Goal: Task Accomplishment & Management: Use online tool/utility

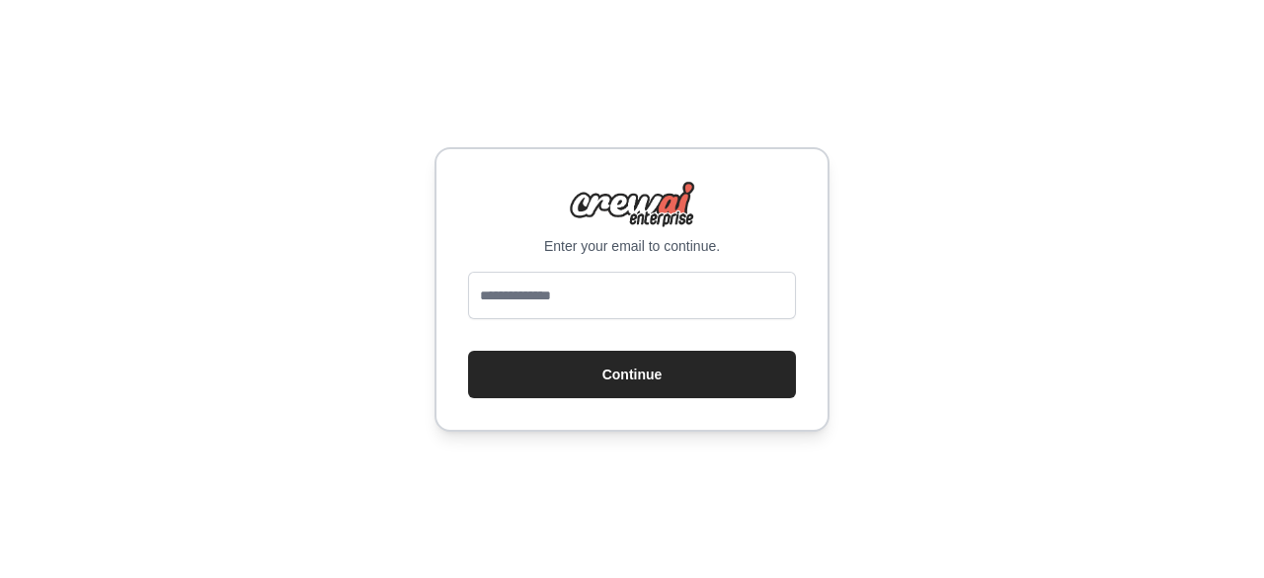
click at [553, 269] on div "Enter your email to continue. Continue" at bounding box center [632, 289] width 395 height 284
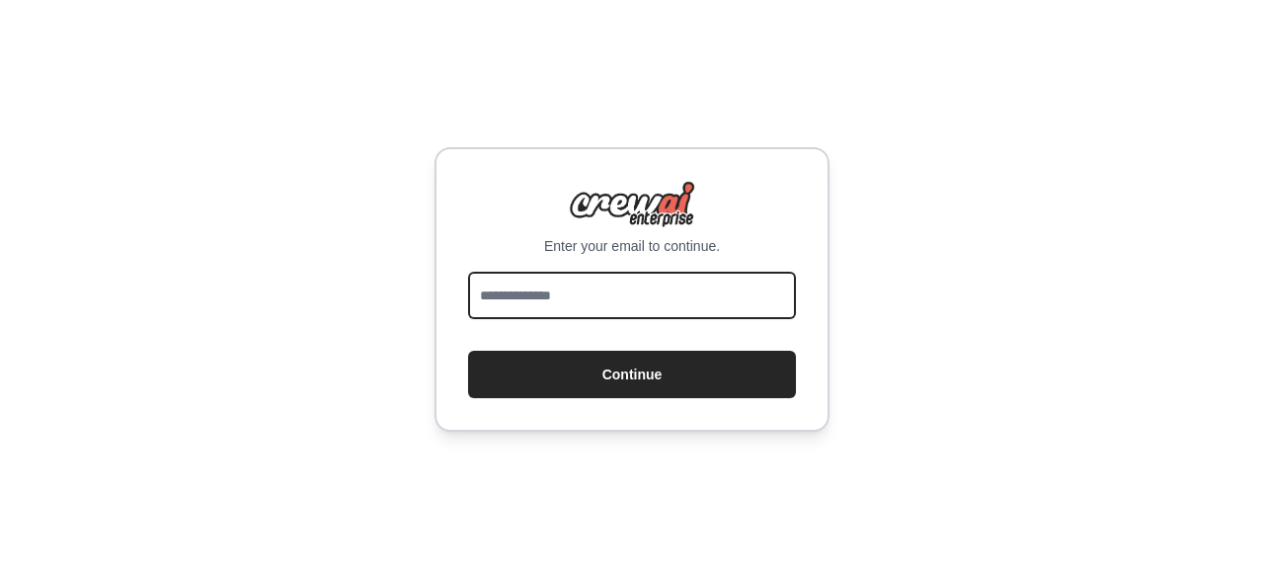
click at [563, 287] on input "email" at bounding box center [632, 295] width 328 height 47
type input "**********"
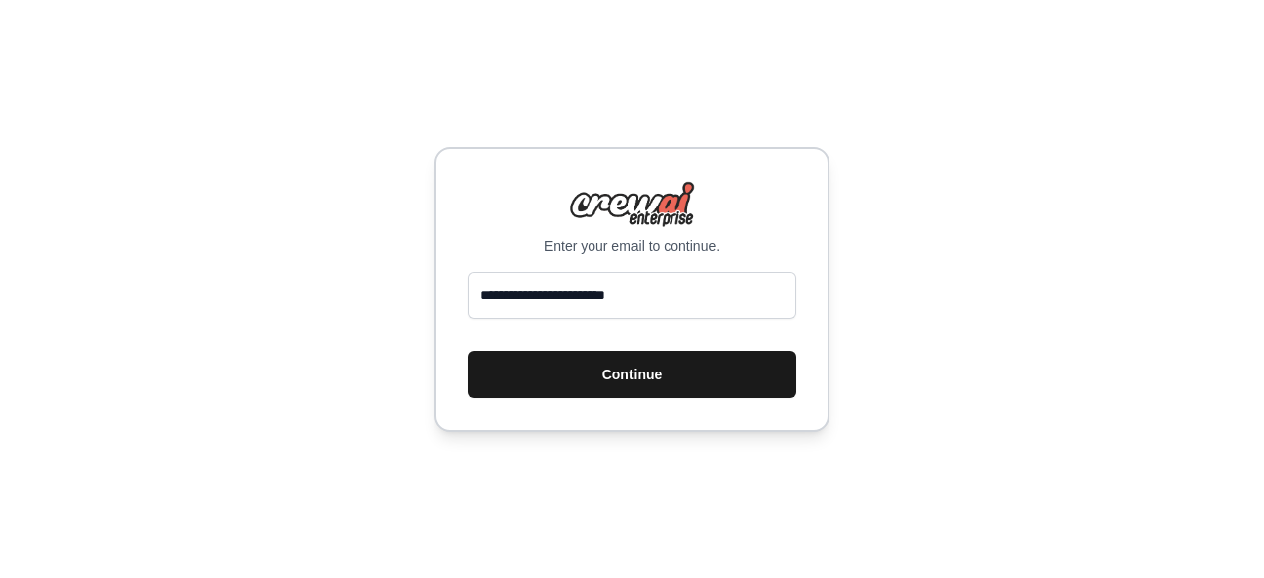
click at [634, 371] on button "Continue" at bounding box center [632, 374] width 328 height 47
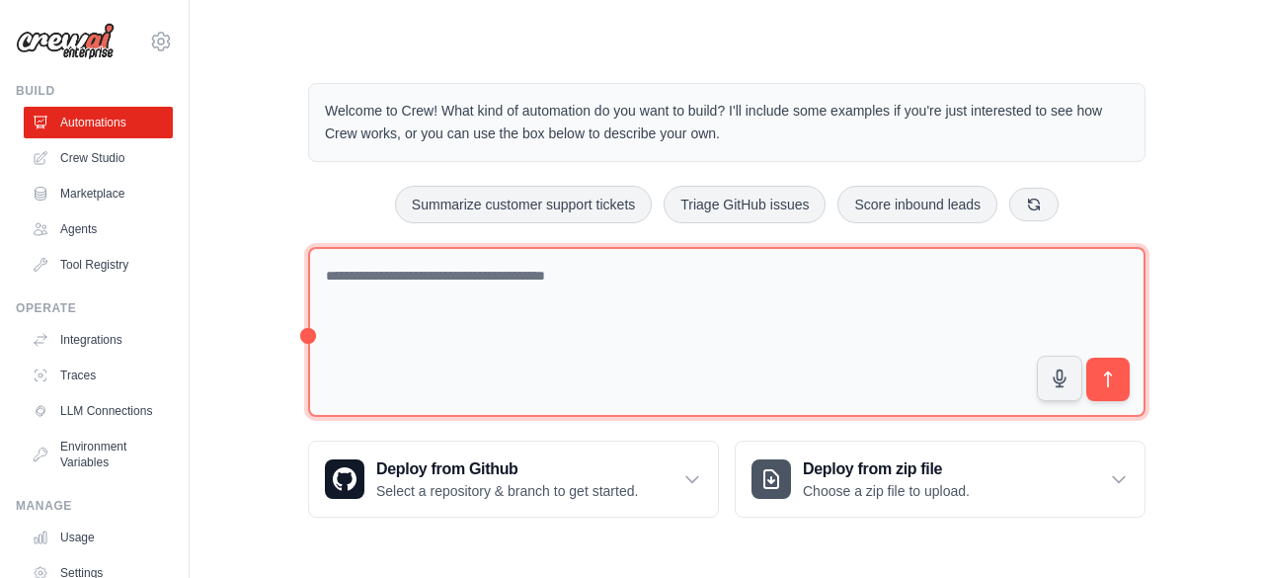
click at [727, 309] on textarea at bounding box center [727, 332] width 838 height 171
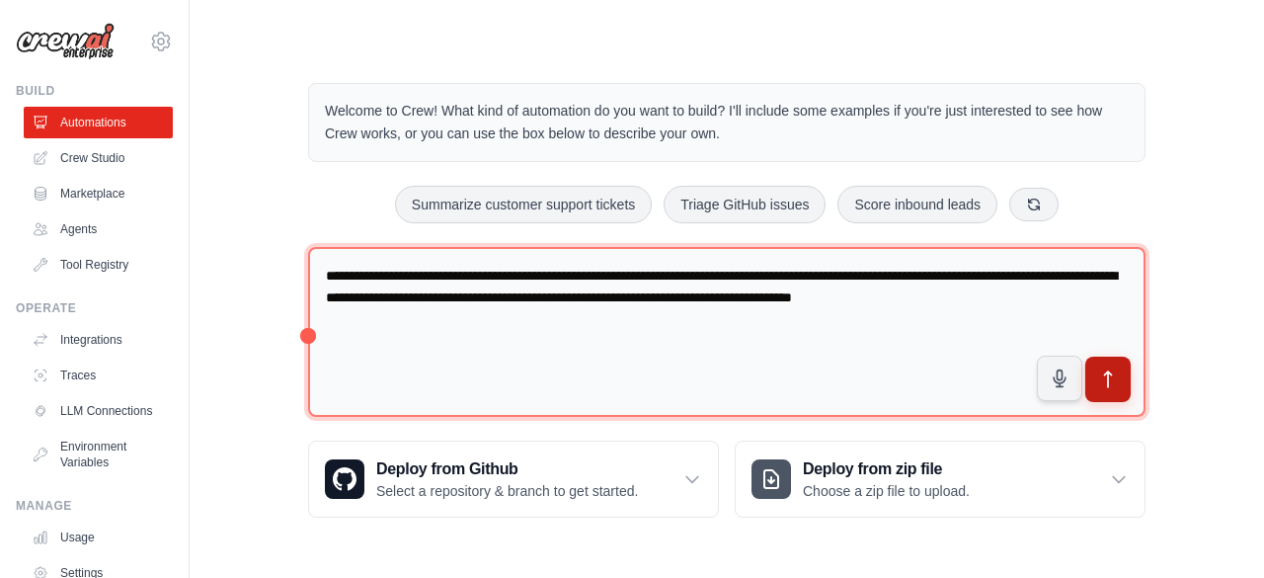
type textarea "**********"
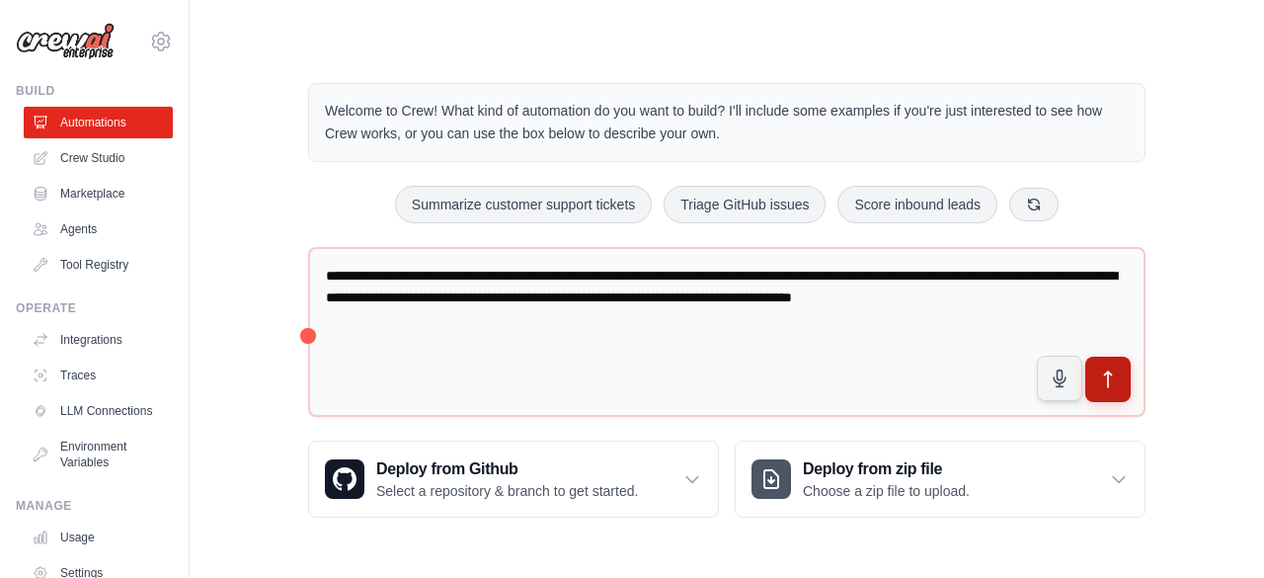
click at [1110, 371] on icon "submit" at bounding box center [1108, 379] width 7 height 16
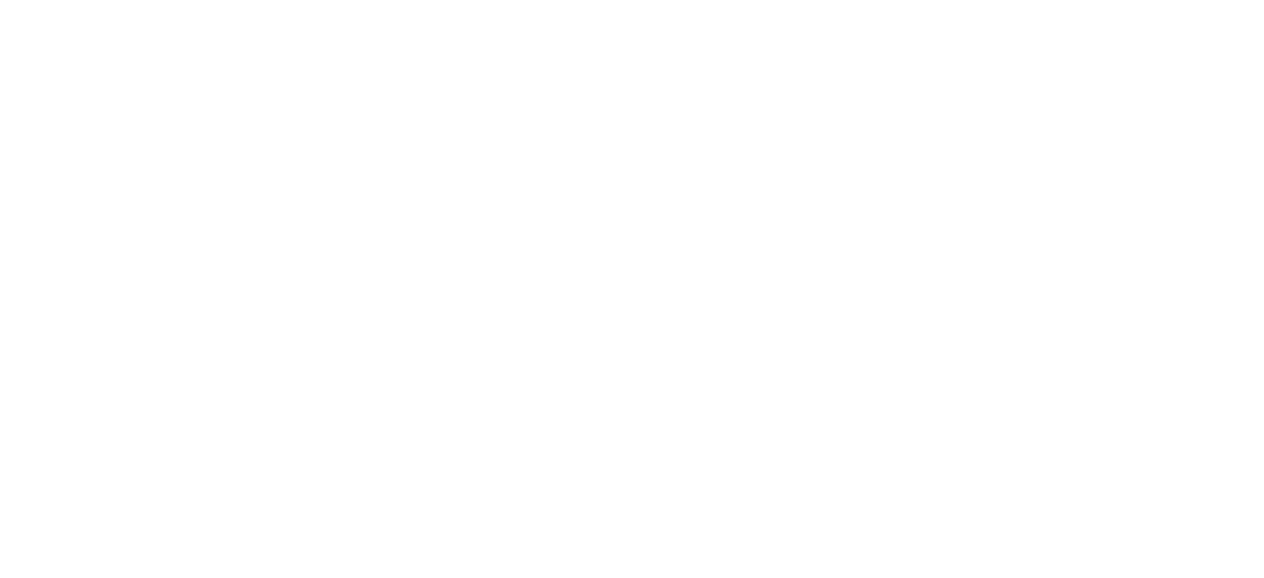
click at [771, 0] on html at bounding box center [632, 0] width 1264 height 0
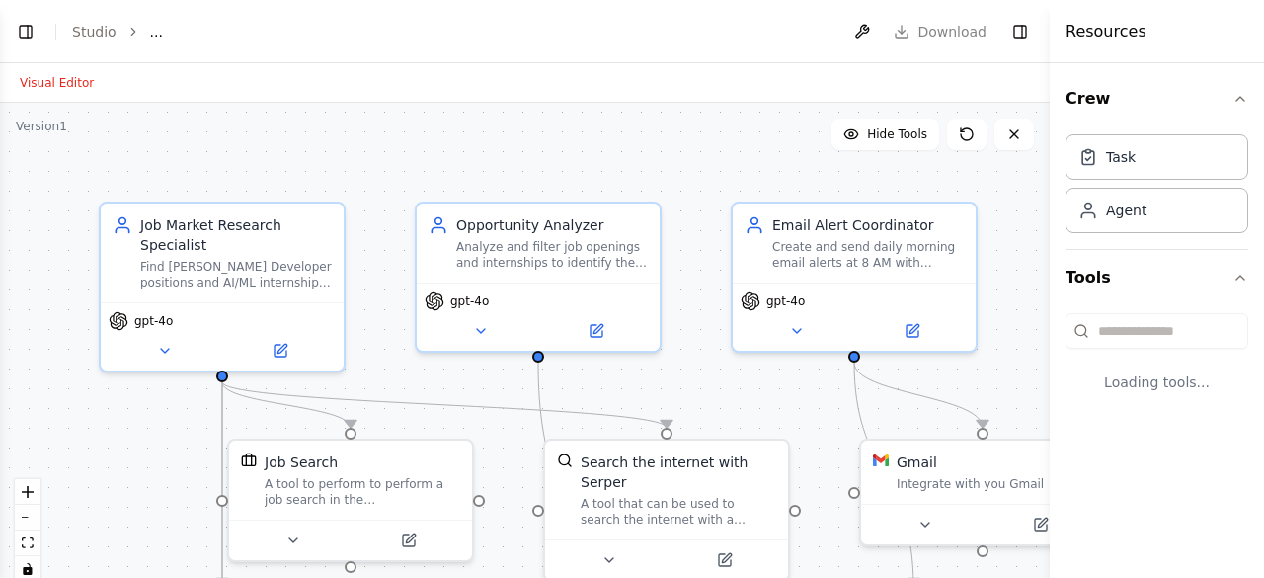
select select "****"
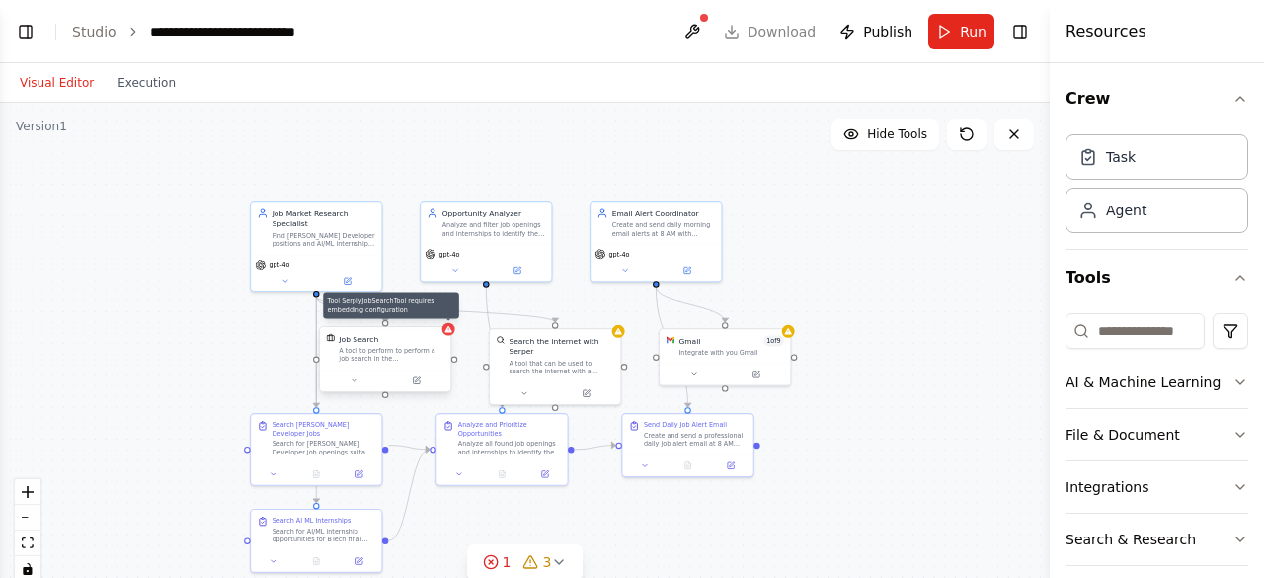
click at [448, 330] on icon at bounding box center [449, 329] width 7 height 6
click at [407, 343] on div "Job Search" at bounding box center [391, 338] width 105 height 11
click at [407, 343] on div "Job Search" at bounding box center [397, 338] width 105 height 11
click at [403, 343] on div "Job Search" at bounding box center [397, 338] width 105 height 11
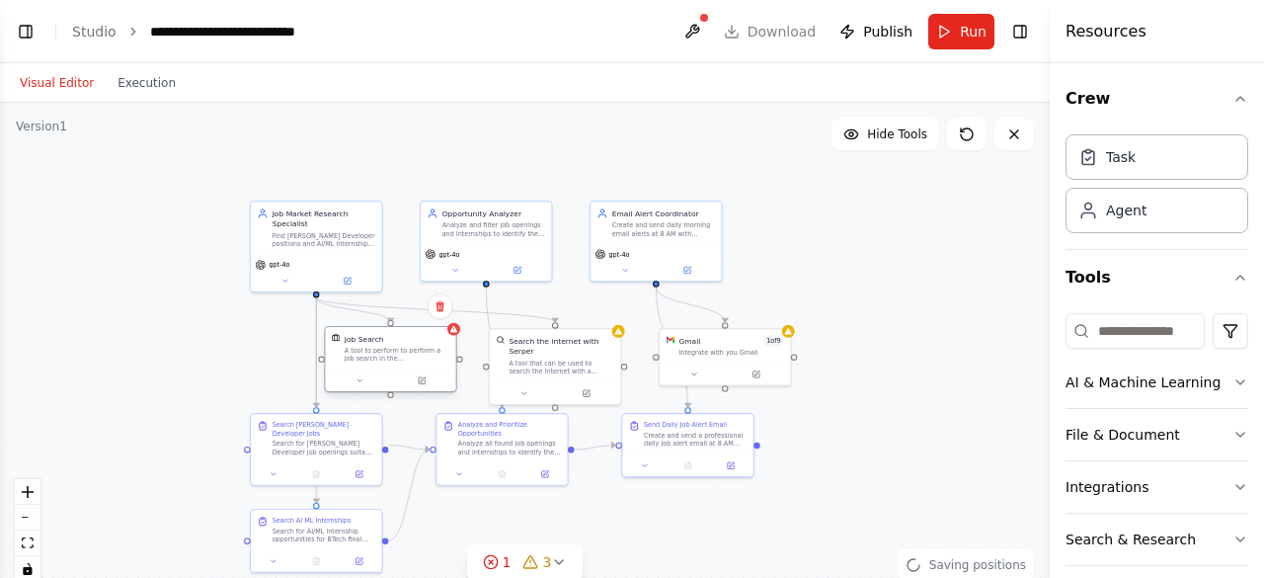
scroll to position [2706, 0]
click at [394, 343] on div "Job Search" at bounding box center [386, 338] width 105 height 11
click at [450, 335] on div ".deletable-edge-delete-btn { width: 20px; height: 20px; border: 0px solid #ffff…" at bounding box center [525, 350] width 1050 height 494
click at [612, 337] on div "Search the internet with Serper" at bounding box center [561, 344] width 105 height 22
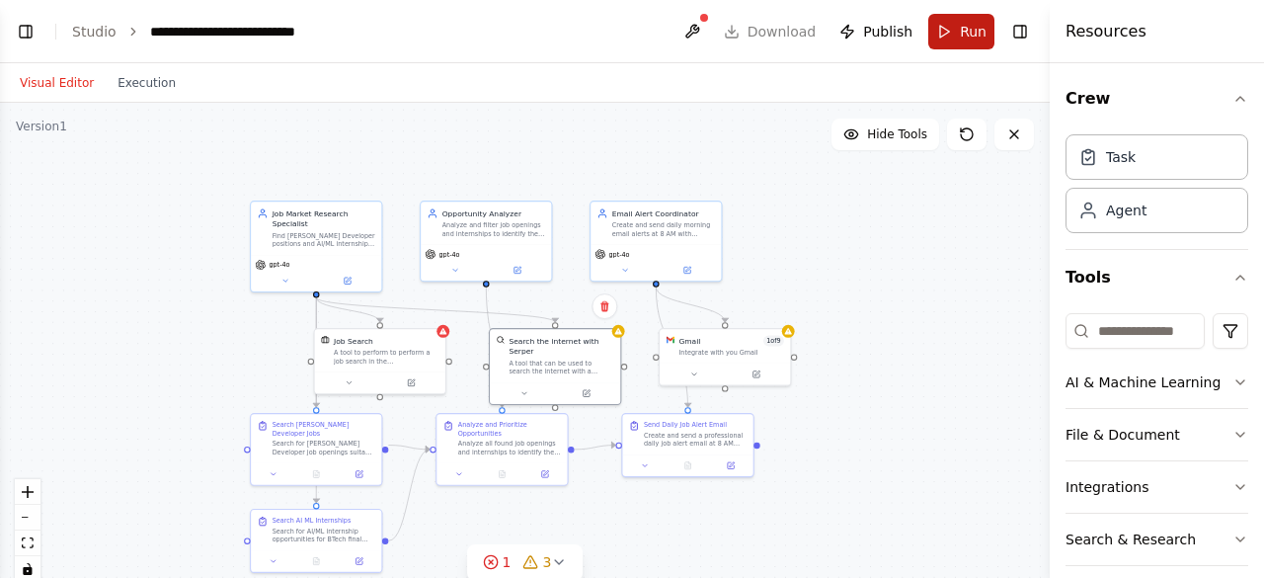
click at [943, 35] on button "Run" at bounding box center [962, 32] width 66 height 36
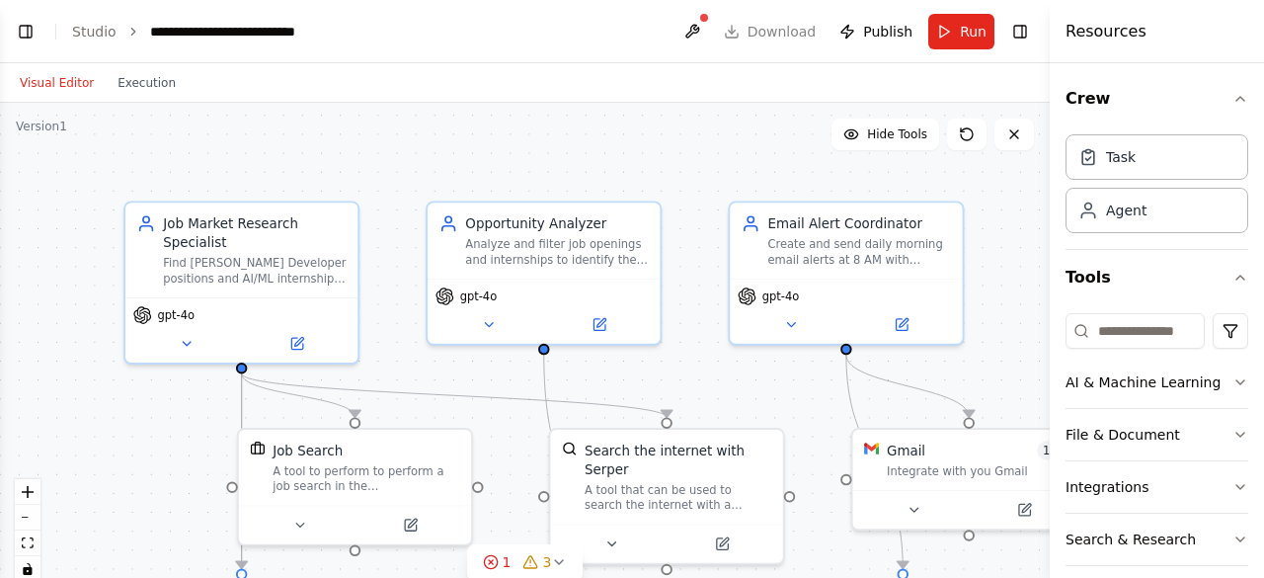
scroll to position [2150, 0]
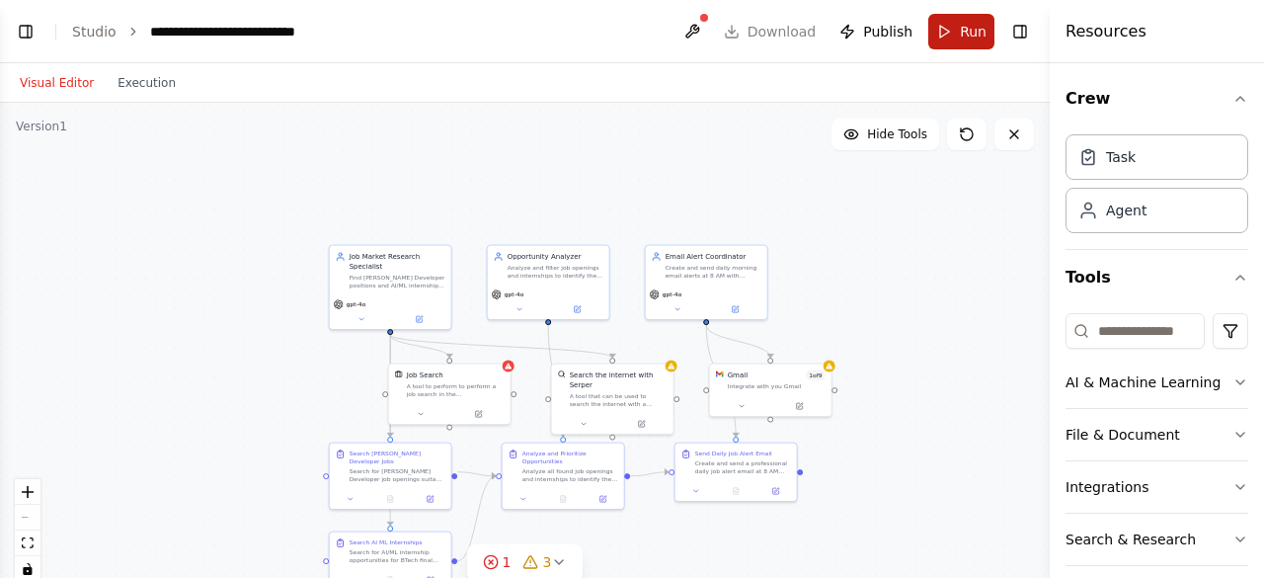
click at [960, 44] on button "Run" at bounding box center [962, 32] width 66 height 36
click at [589, 417] on button at bounding box center [584, 422] width 56 height 12
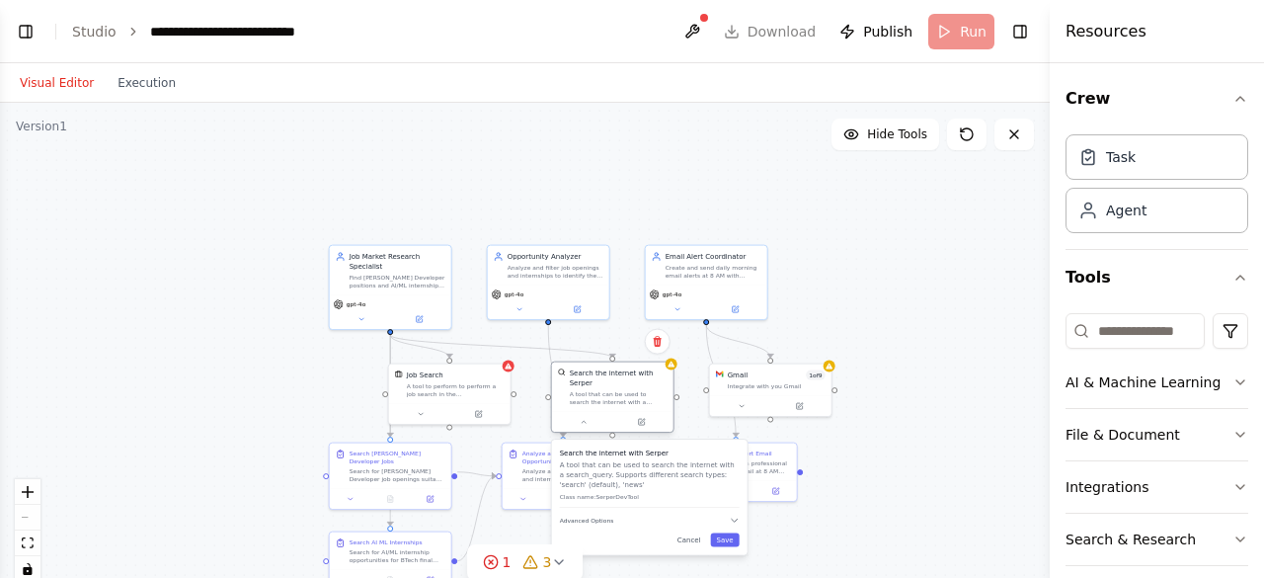
click at [664, 390] on div "A tool that can be used to search the internet with a search_query. Supports di…" at bounding box center [619, 398] width 98 height 16
click at [664, 390] on div "A tool that can be used to search the internet with a search_query. Supports di…" at bounding box center [624, 398] width 98 height 16
click at [684, 366] on div ".deletable-edge-delete-btn { width: 20px; height: 20px; border: 0px solid #ffff…" at bounding box center [525, 350] width 1050 height 494
click at [557, 564] on icon at bounding box center [559, 562] width 8 height 4
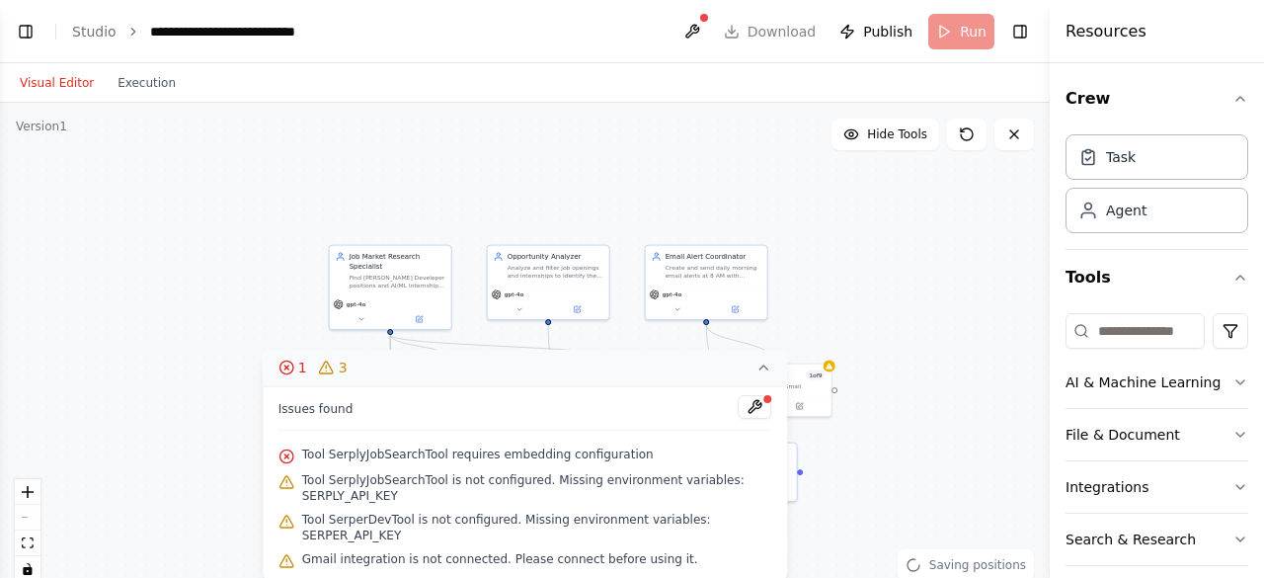
click at [455, 493] on span "Tool SerplyJobSearchTool is not configured. Missing environment variables: SERP…" at bounding box center [537, 488] width 470 height 32
click at [762, 419] on button at bounding box center [755, 407] width 34 height 24
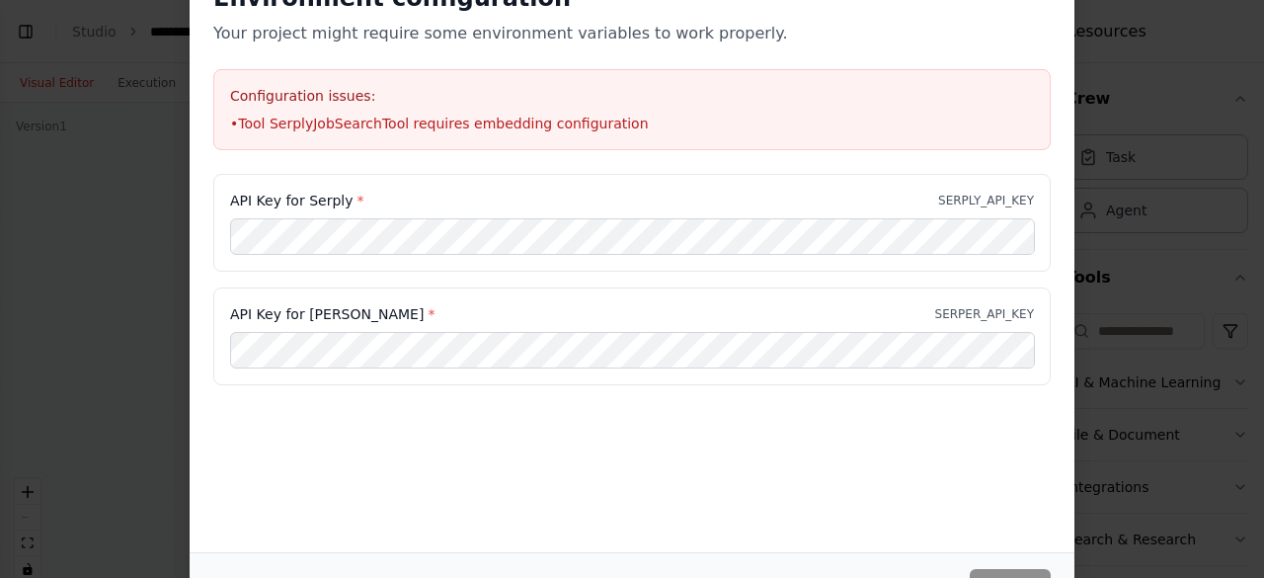
click at [528, 216] on div "API Key for Serply * SERPLY_API_KEY" at bounding box center [632, 223] width 838 height 98
click at [158, 139] on div "Environment configuration Your project might require some environment variables…" at bounding box center [632, 289] width 1264 height 578
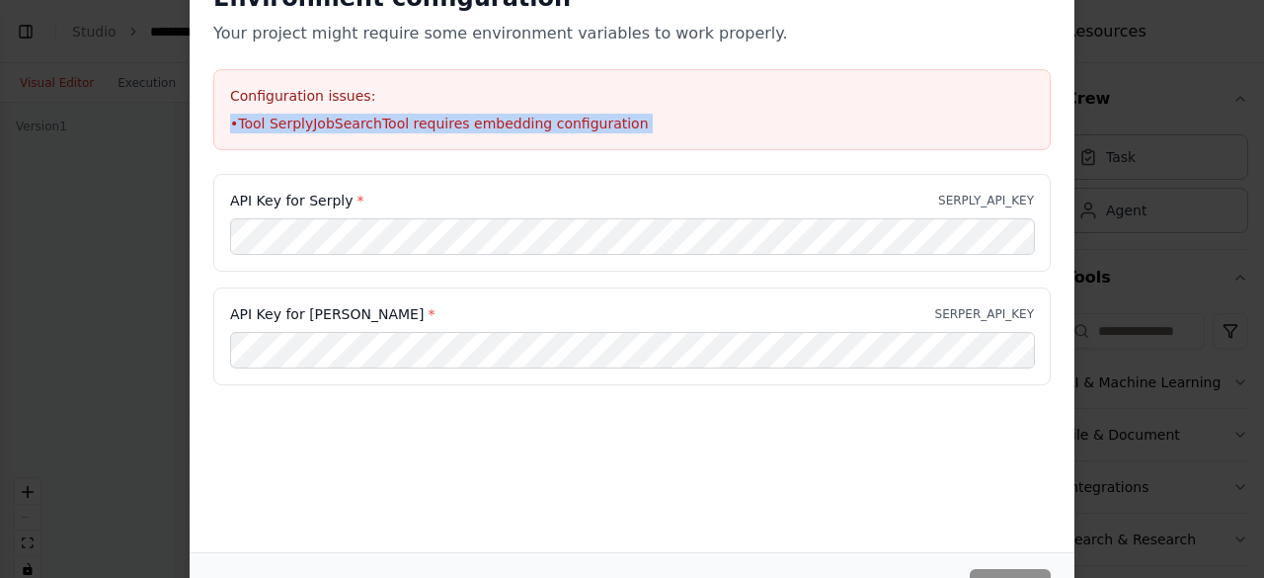
click at [158, 139] on div "Environment configuration Your project might require some environment variables…" at bounding box center [632, 289] width 1264 height 578
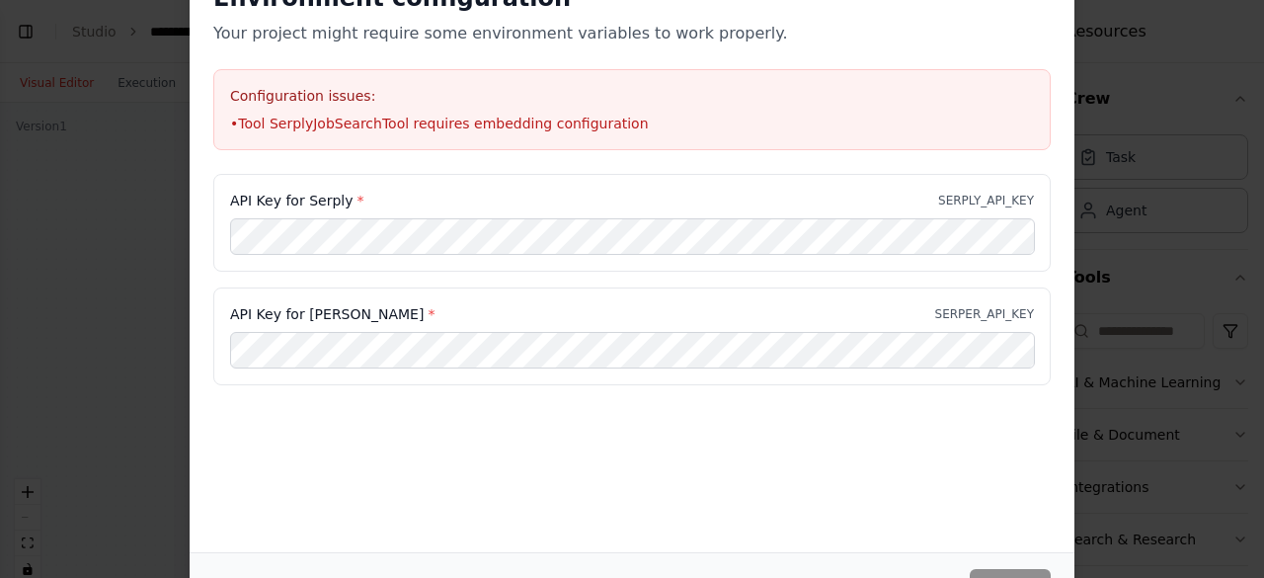
click at [320, 109] on div "Configuration issues: • Tool SerplyJobSearchTool requires embedding configurati…" at bounding box center [632, 109] width 838 height 81
click at [983, 571] on button "Save" at bounding box center [1010, 587] width 81 height 36
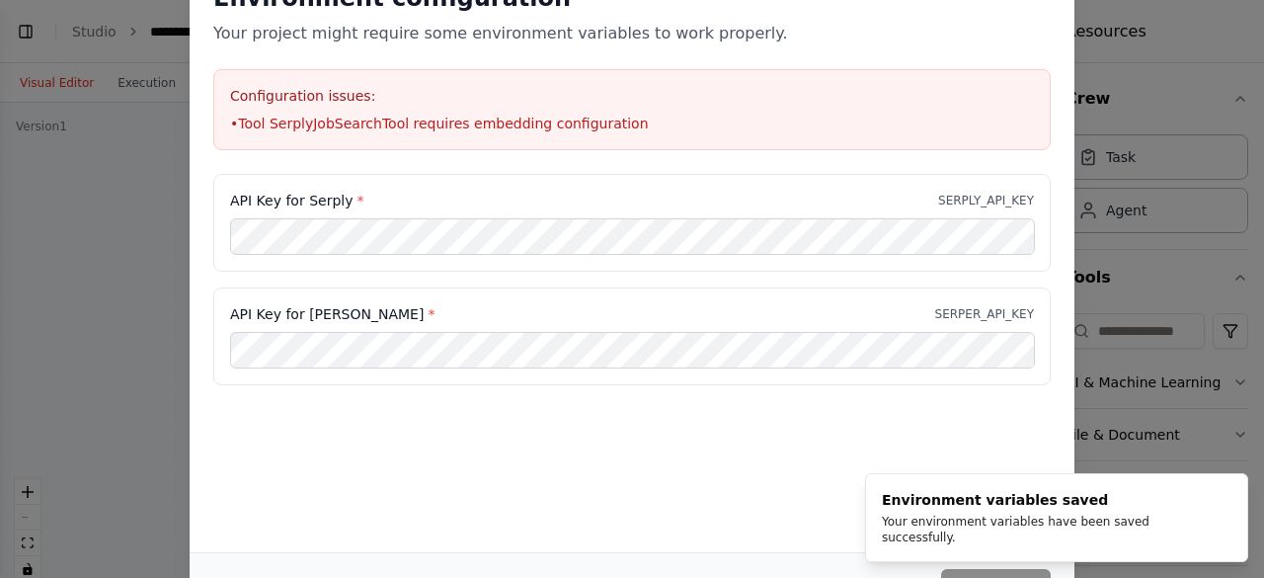
click at [1108, 173] on div "Environment configuration Your project might require some environment variables…" at bounding box center [632, 289] width 1264 height 578
click at [61, 370] on div "Environment configuration Your project might require some environment variables…" at bounding box center [632, 289] width 1264 height 578
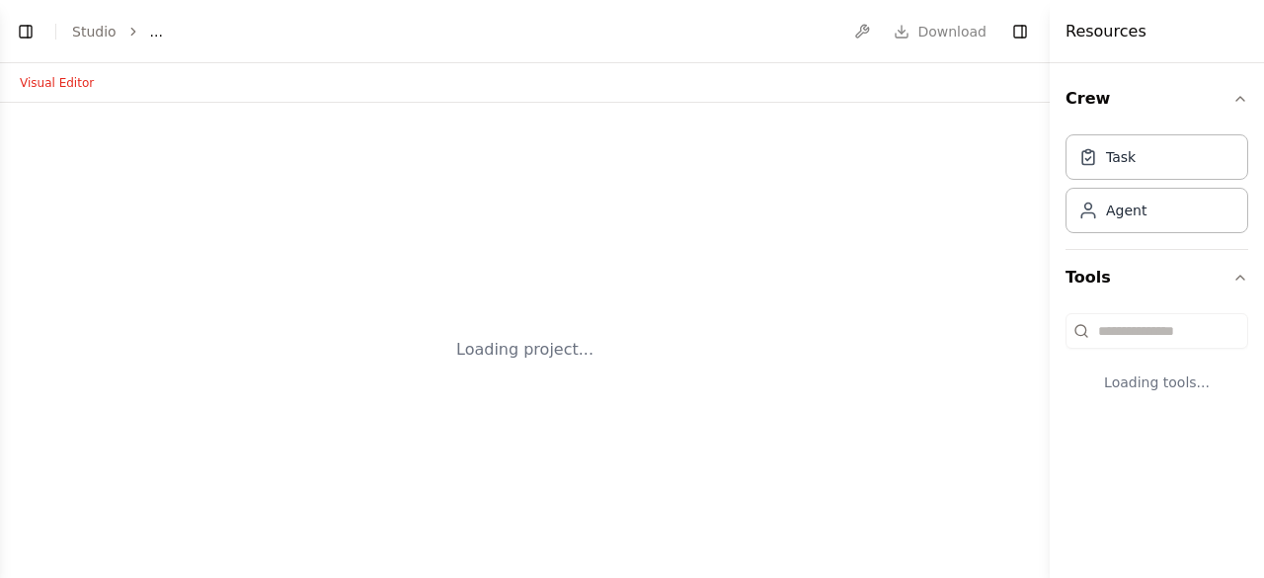
select select "****"
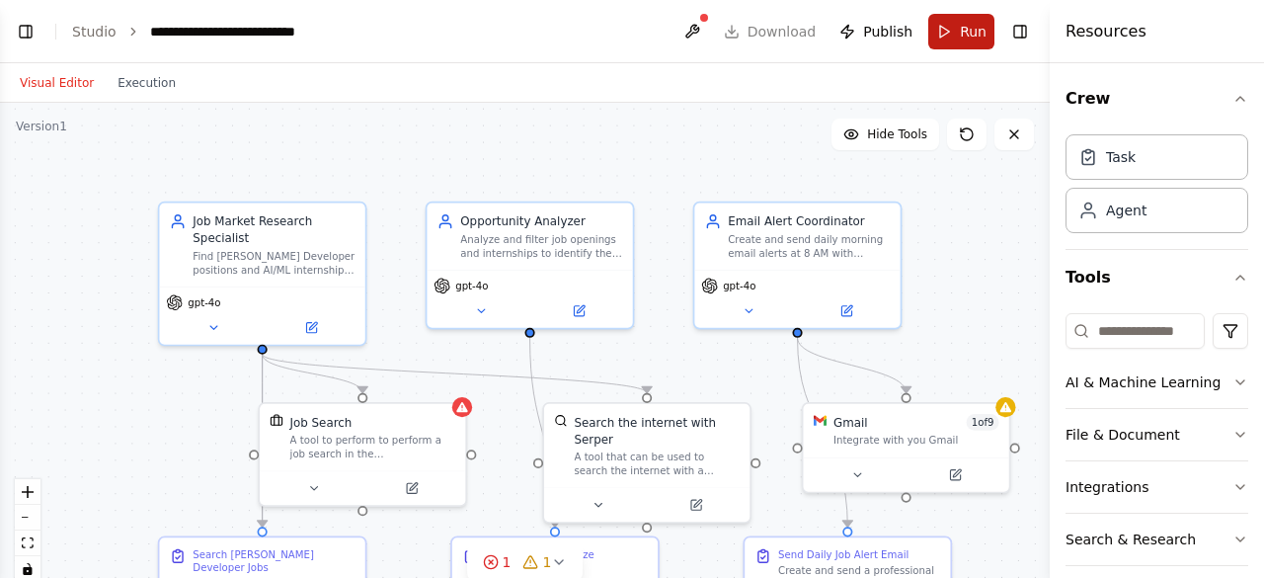
click at [944, 41] on button "Run" at bounding box center [962, 32] width 66 height 36
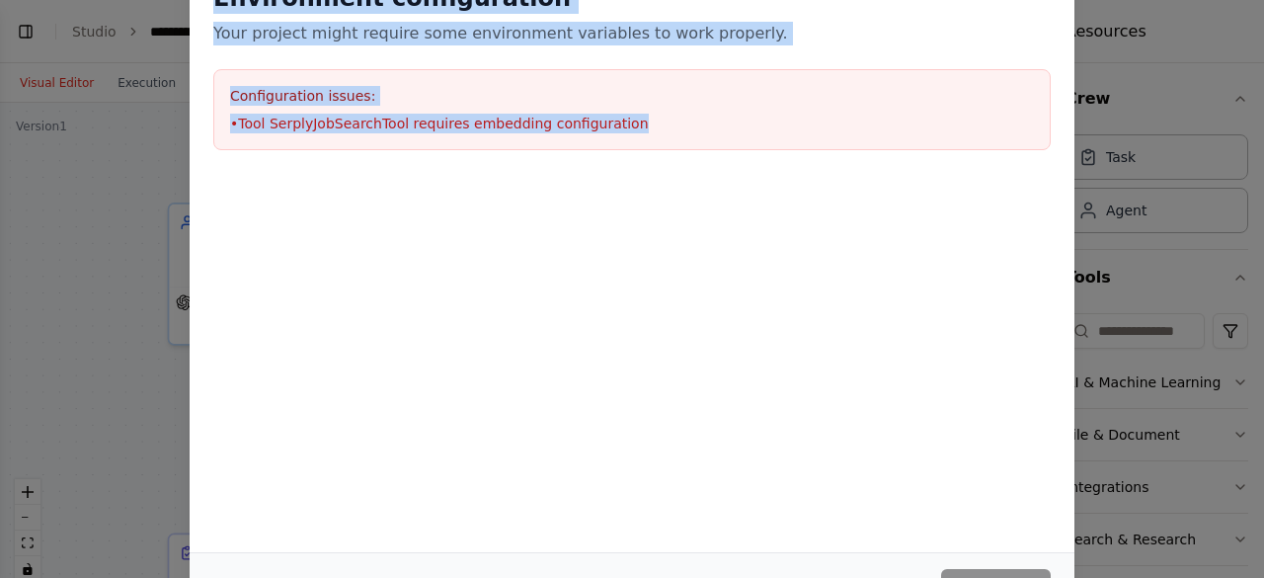
drag, startPoint x: 217, startPoint y: 5, endPoint x: 622, endPoint y: 167, distance: 436.2
click at [622, 167] on div "Environment configuration Your project might require some environment variables…" at bounding box center [632, 66] width 885 height 215
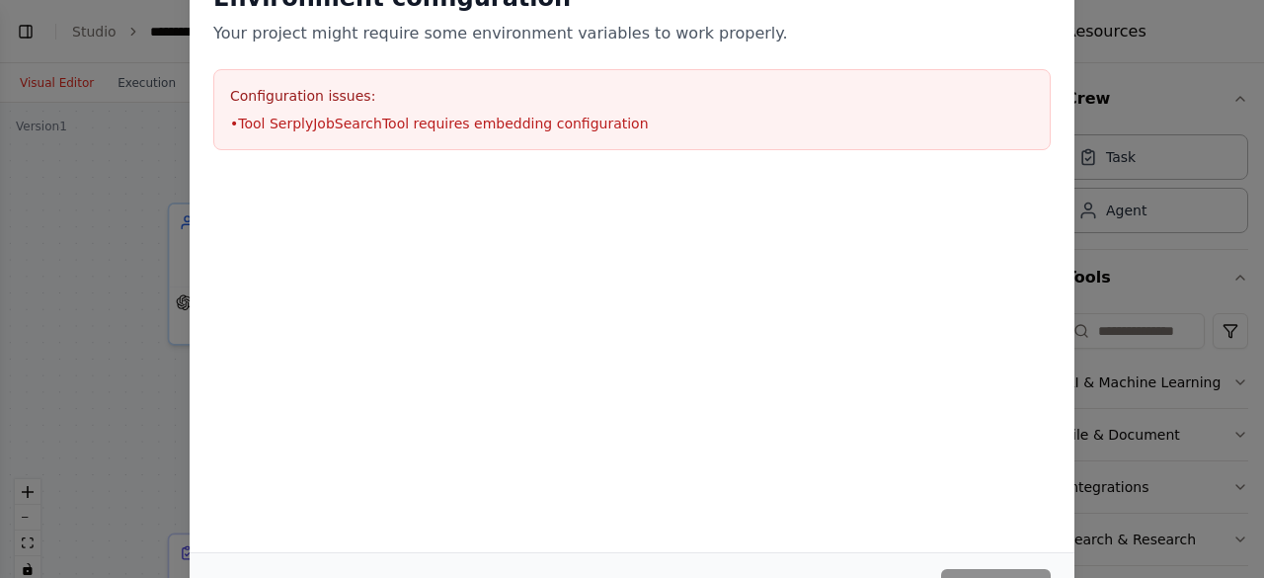
click at [174, 262] on div "Environment configuration Your project might require some environment variables…" at bounding box center [632, 289] width 1264 height 578
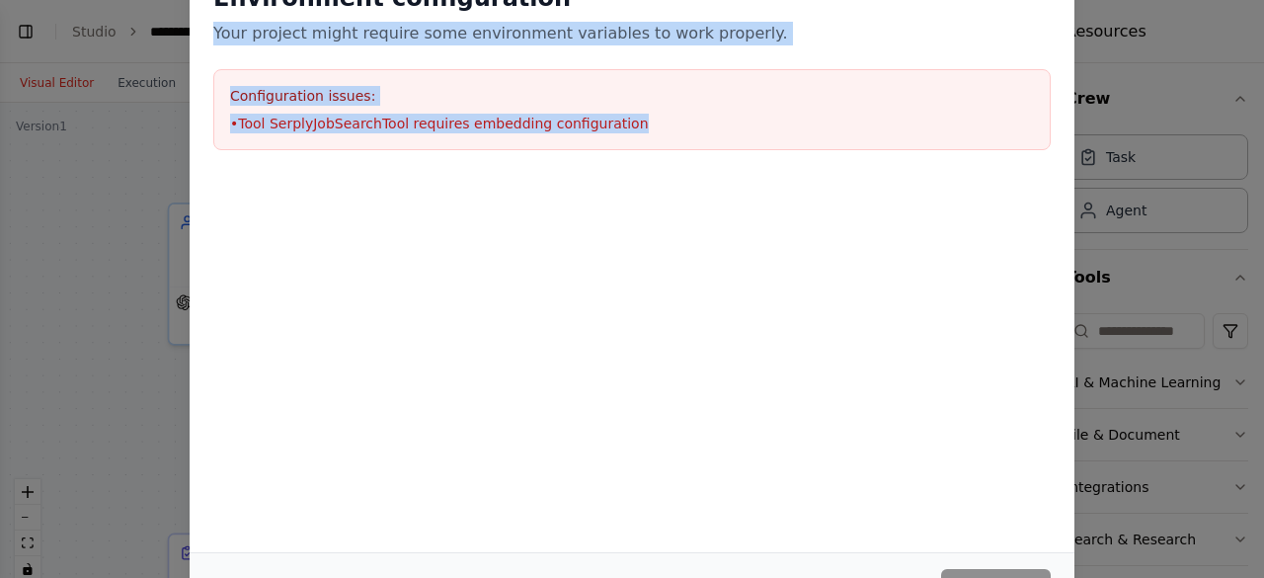
drag, startPoint x: 1015, startPoint y: 11, endPoint x: 1001, endPoint y: 117, distance: 106.7
click at [1001, 117] on div "Environment configuration Your project might require some environment variables…" at bounding box center [632, 66] width 885 height 215
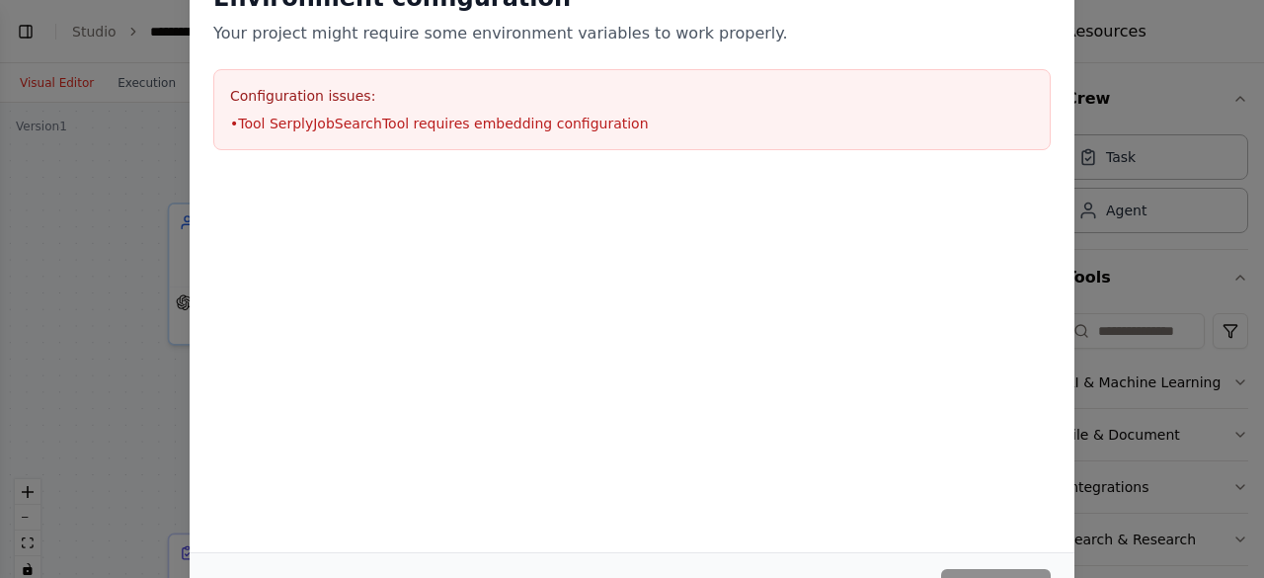
click at [1263, 210] on div "Environment configuration Your project might require some environment variables…" at bounding box center [632, 289] width 1264 height 578
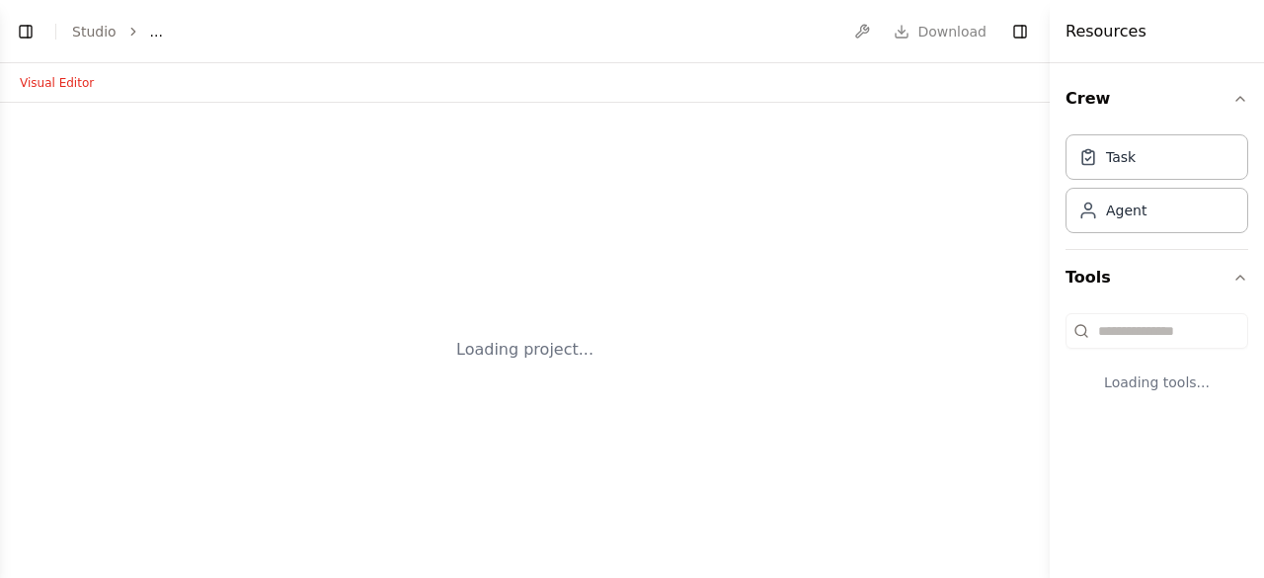
select select "****"
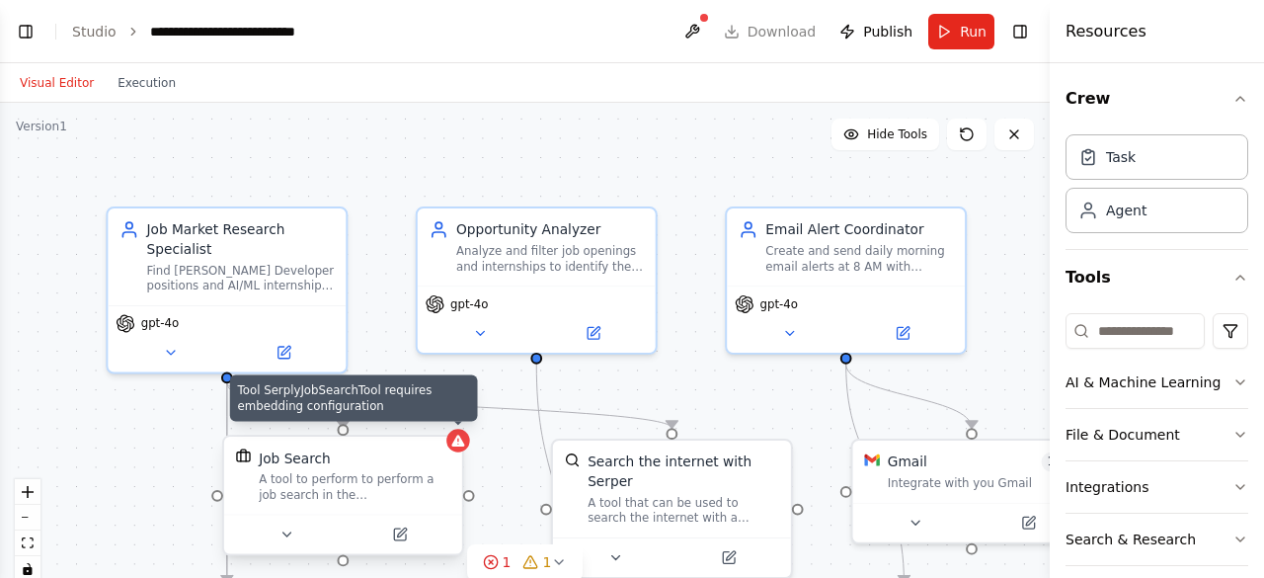
scroll to position [1857, 0]
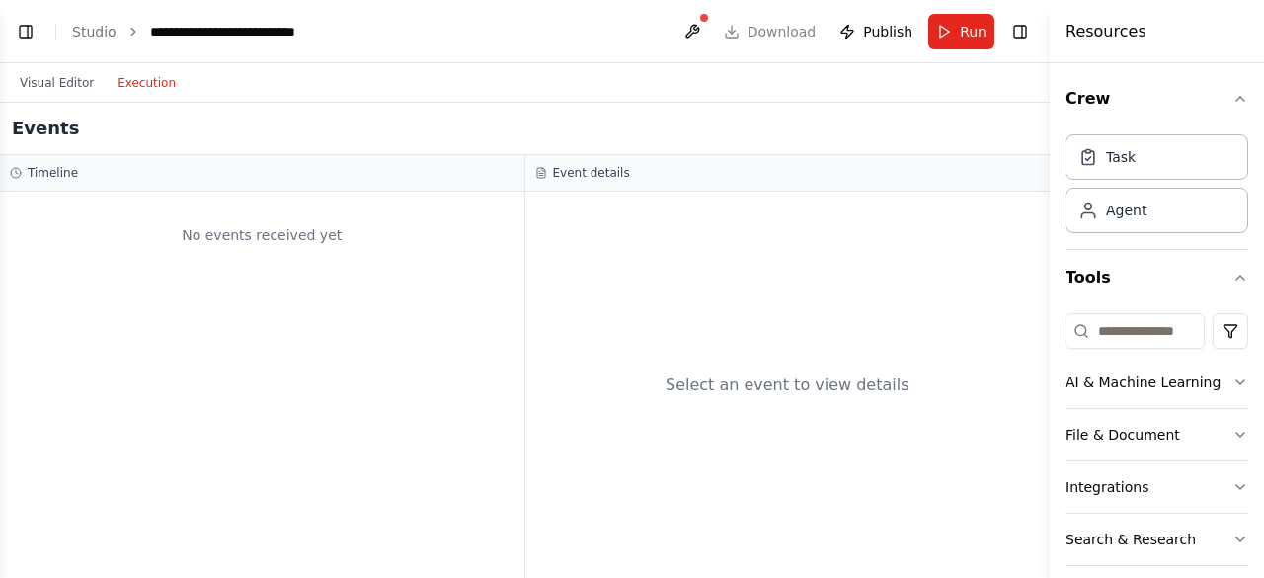
click at [134, 86] on button "Execution" at bounding box center [147, 83] width 82 height 24
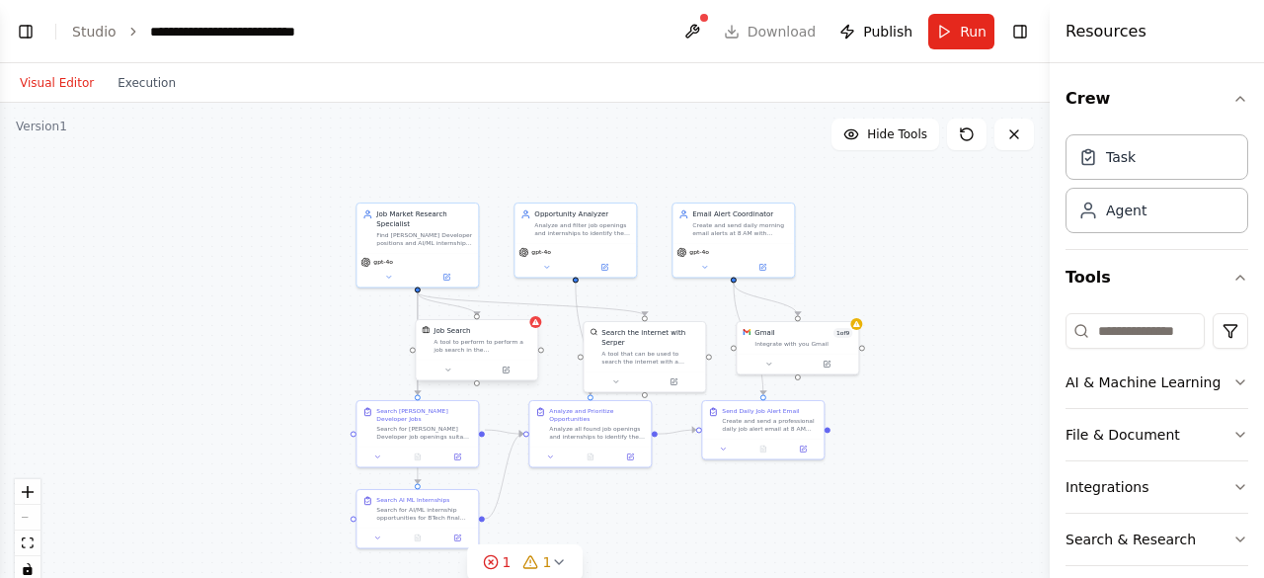
click at [50, 80] on button "Visual Editor" at bounding box center [57, 83] width 98 height 24
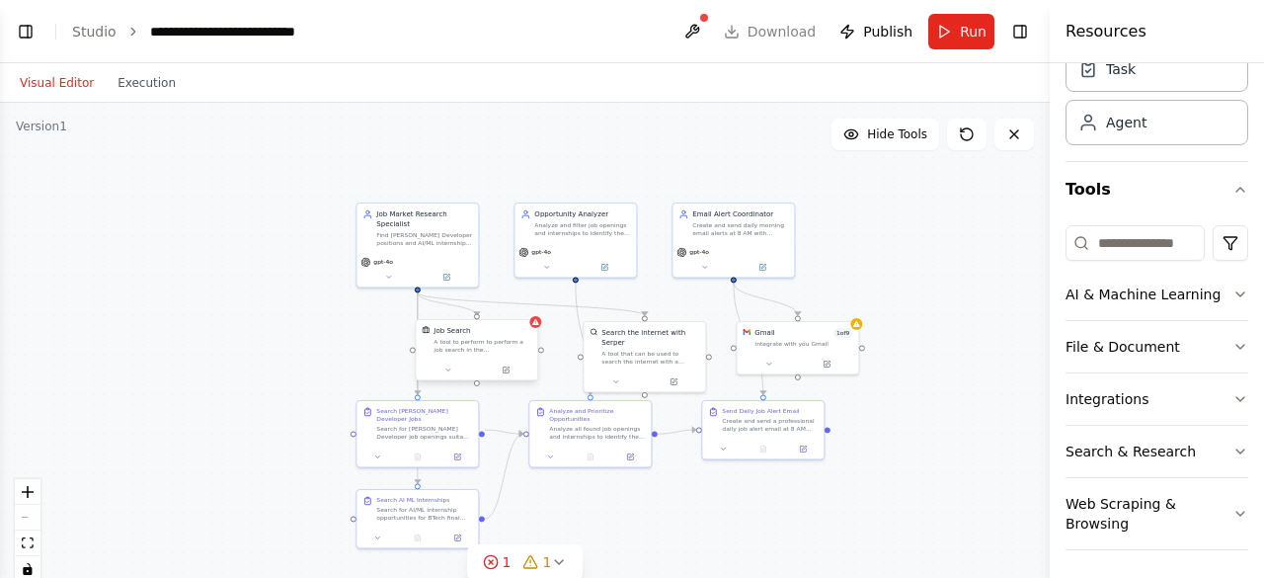
scroll to position [0, 0]
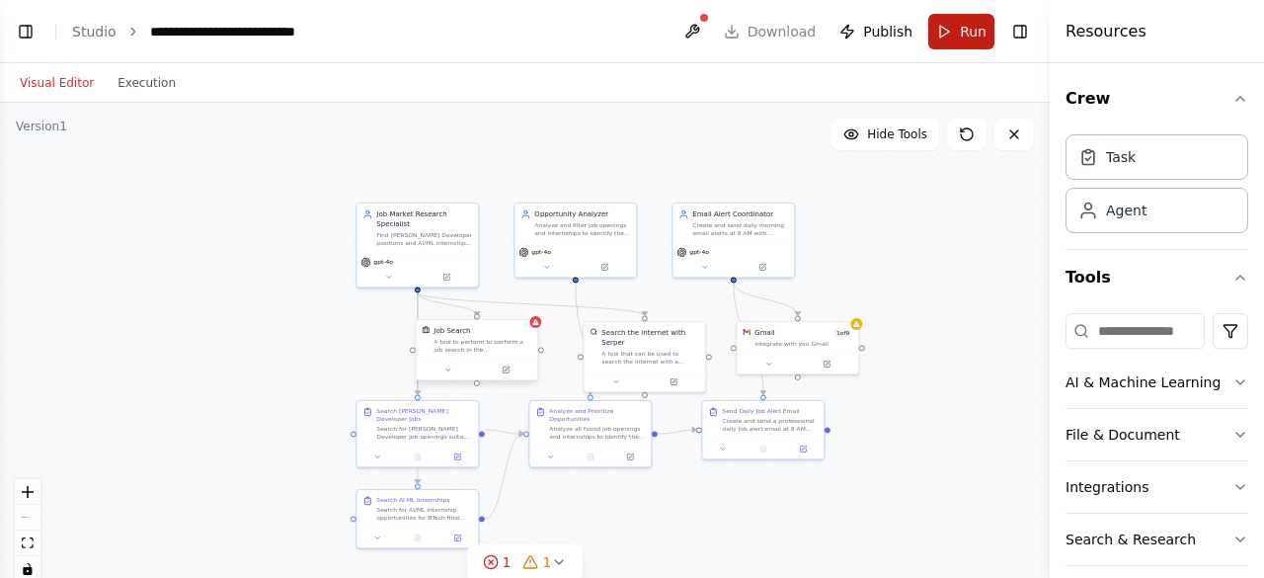
click at [951, 33] on button "Run" at bounding box center [962, 32] width 66 height 36
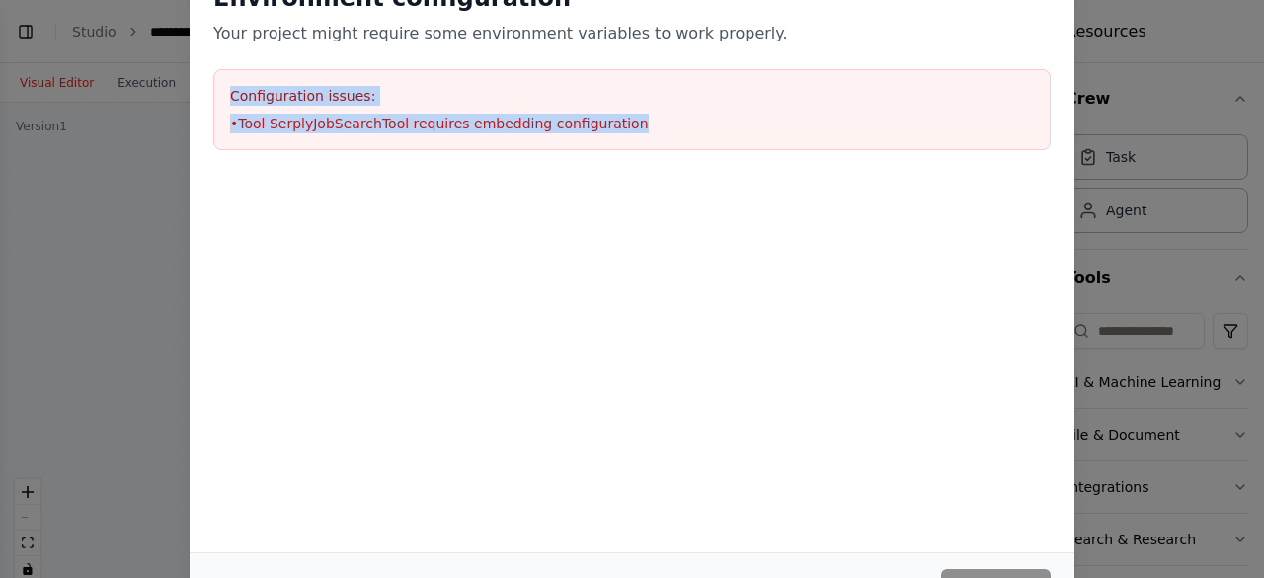
drag, startPoint x: 227, startPoint y: 1, endPoint x: 207, endPoint y: 88, distance: 89.1
click at [207, 88] on div "Environment configuration Your project might require some environment variables…" at bounding box center [632, 66] width 885 height 215
copy div "Configuration issues: • Tool SerplyJobSearchTool requires embedding configurati…"
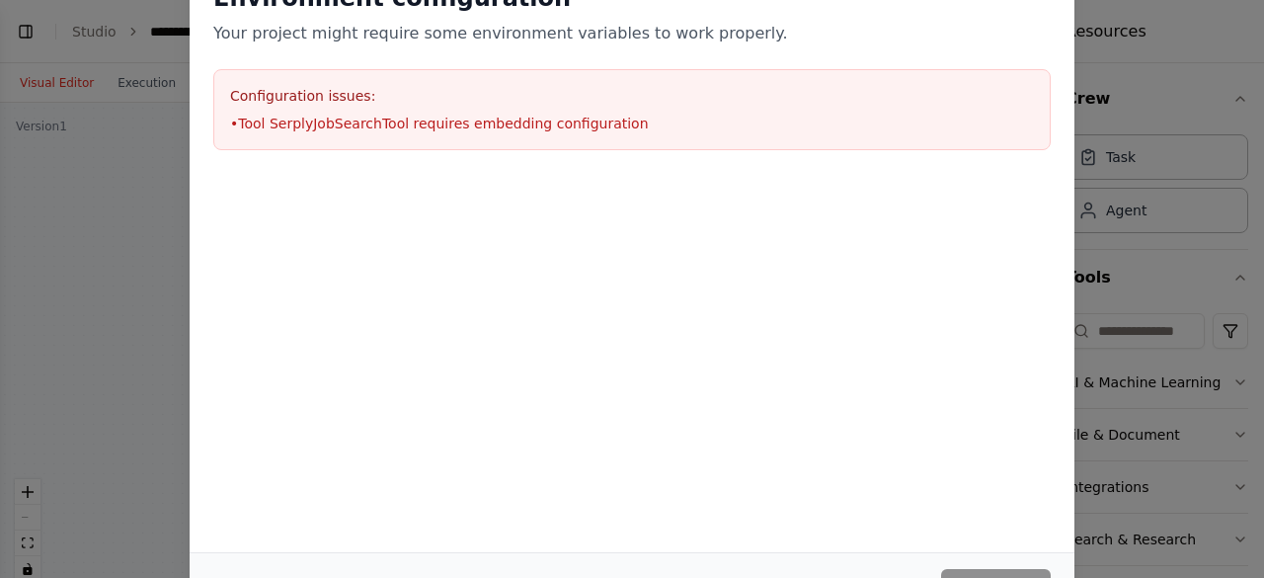
click at [881, 461] on div "Environment configuration Your project might require some environment variables…" at bounding box center [632, 256] width 885 height 594
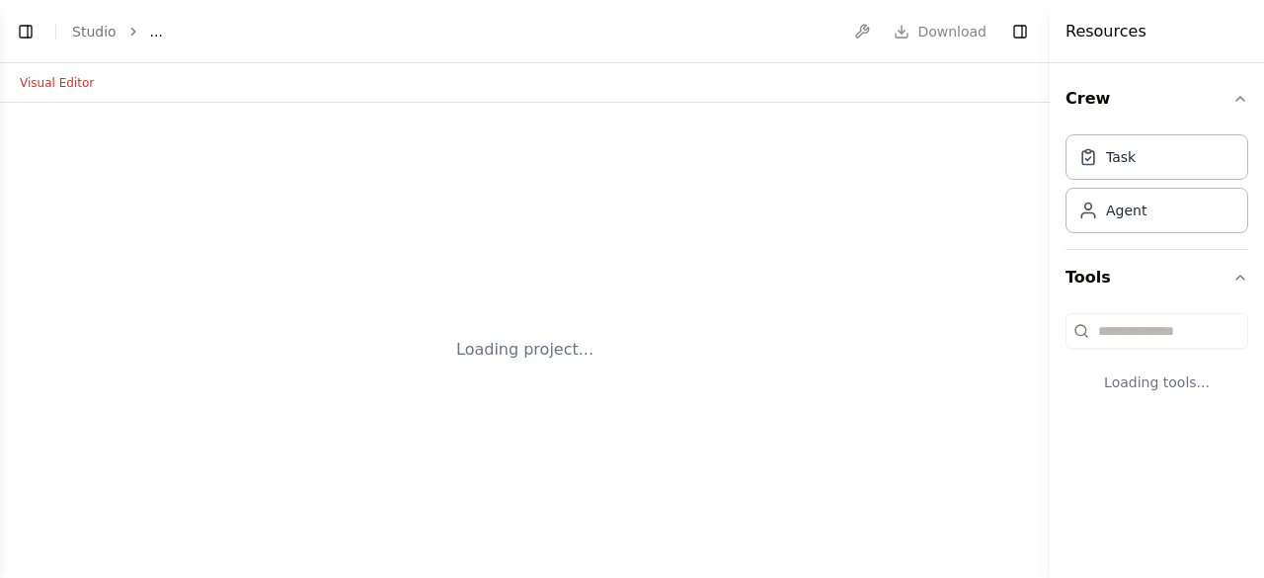
select select "****"
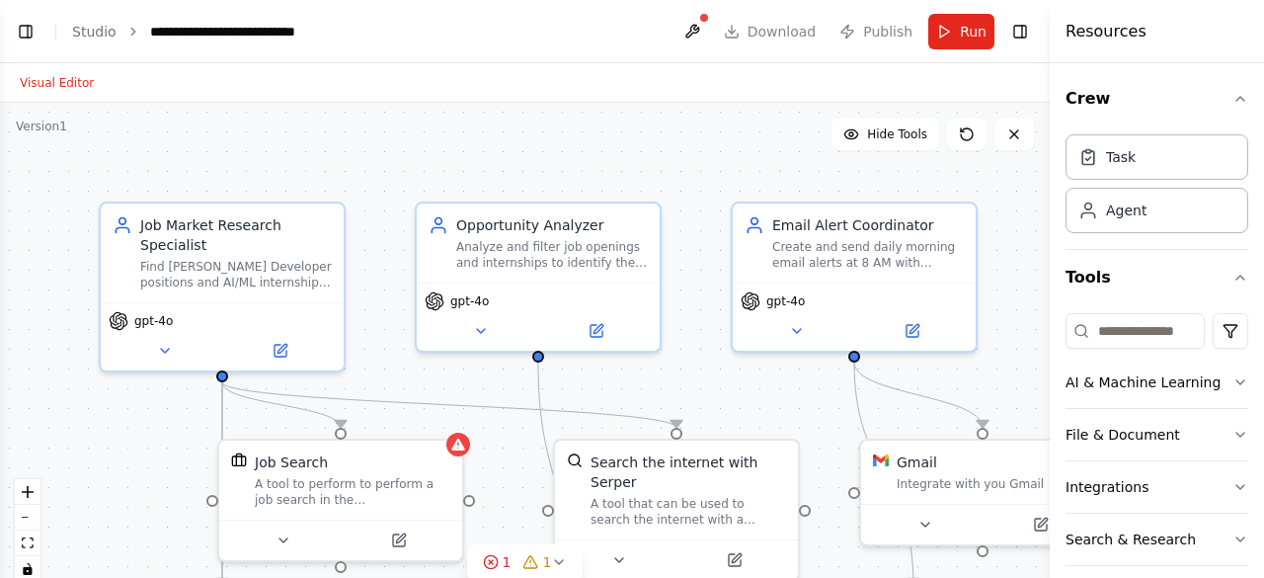
click at [130, 27] on icon "breadcrumb" at bounding box center [133, 32] width 14 height 14
click at [190, 26] on div "**********" at bounding box center [252, 32] width 204 height 20
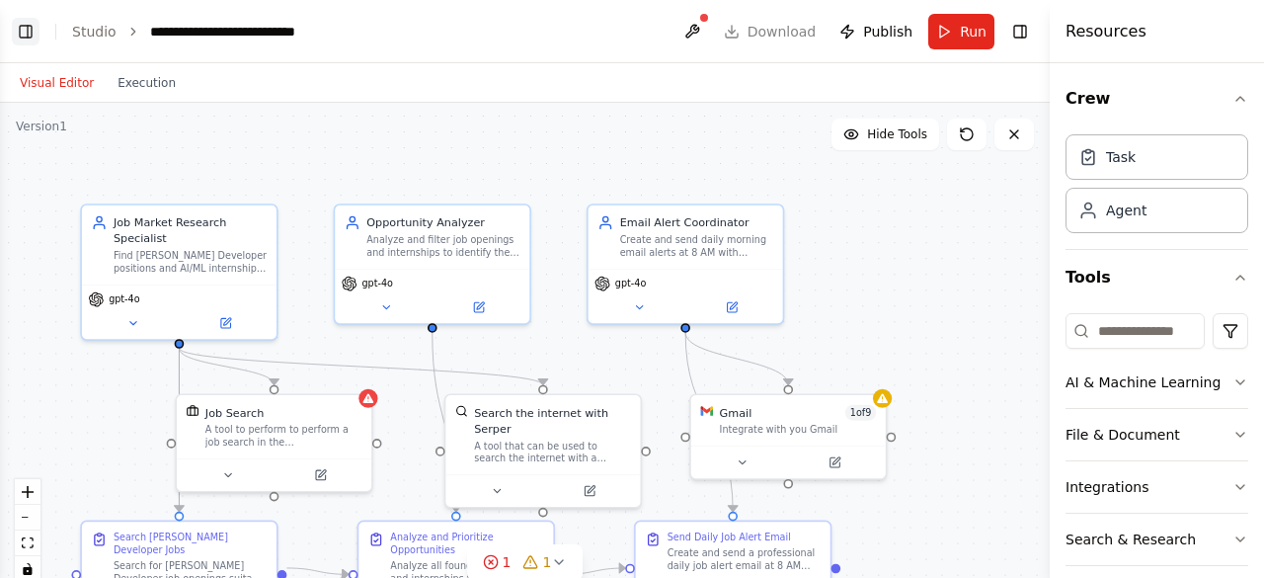
click at [32, 27] on button "Toggle Left Sidebar" at bounding box center [26, 32] width 28 height 28
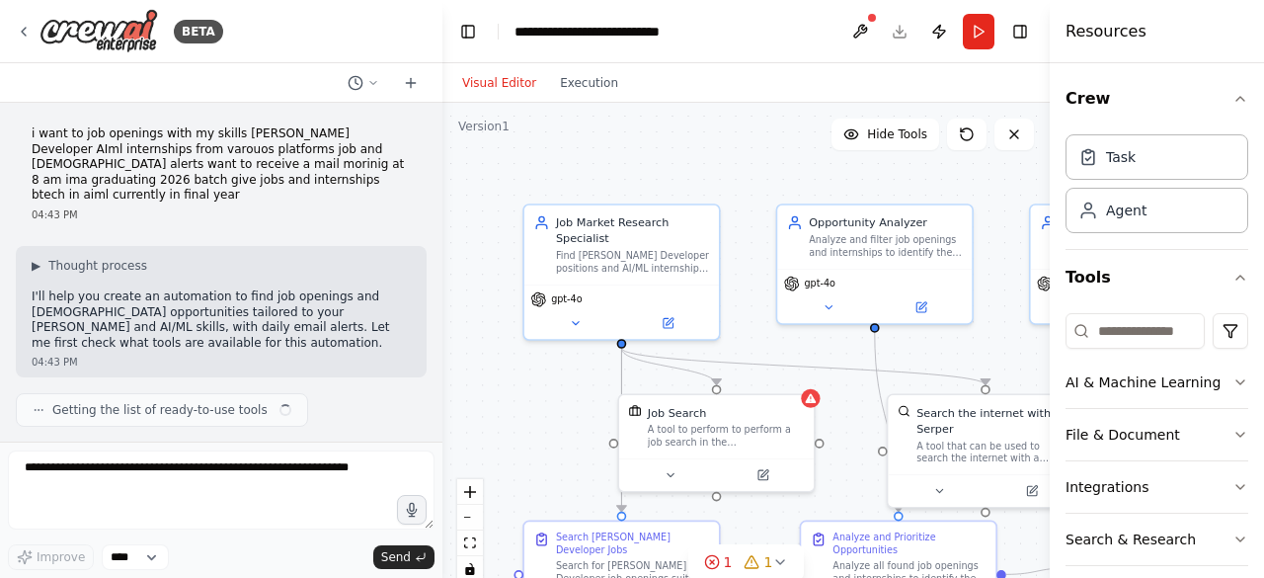
scroll to position [1857, 0]
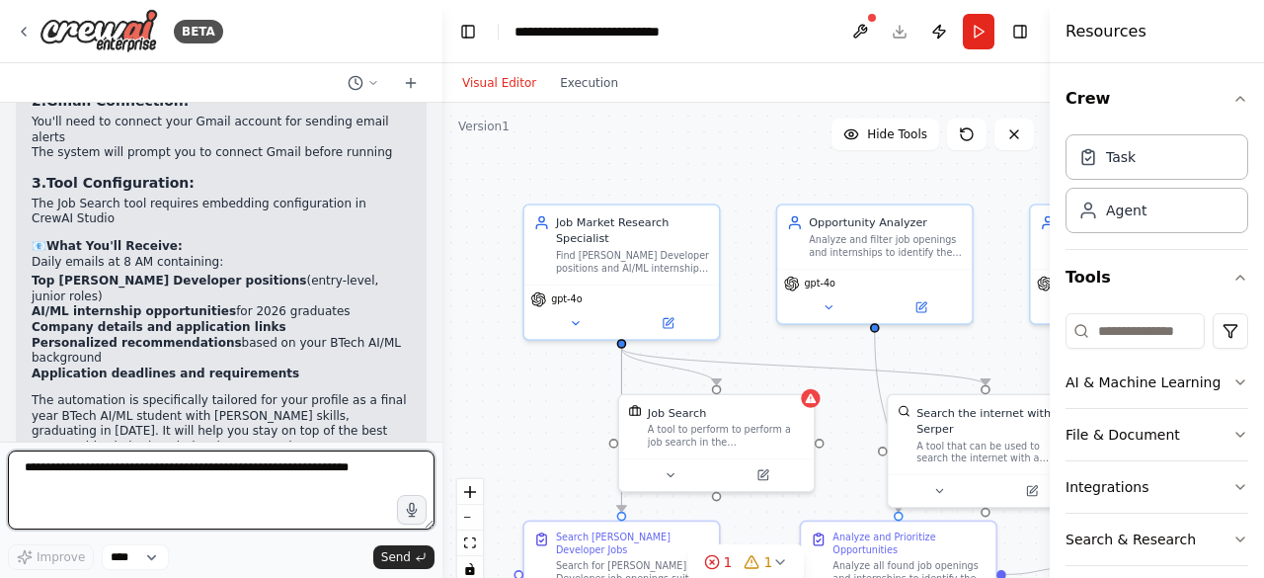
click at [273, 483] on textarea at bounding box center [221, 489] width 427 height 79
paste textarea "**********"
type textarea "**********"
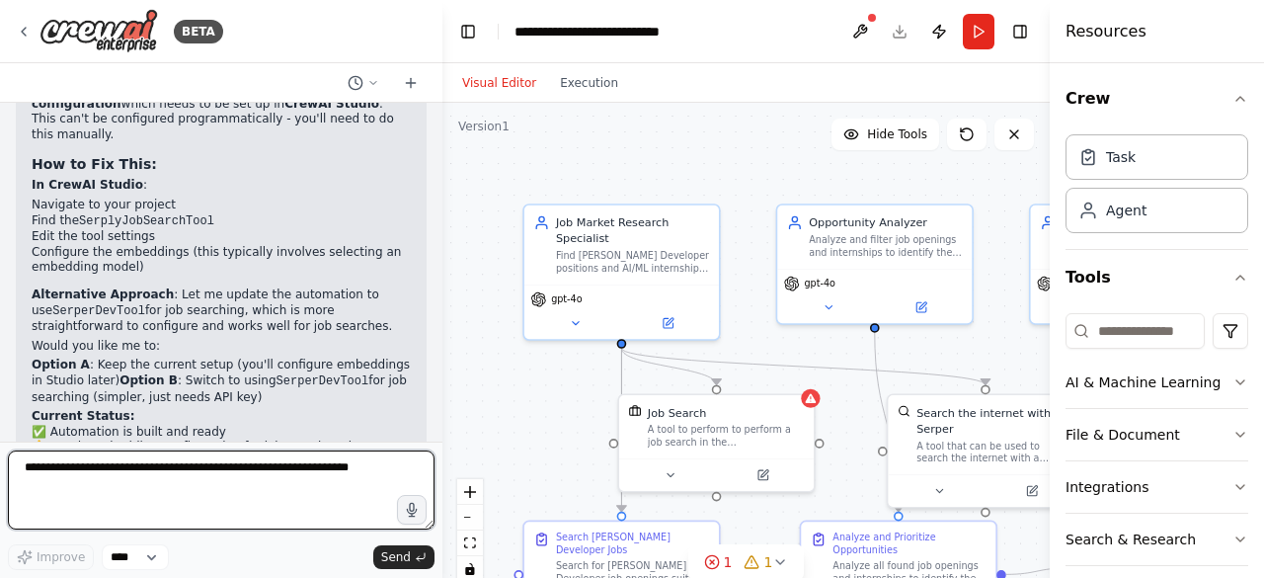
scroll to position [2534, 0]
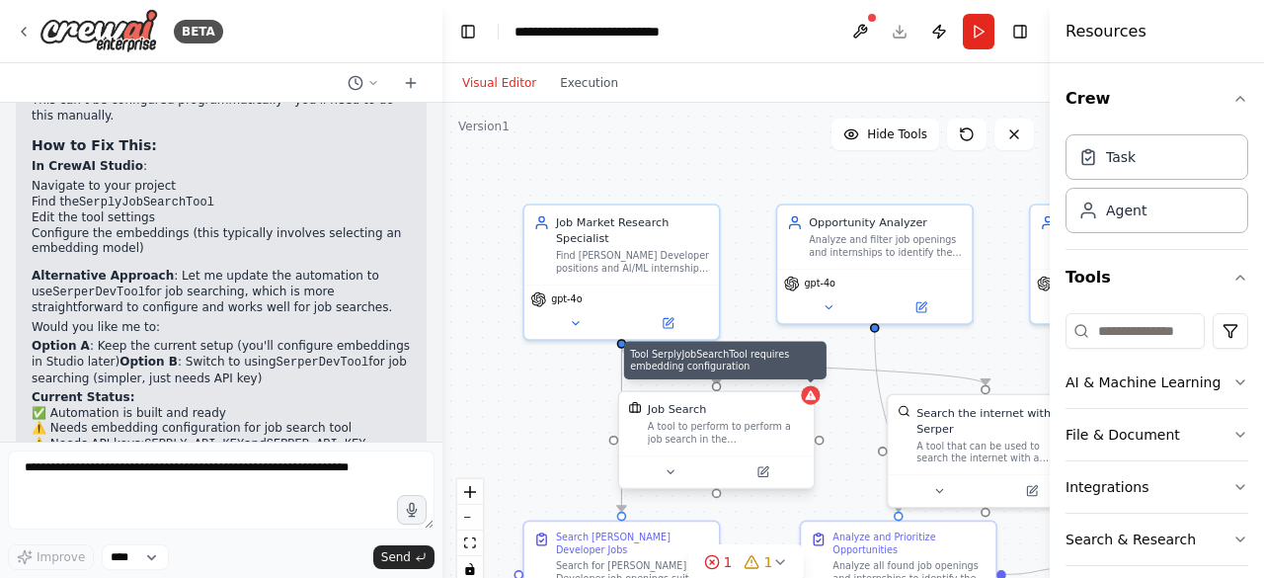
click at [810, 397] on icon at bounding box center [811, 395] width 11 height 10
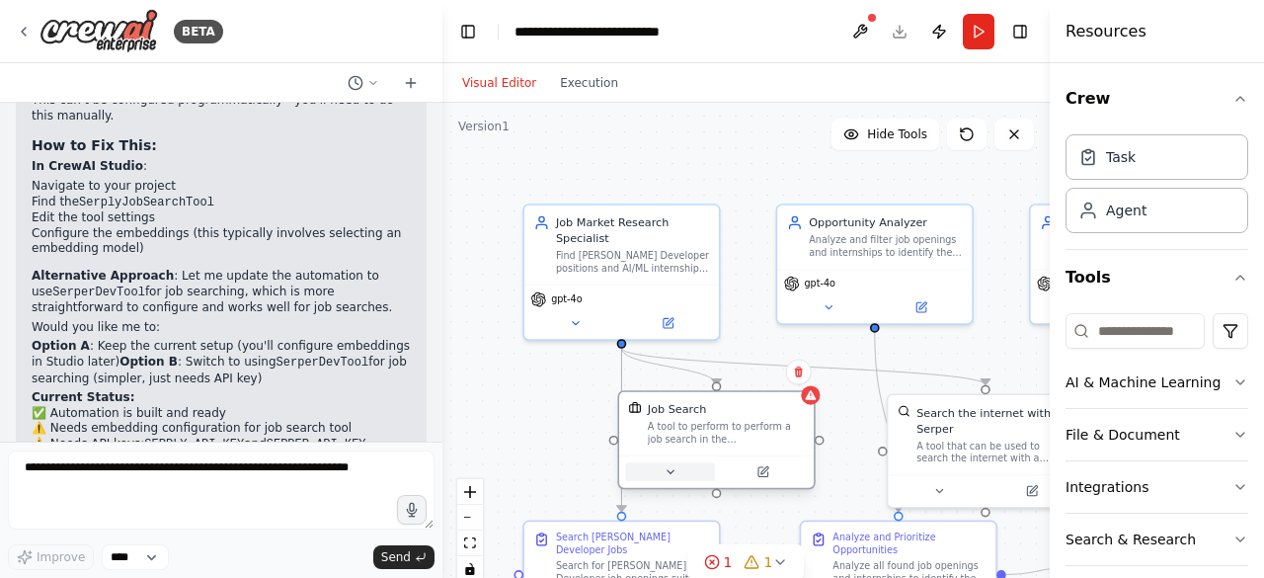
click at [660, 473] on button at bounding box center [670, 471] width 90 height 19
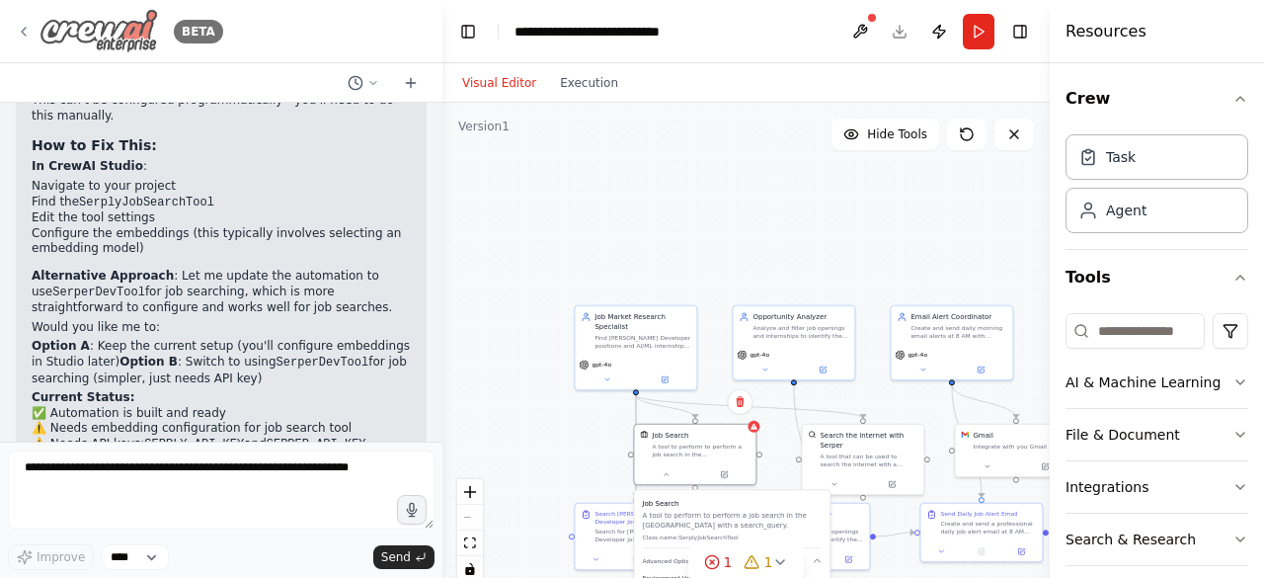
click at [27, 28] on icon at bounding box center [24, 32] width 16 height 16
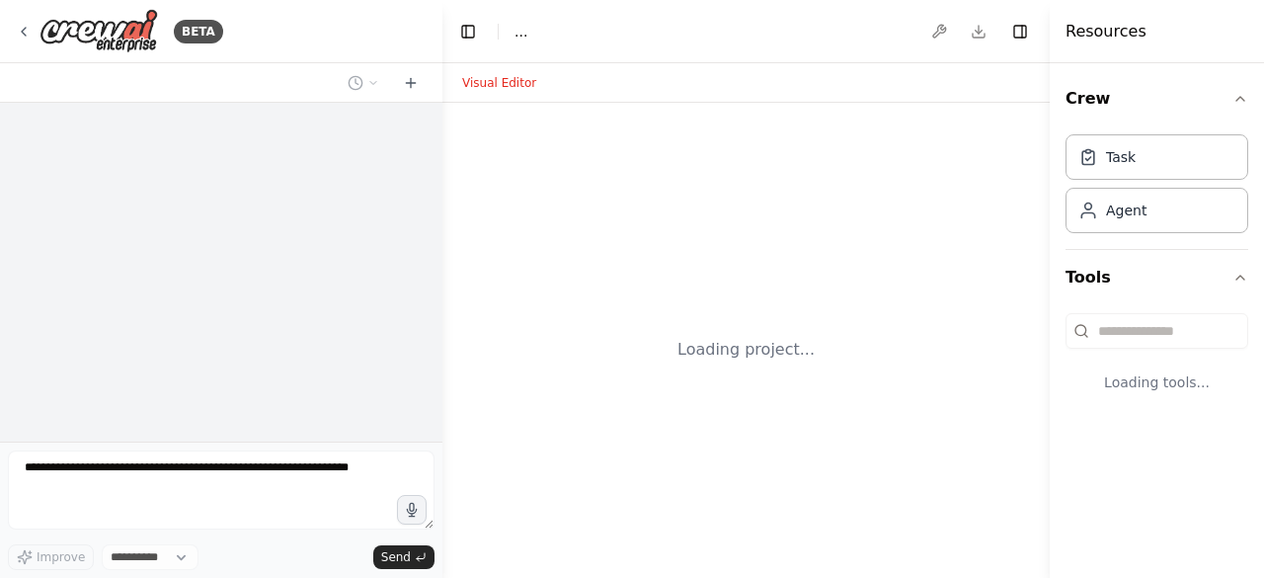
select select "****"
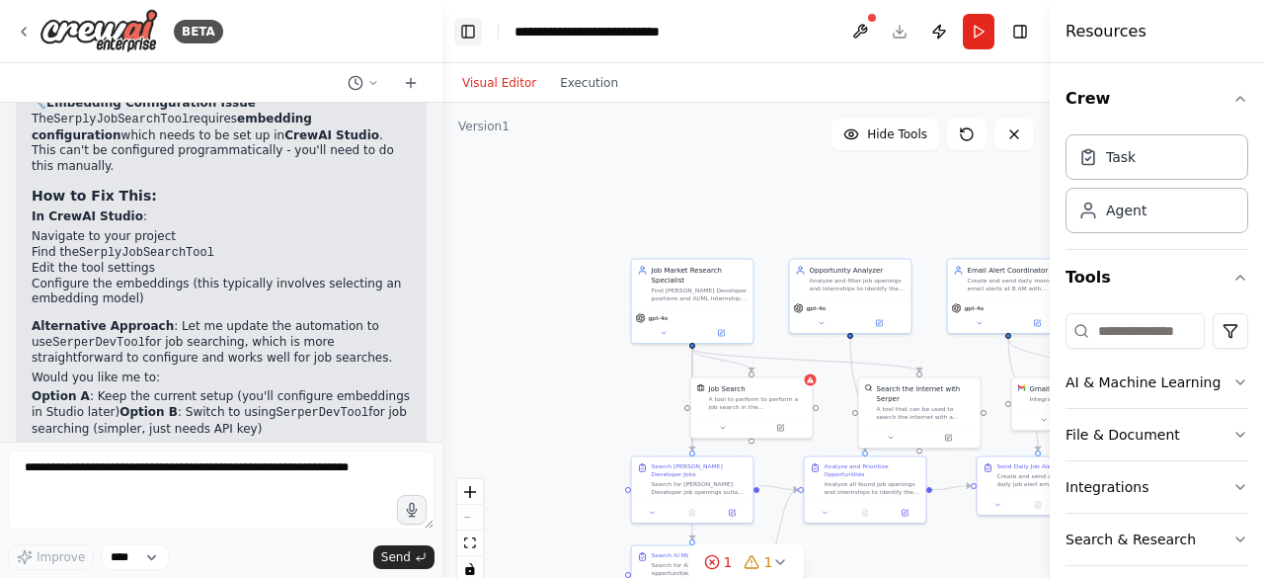
click at [466, 33] on button "Toggle Left Sidebar" at bounding box center [468, 32] width 28 height 28
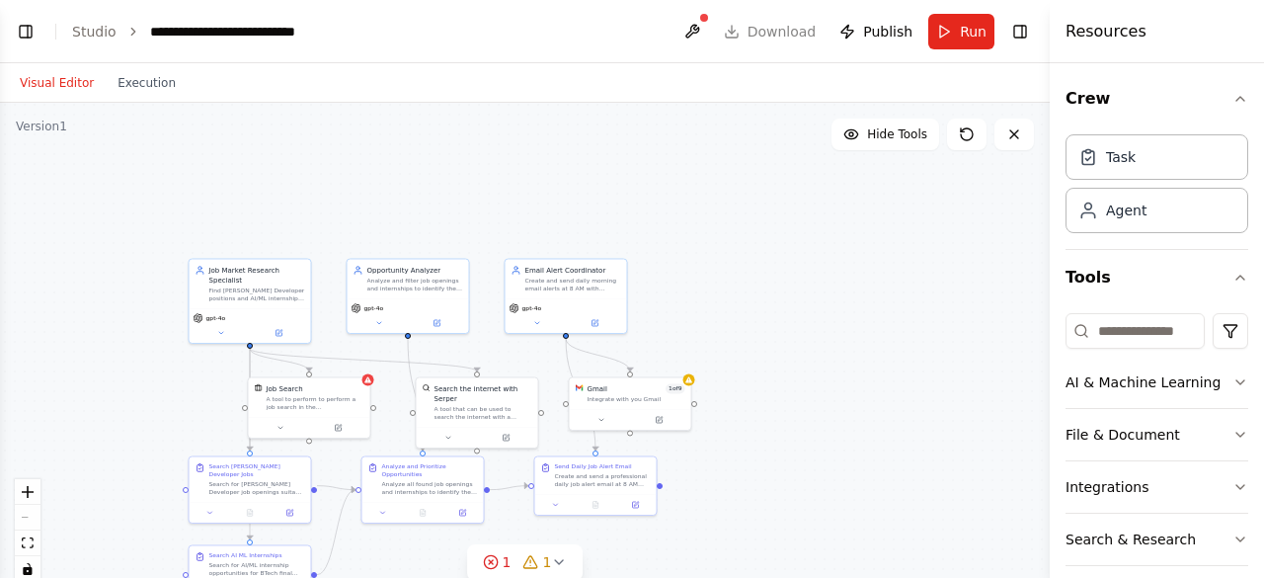
scroll to position [2534, 0]
click at [365, 380] on icon at bounding box center [369, 377] width 8 height 8
click at [344, 428] on button at bounding box center [338, 426] width 56 height 12
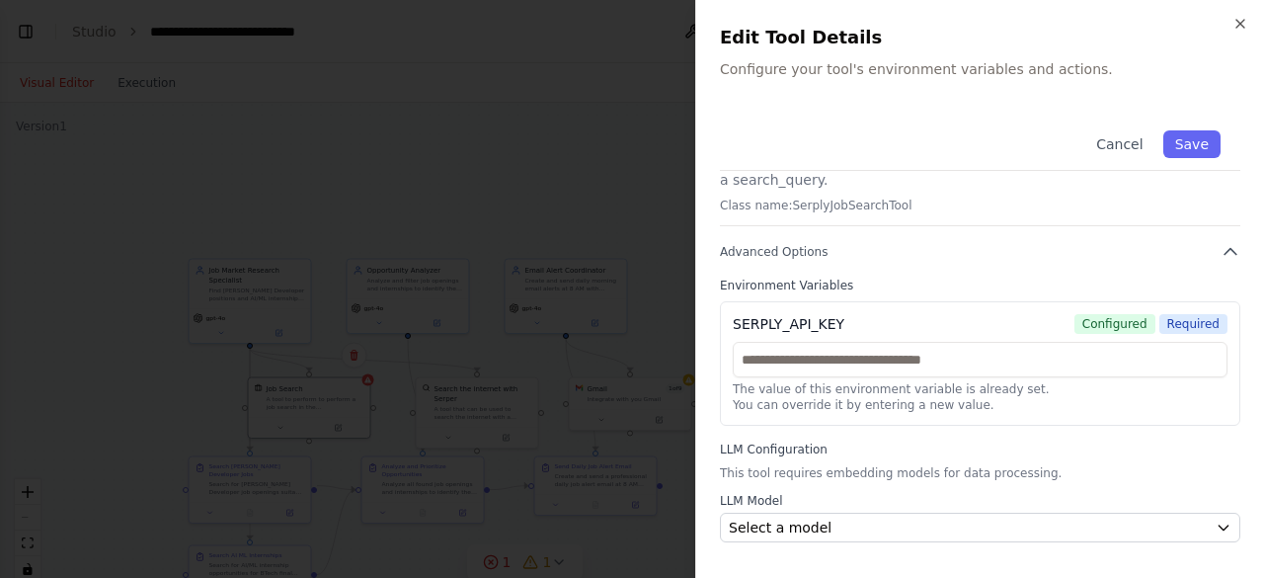
scroll to position [87, 0]
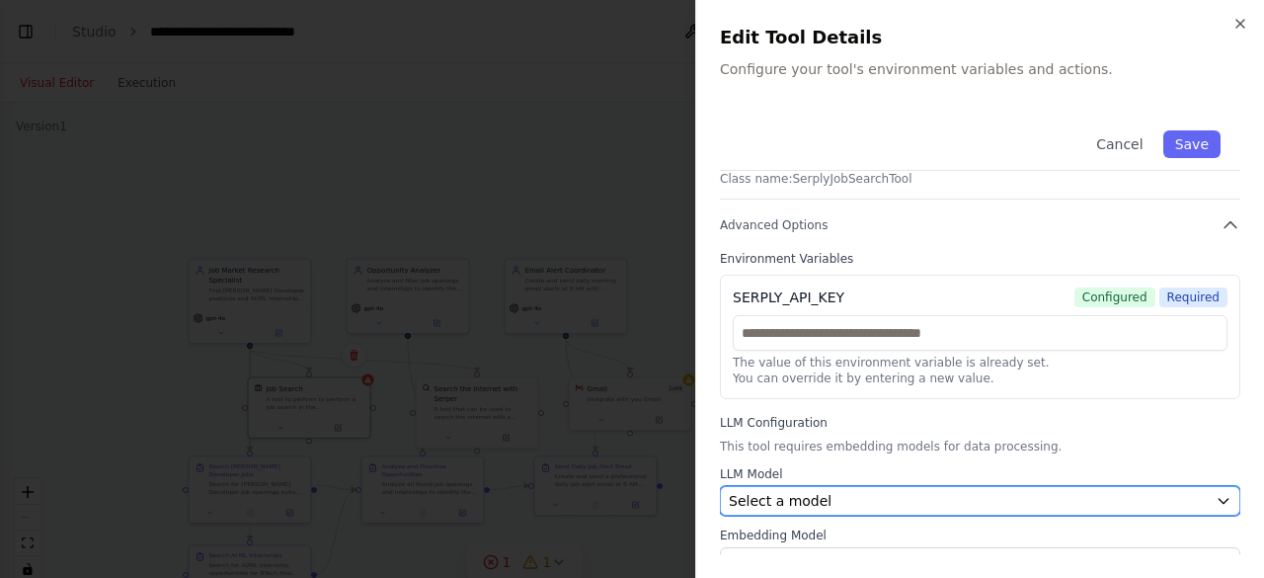
click at [883, 491] on div "Select a model" at bounding box center [968, 501] width 479 height 20
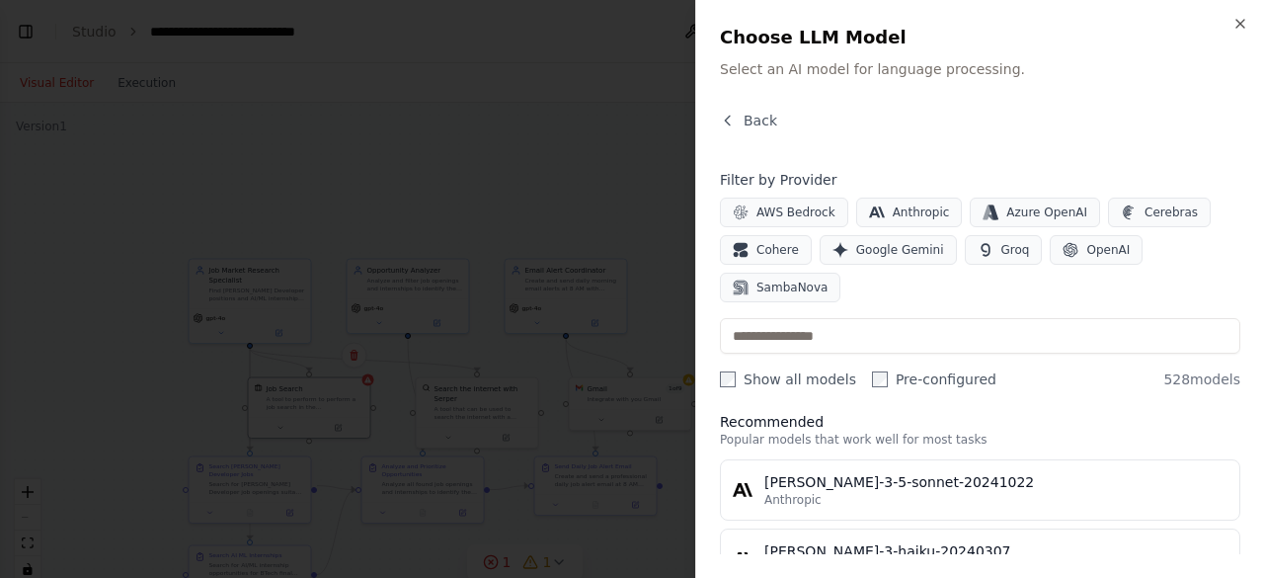
scroll to position [9, 0]
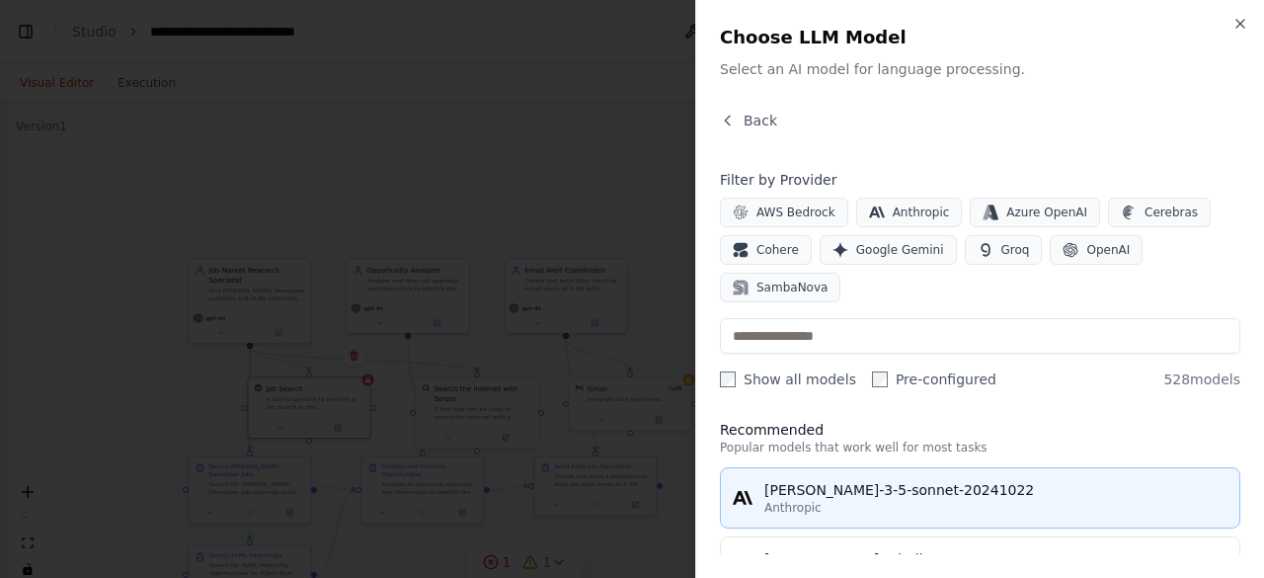
click at [850, 480] on div "claude-3-5-sonnet-20241022" at bounding box center [996, 490] width 463 height 20
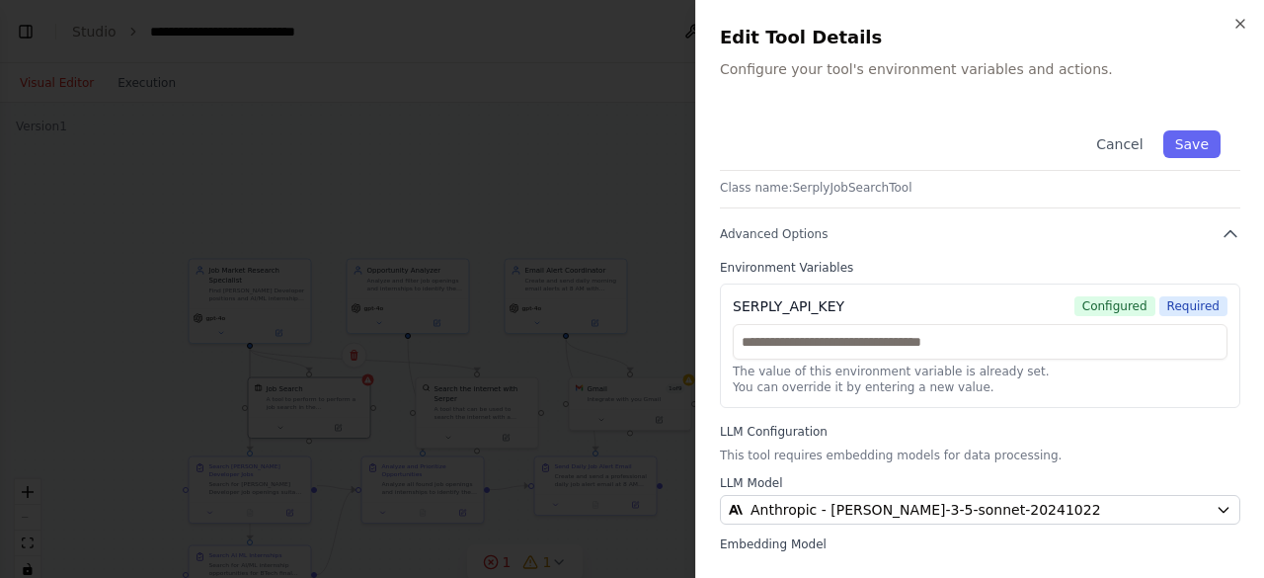
scroll to position [87, 0]
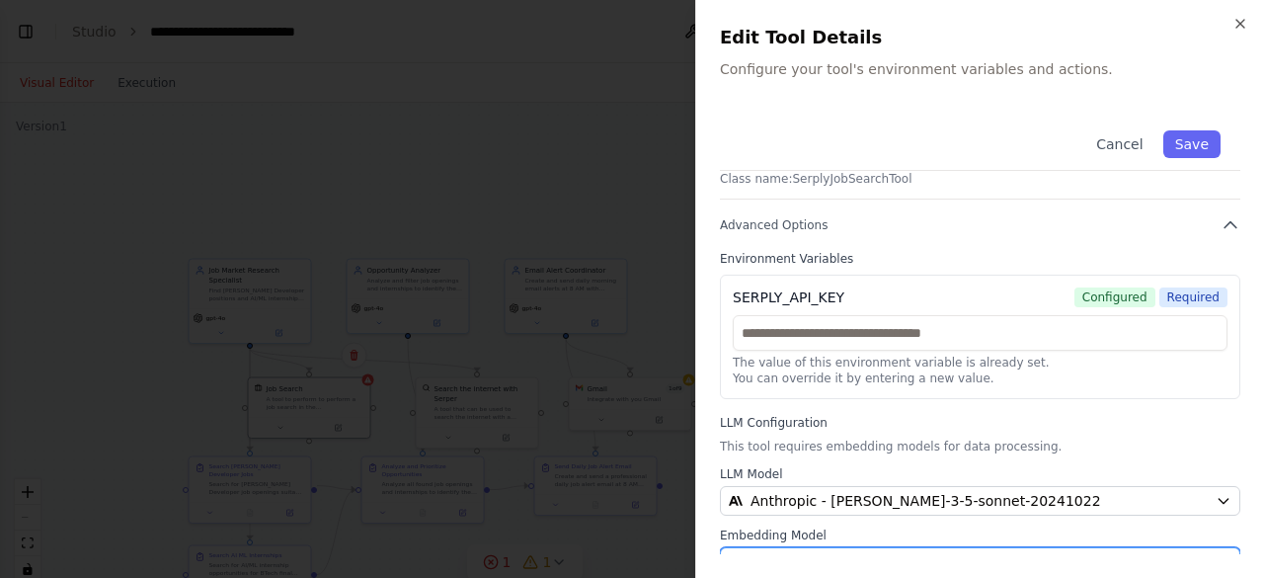
click at [842, 552] on div "Select a model" at bounding box center [968, 562] width 479 height 20
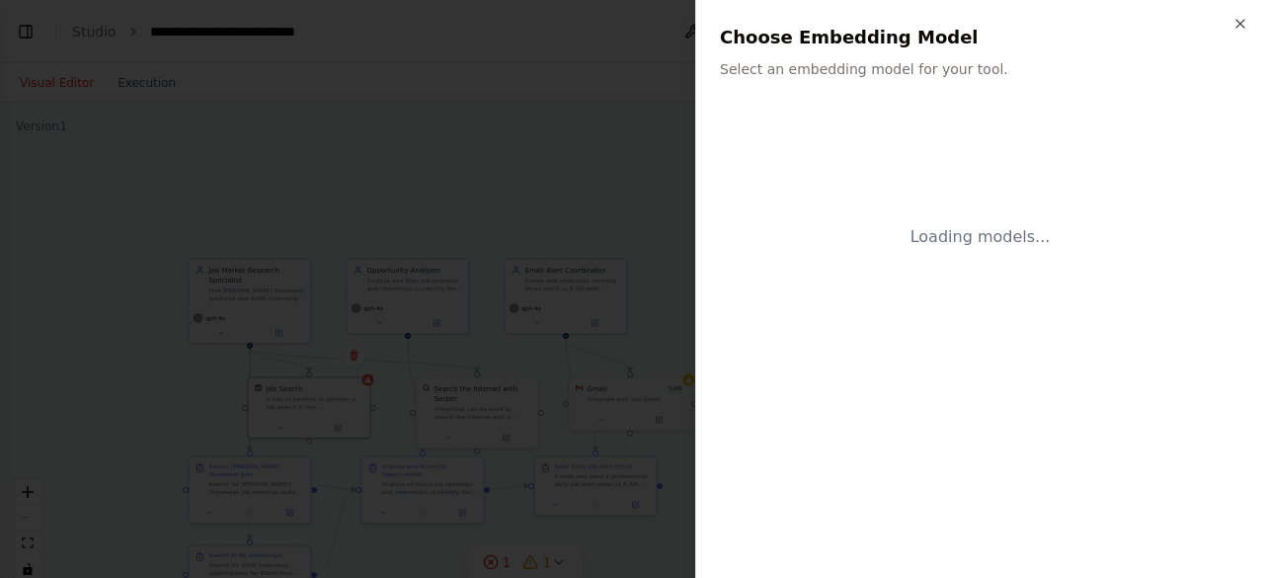
scroll to position [0, 0]
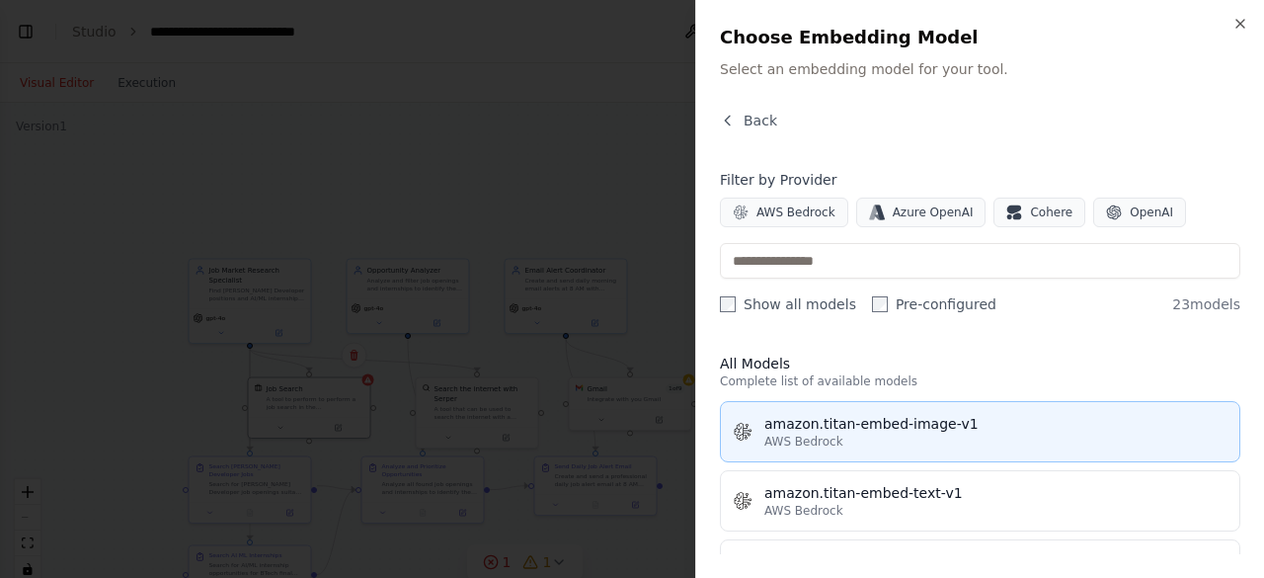
click at [844, 446] on div "AWS Bedrock" at bounding box center [996, 442] width 463 height 16
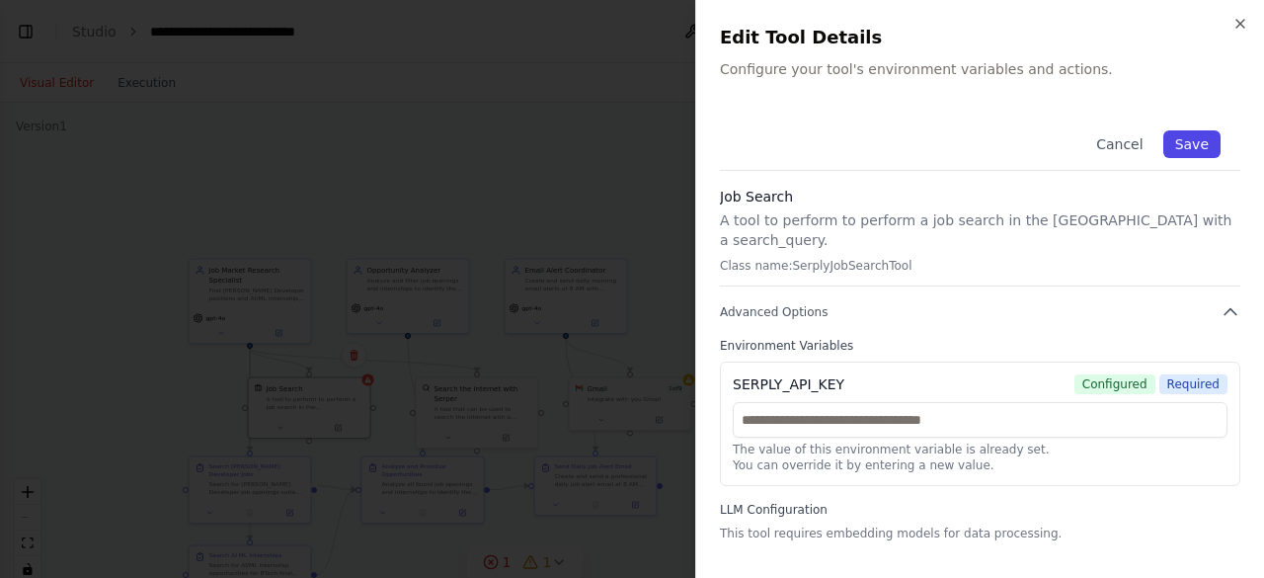
click at [1185, 138] on button "Save" at bounding box center [1192, 144] width 57 height 28
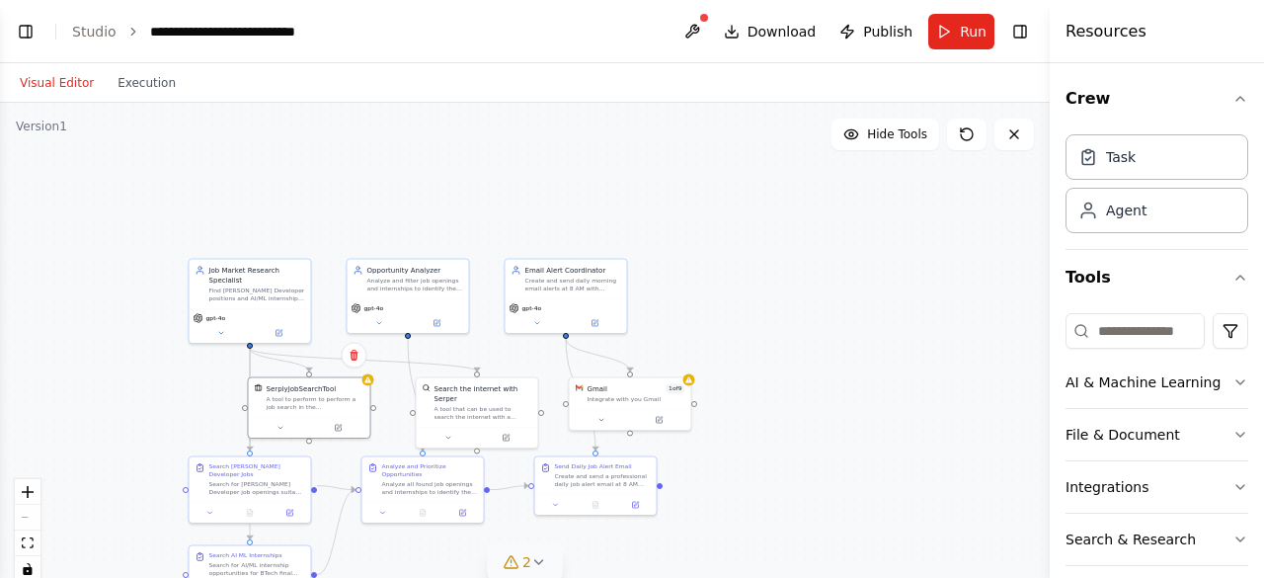
click at [536, 566] on icon at bounding box center [539, 562] width 16 height 16
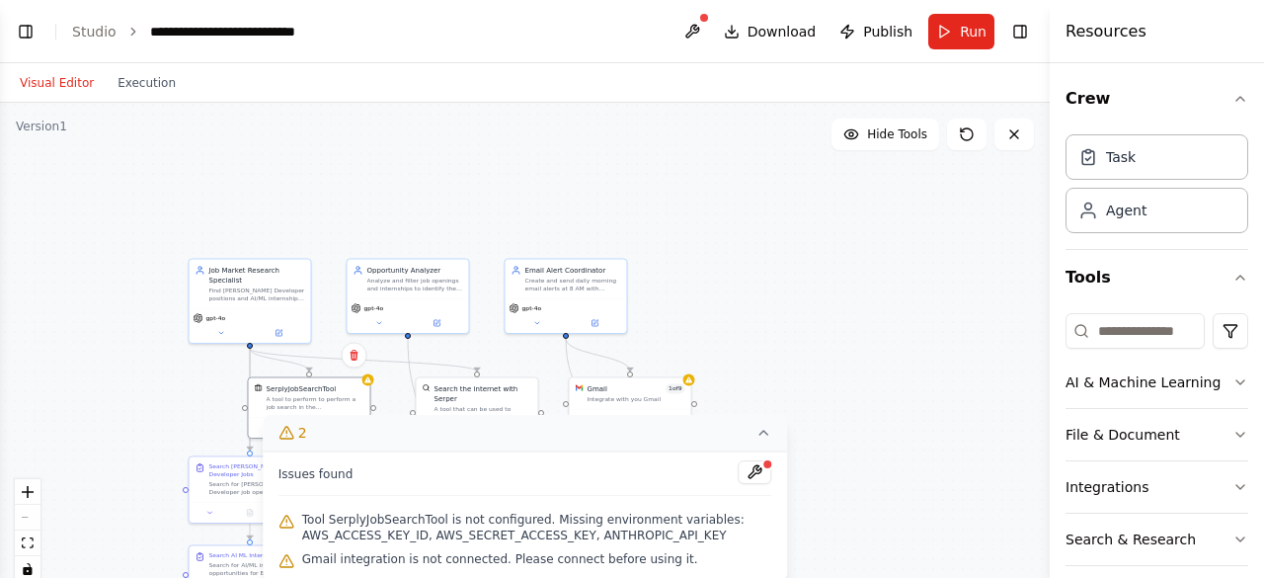
click at [767, 297] on div ".deletable-edge-delete-btn { width: 20px; height: 20px; border: 0px solid #ffff…" at bounding box center [525, 350] width 1050 height 494
click at [367, 384] on div "SerplyJobSearchTool A tool to perform to perform a job search in the US with a …" at bounding box center [310, 395] width 122 height 40
click at [762, 446] on button "2" at bounding box center [526, 433] width 526 height 37
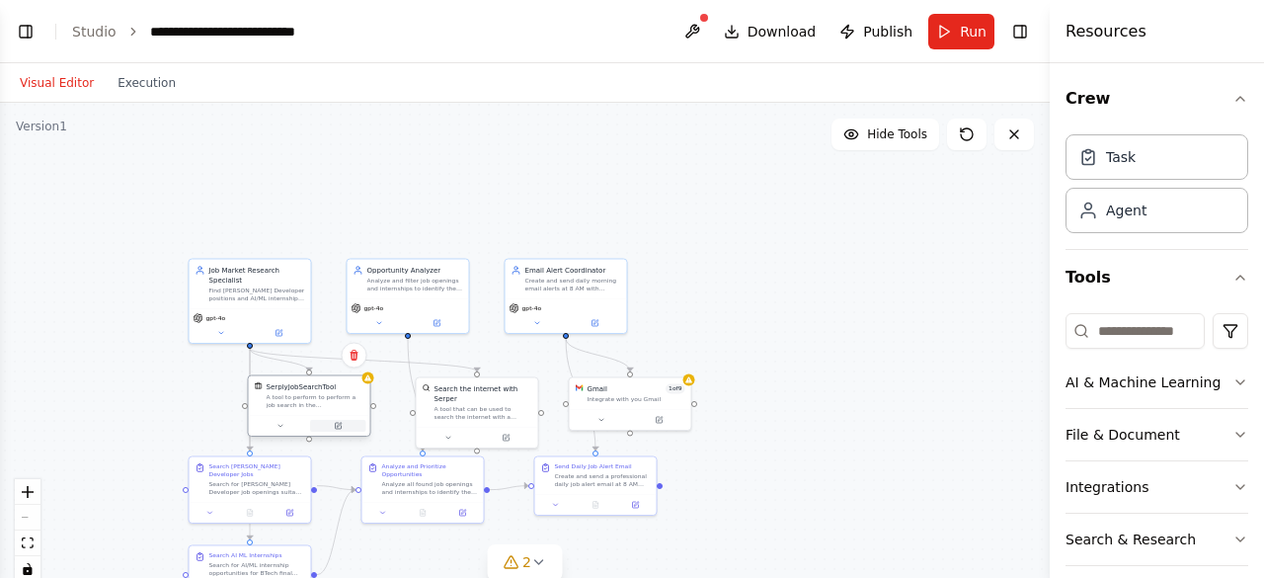
click at [342, 431] on button at bounding box center [338, 426] width 56 height 12
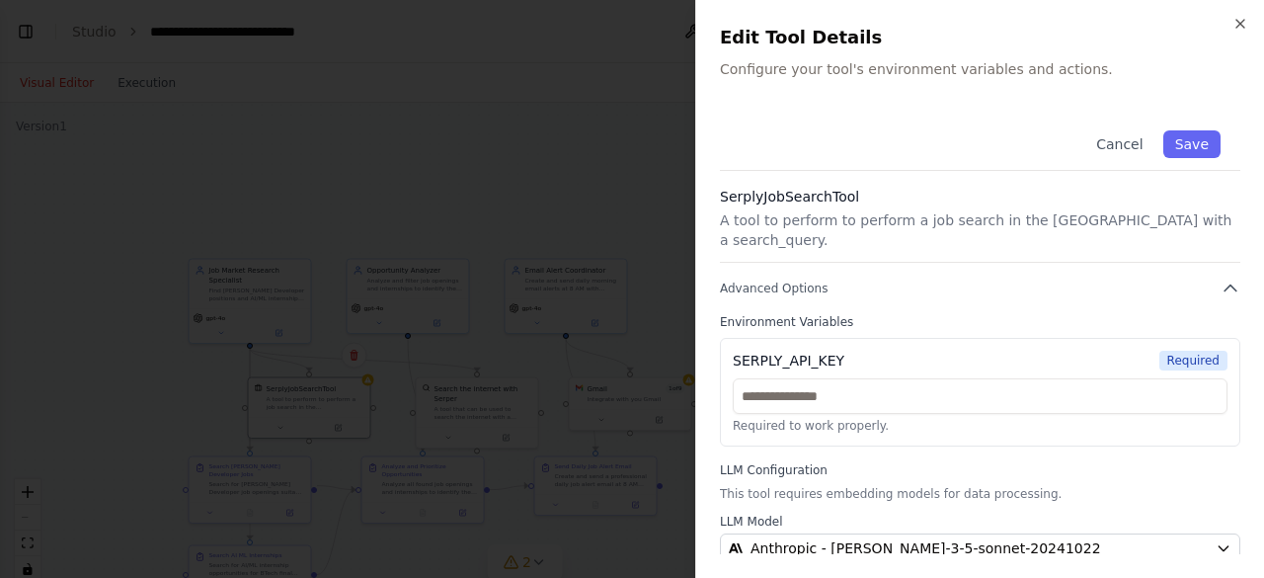
scroll to position [47, 0]
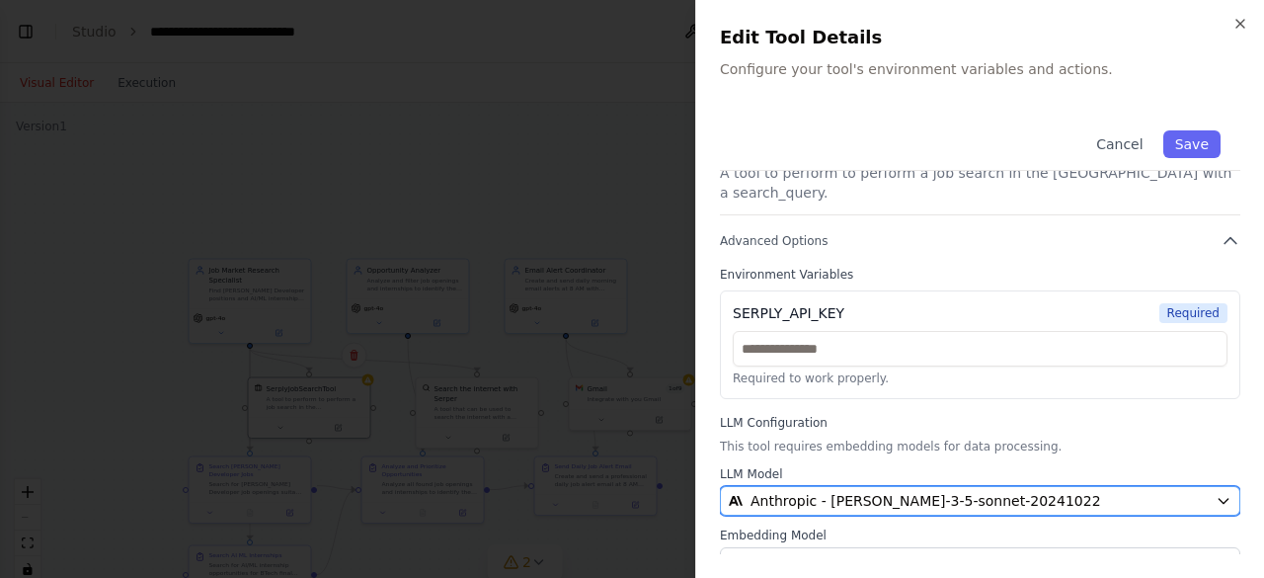
click at [1063, 491] on div "Anthropic - claude-3-5-sonnet-20241022" at bounding box center [968, 501] width 479 height 20
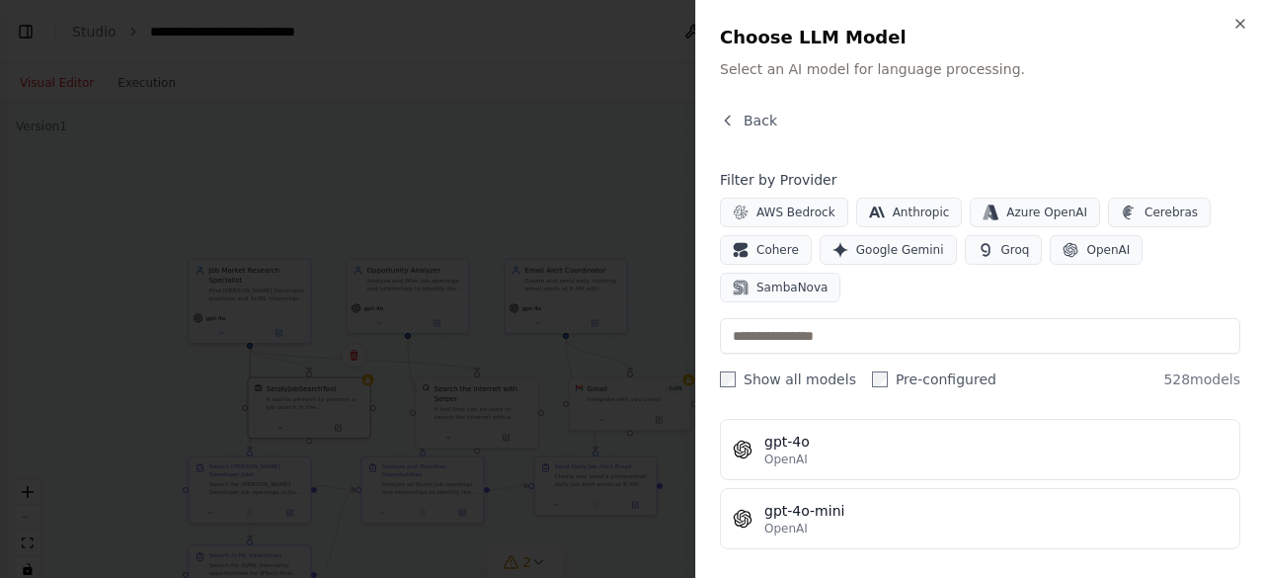
scroll to position [322, 0]
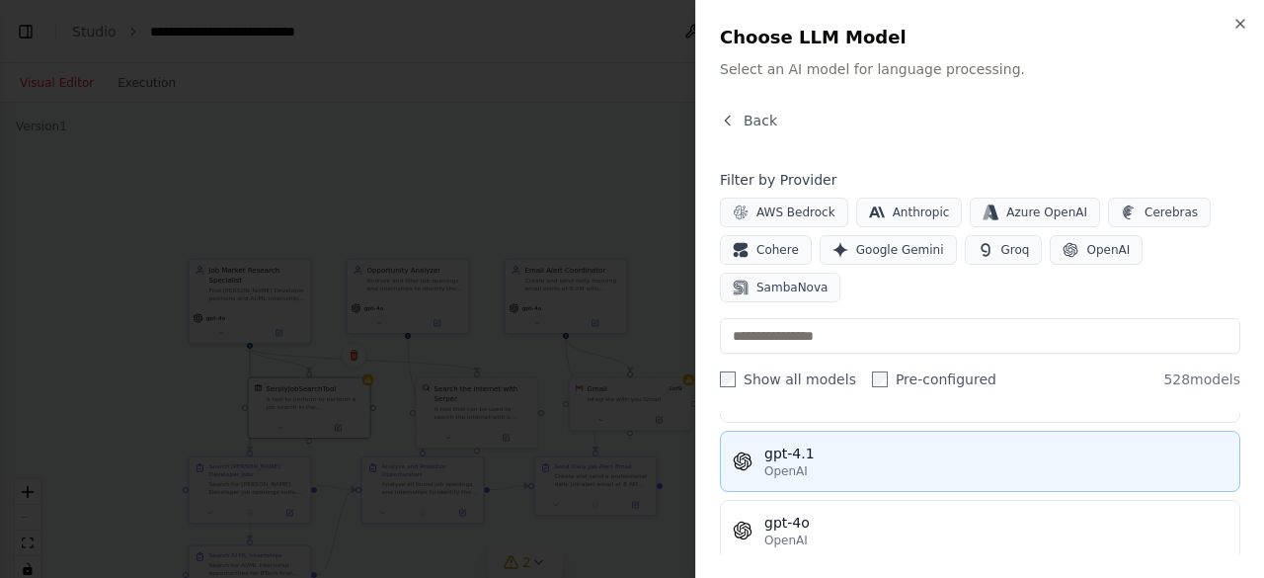
click at [998, 463] on div "OpenAI" at bounding box center [996, 471] width 463 height 16
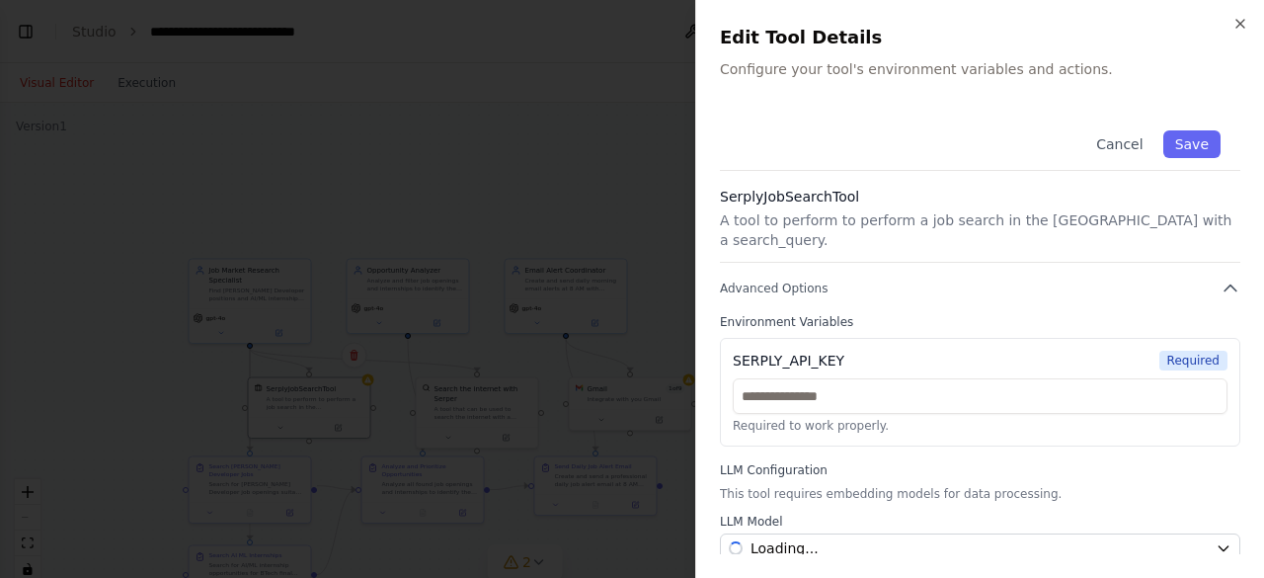
scroll to position [47, 0]
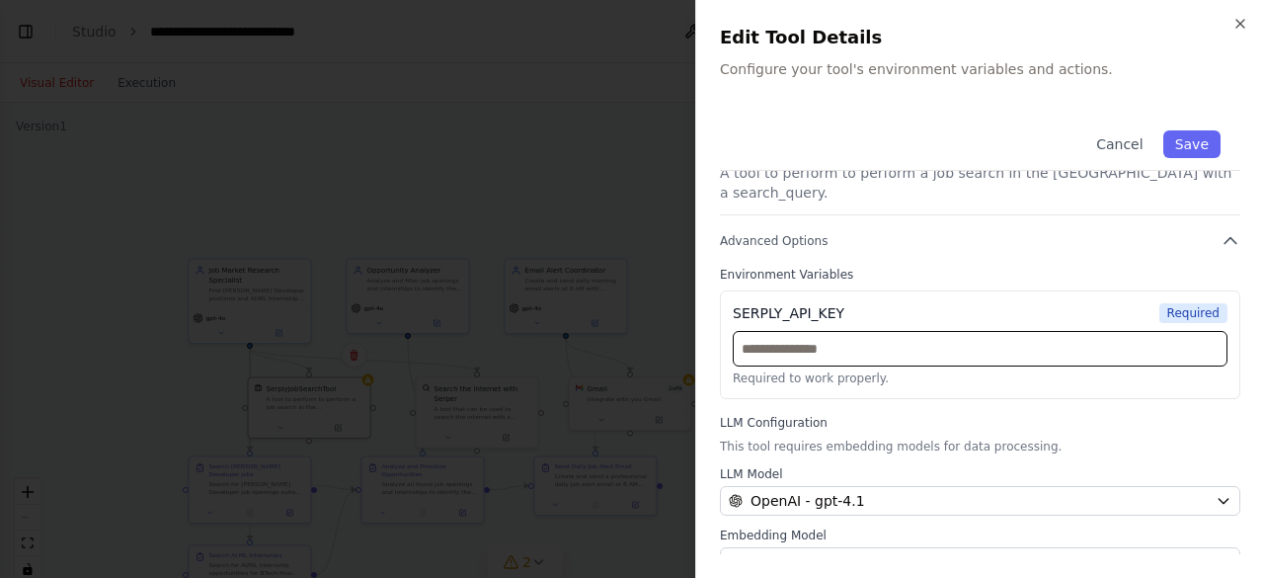
click at [900, 331] on input "text" at bounding box center [980, 349] width 495 height 36
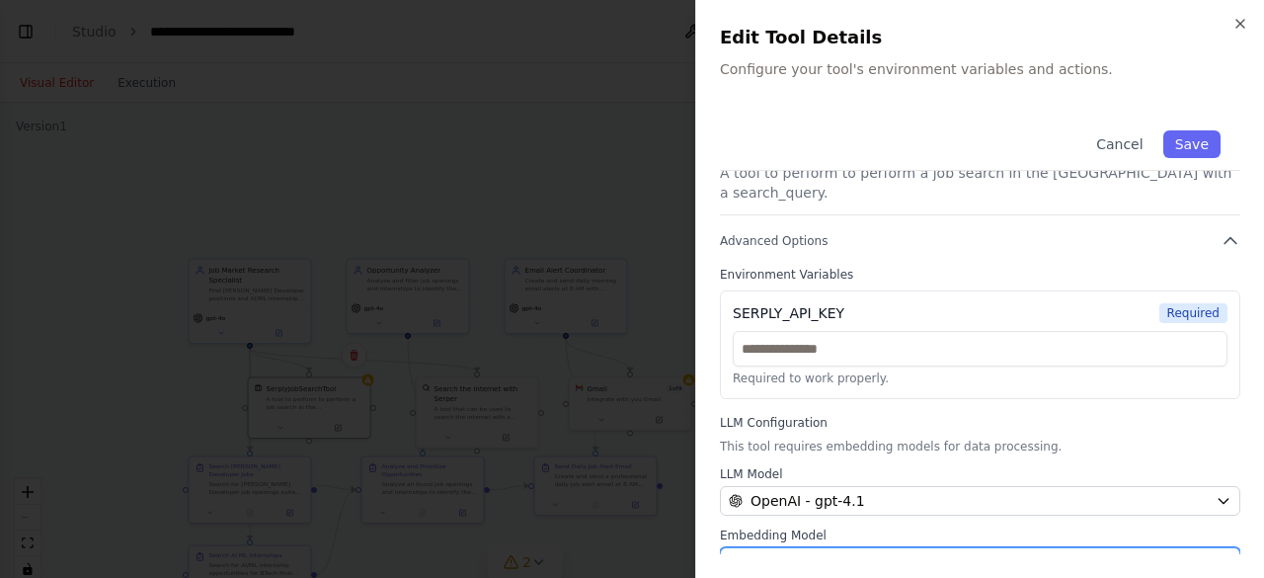
click at [941, 552] on span "AWS Bedrock - amazon.titan-embed-image-v1" at bounding box center [910, 562] width 319 height 20
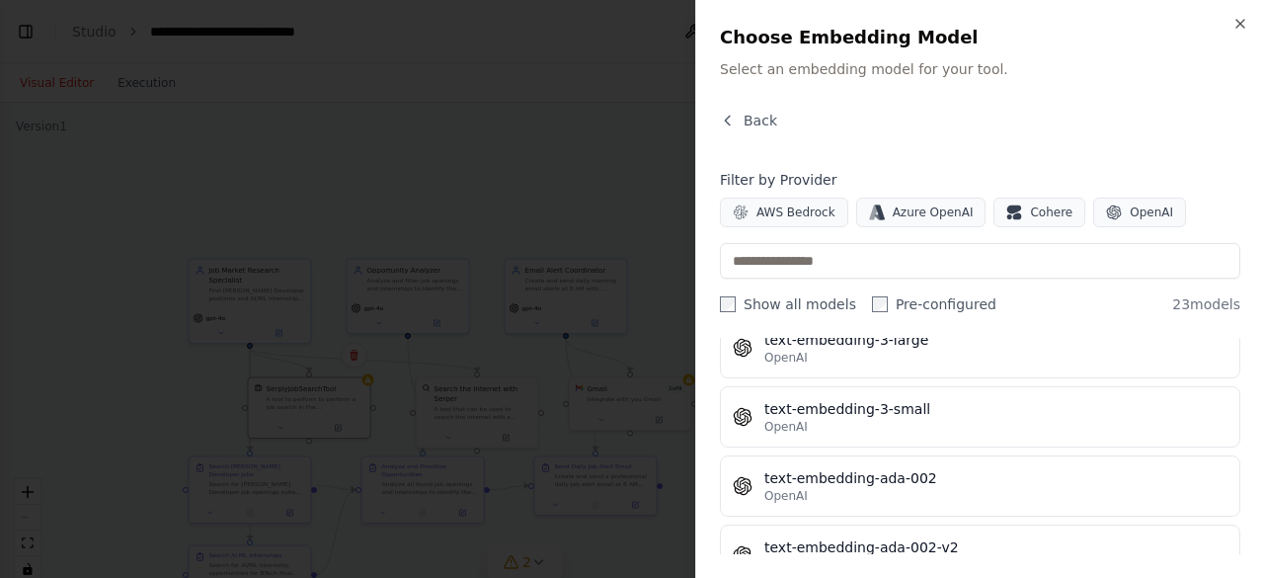
scroll to position [1428, 0]
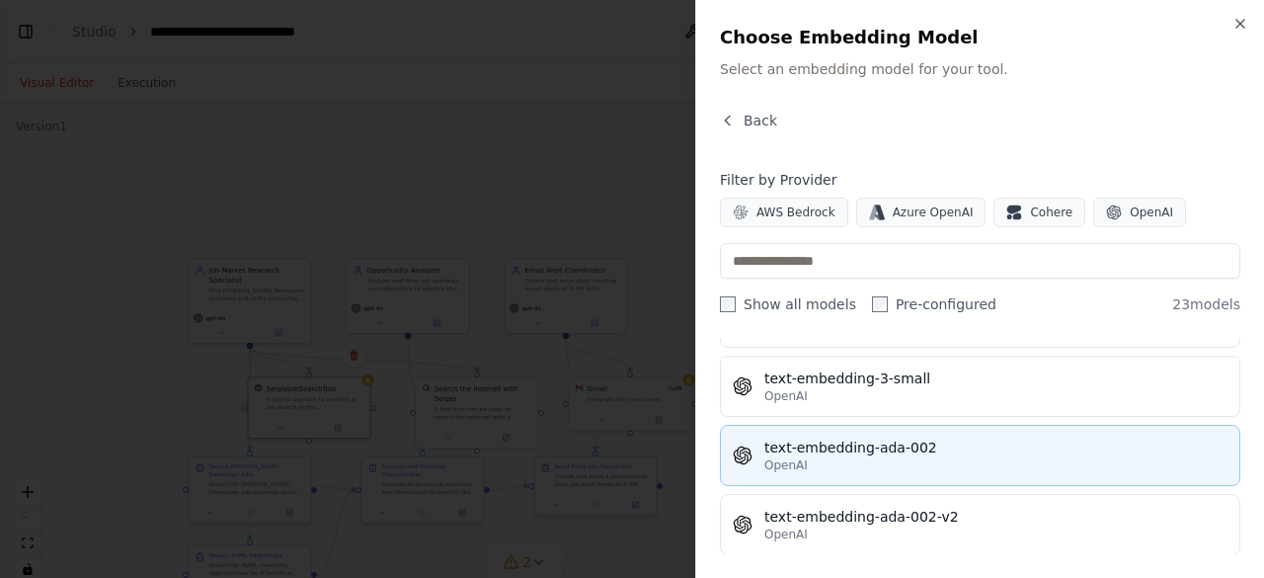
click at [893, 438] on div "text-embedding-ada-002" at bounding box center [996, 448] width 463 height 20
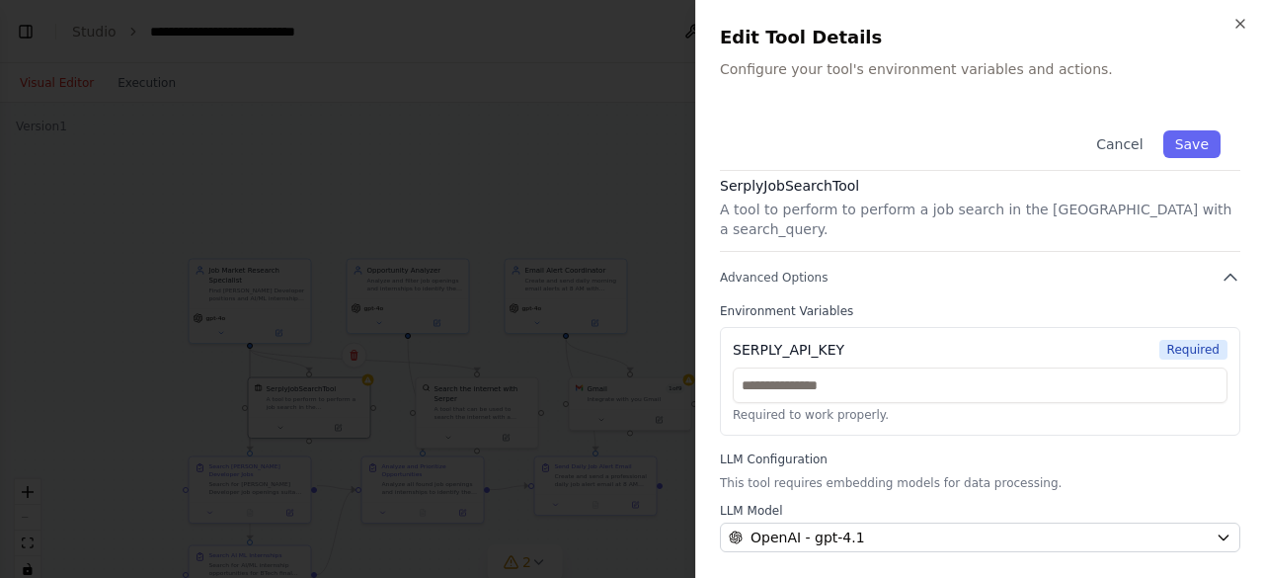
scroll to position [0, 0]
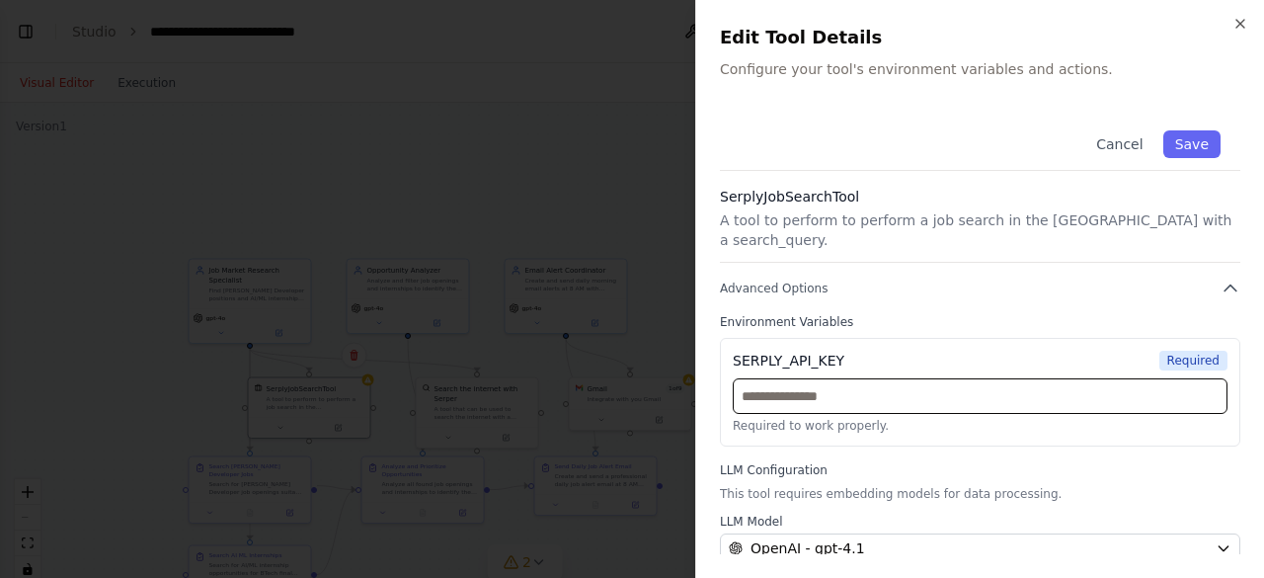
click at [870, 378] on input "text" at bounding box center [980, 396] width 495 height 36
paste input "**********"
type input "**********"
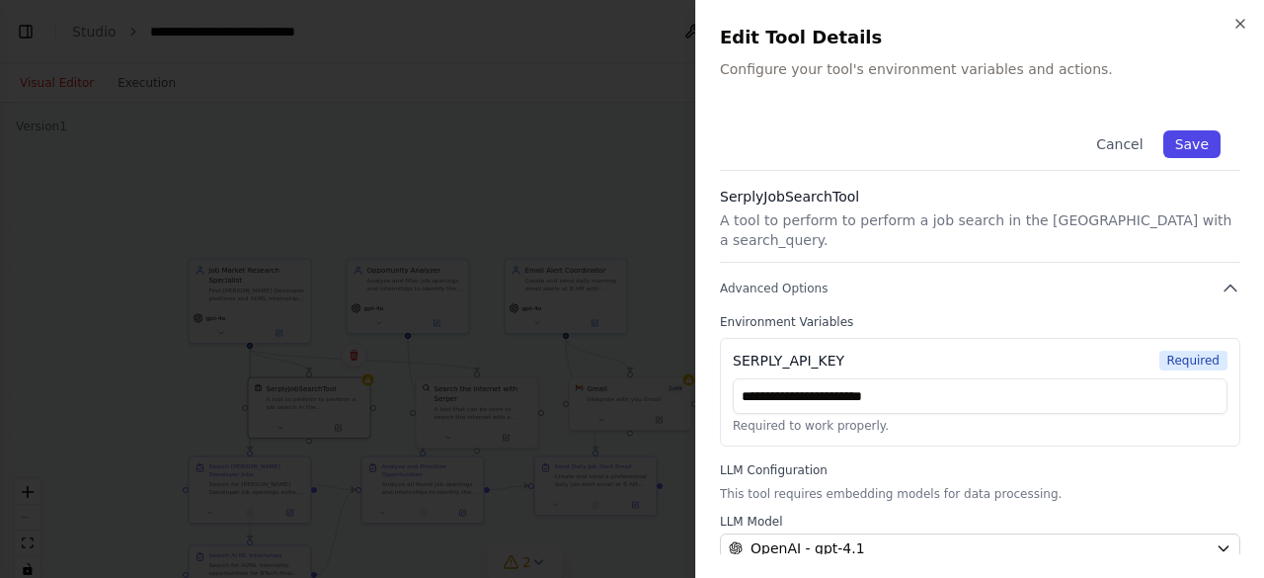
click at [1172, 145] on button "Save" at bounding box center [1192, 144] width 57 height 28
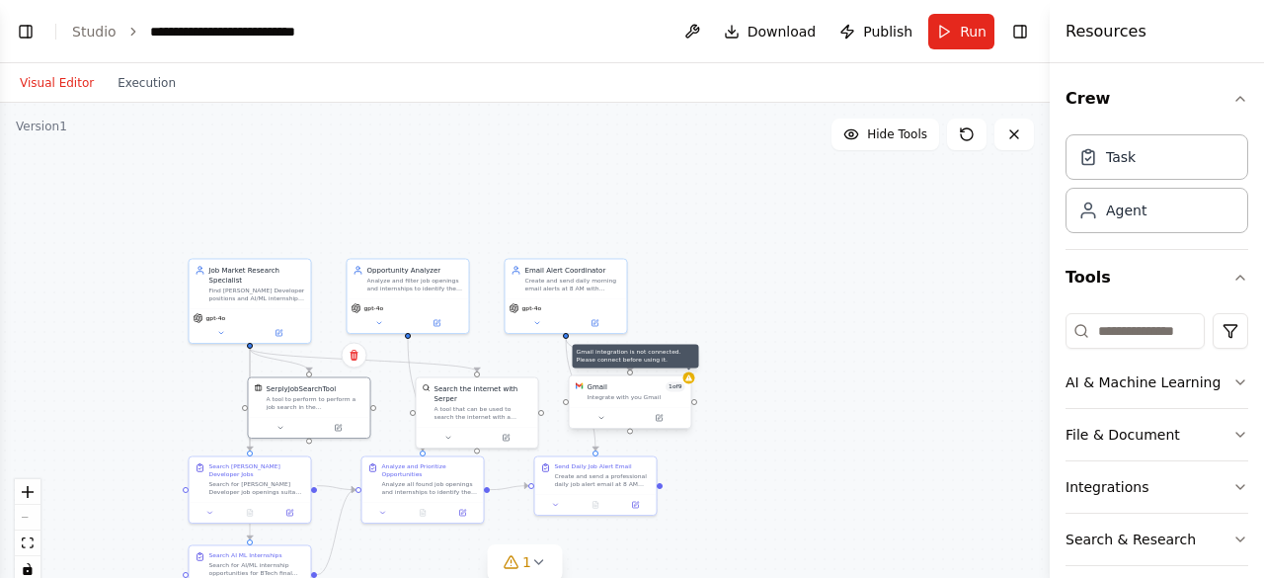
click at [688, 383] on div at bounding box center [690, 377] width 12 height 12
click at [658, 419] on icon at bounding box center [660, 417] width 5 height 5
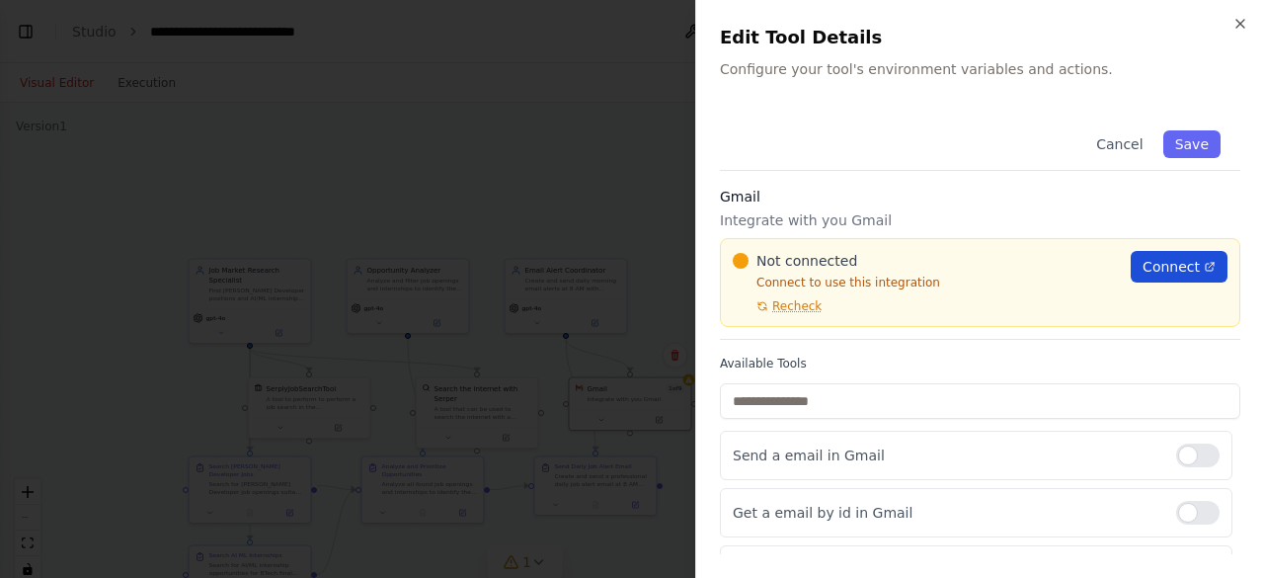
click at [1156, 254] on link "Connect" at bounding box center [1179, 267] width 97 height 32
click at [1238, 25] on icon "button" at bounding box center [1241, 24] width 16 height 16
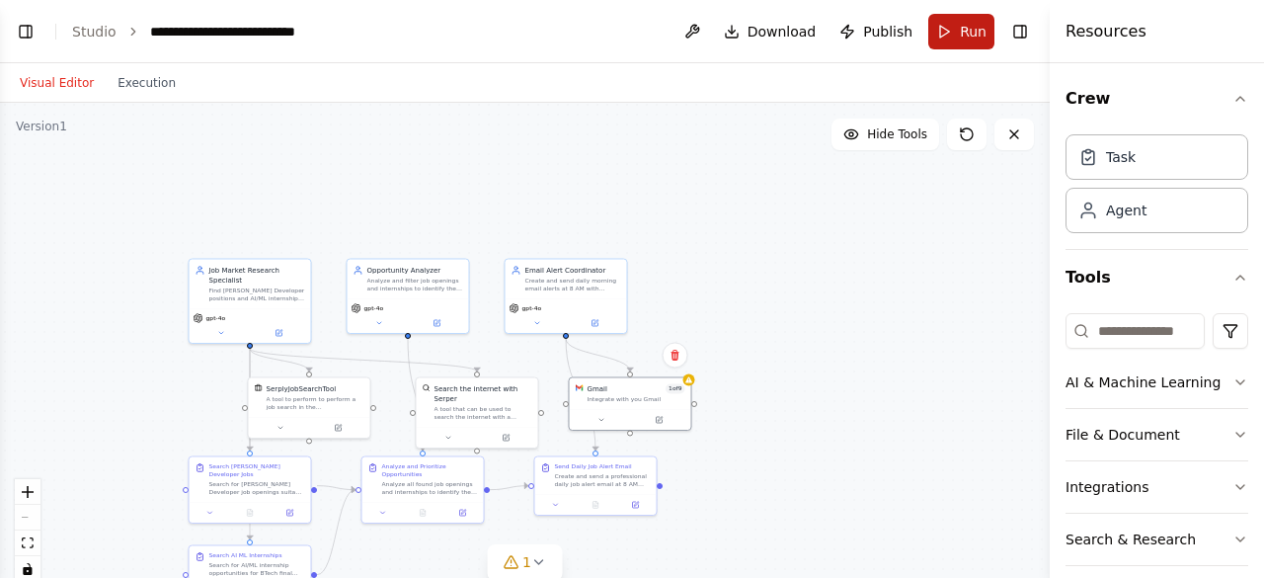
click at [953, 27] on button "Run" at bounding box center [962, 32] width 66 height 36
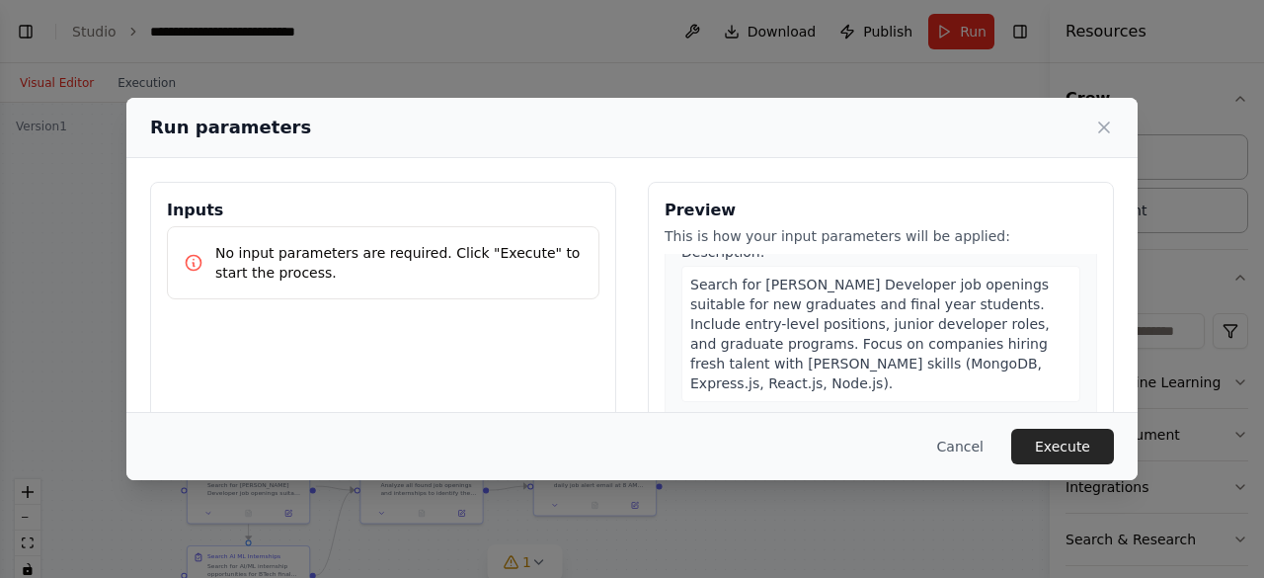
scroll to position [65, 0]
click at [480, 289] on div "No input parameters are required. Click "Execute" to start the process." at bounding box center [383, 262] width 433 height 73
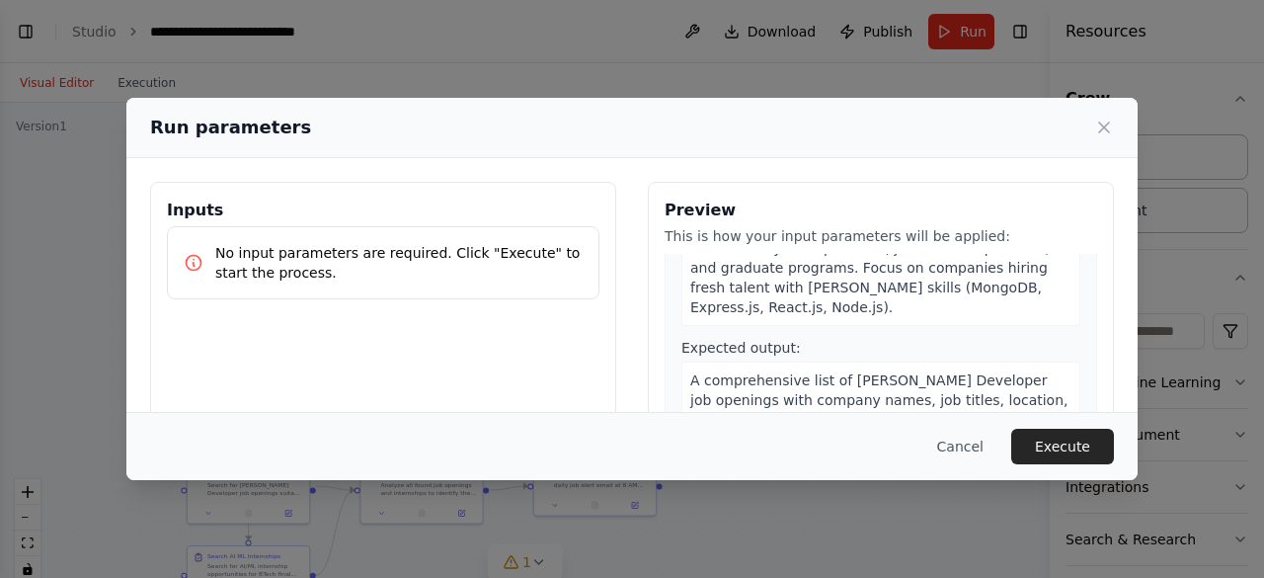
scroll to position [142, 0]
click at [1053, 443] on button "Execute" at bounding box center [1063, 447] width 103 height 36
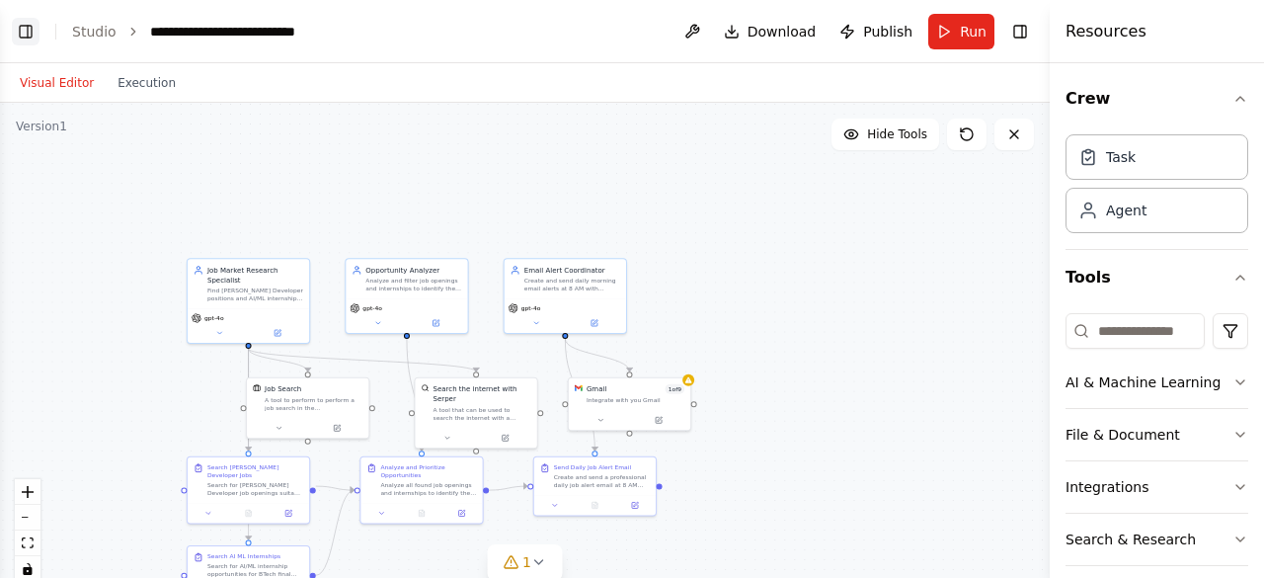
click at [22, 25] on button "Toggle Left Sidebar" at bounding box center [26, 32] width 28 height 28
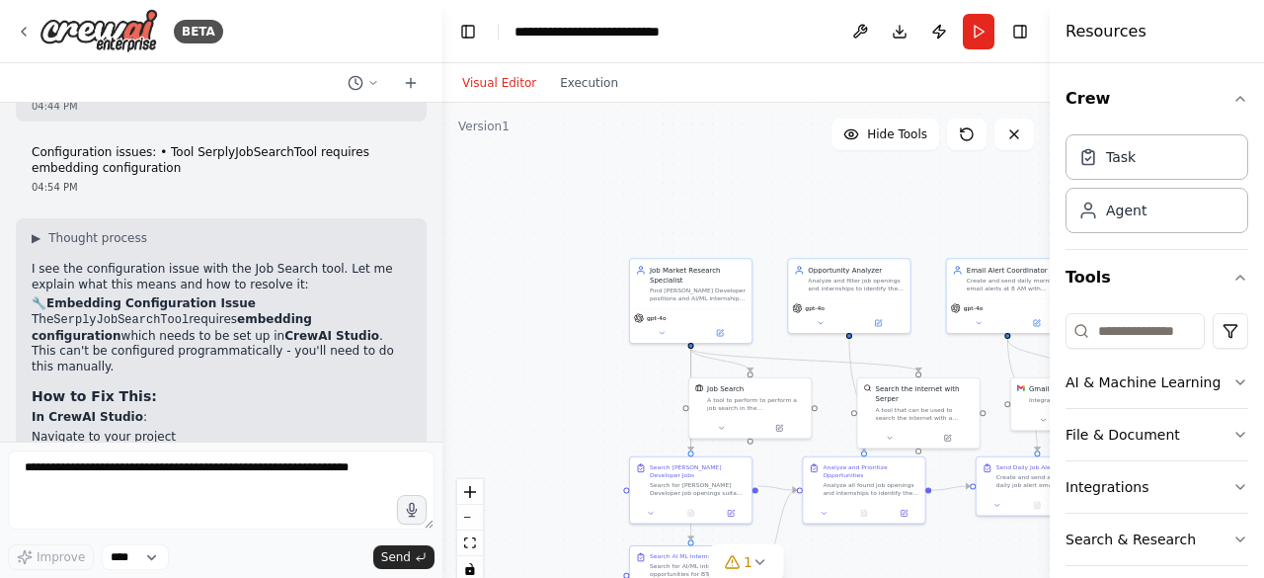
scroll to position [2534, 0]
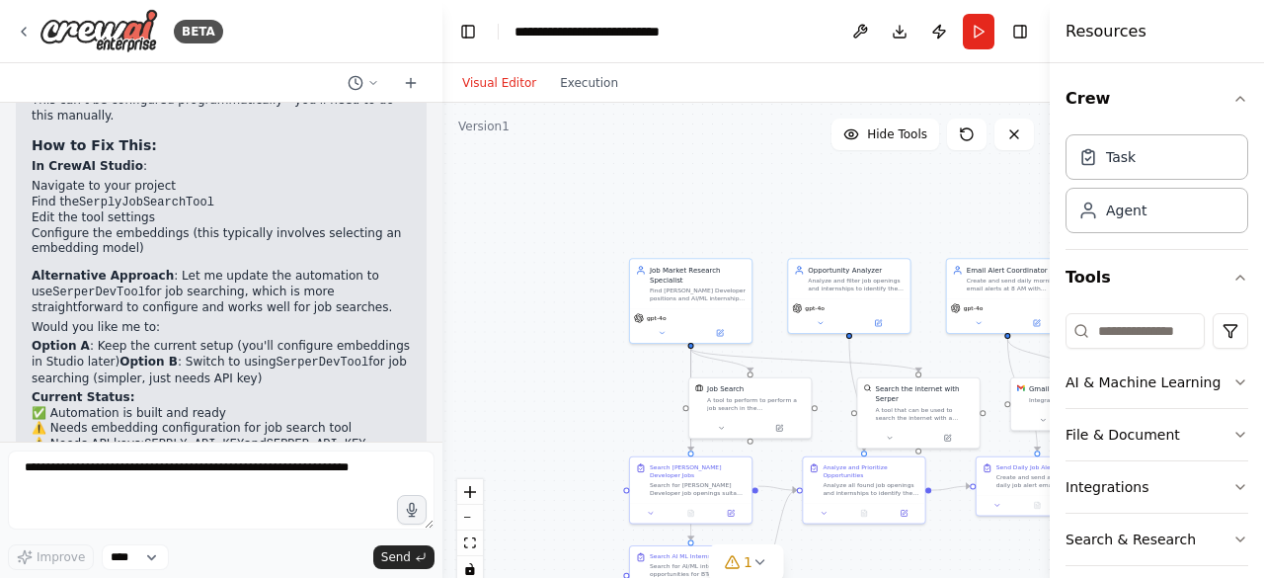
click at [518, 260] on div ".deletable-edge-delete-btn { width: 20px; height: 20px; border: 0px solid #ffff…" at bounding box center [747, 350] width 608 height 494
click at [624, 317] on div ".deletable-edge-delete-btn { width: 20px; height: 20px; border: 0px solid #ffff…" at bounding box center [747, 350] width 608 height 494
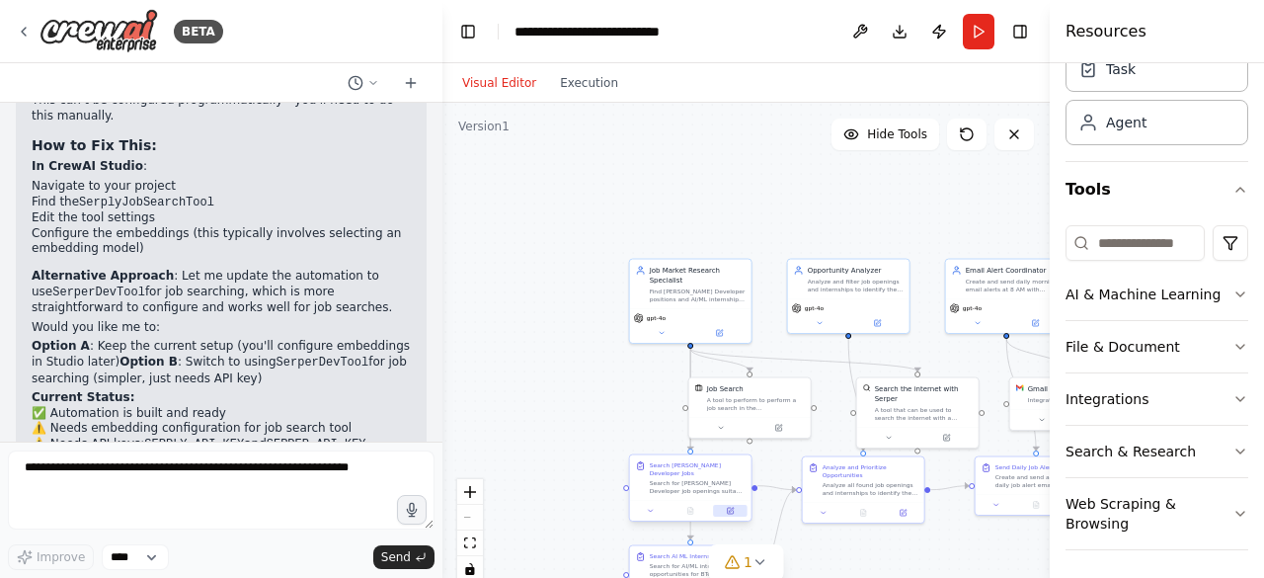
click at [739, 505] on button at bounding box center [730, 511] width 34 height 12
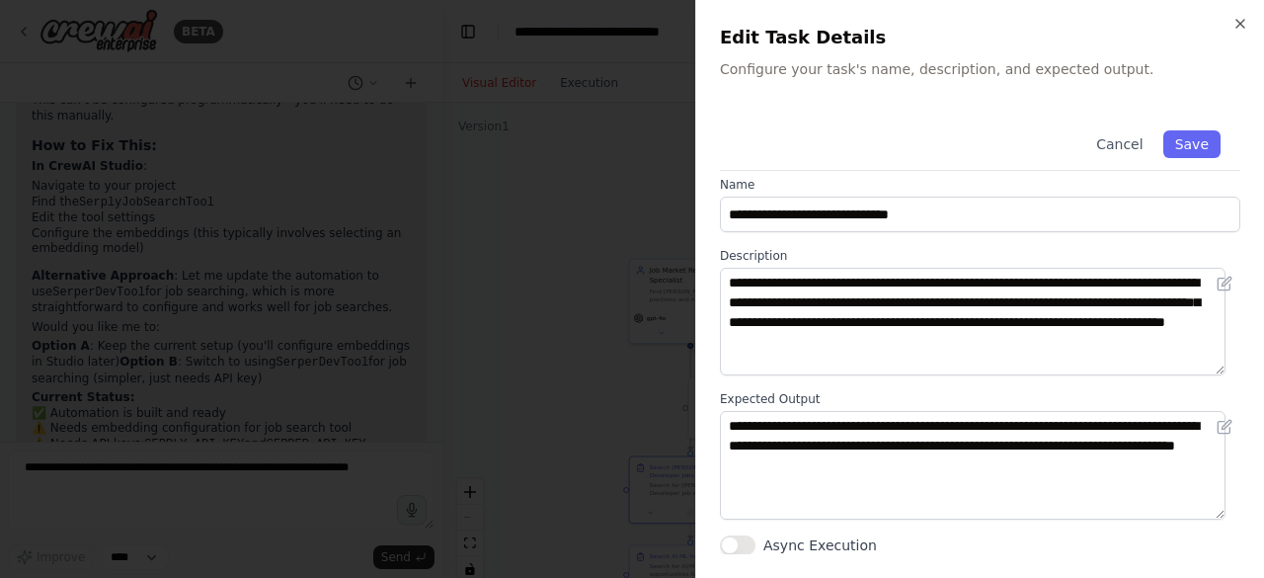
scroll to position [0, 0]
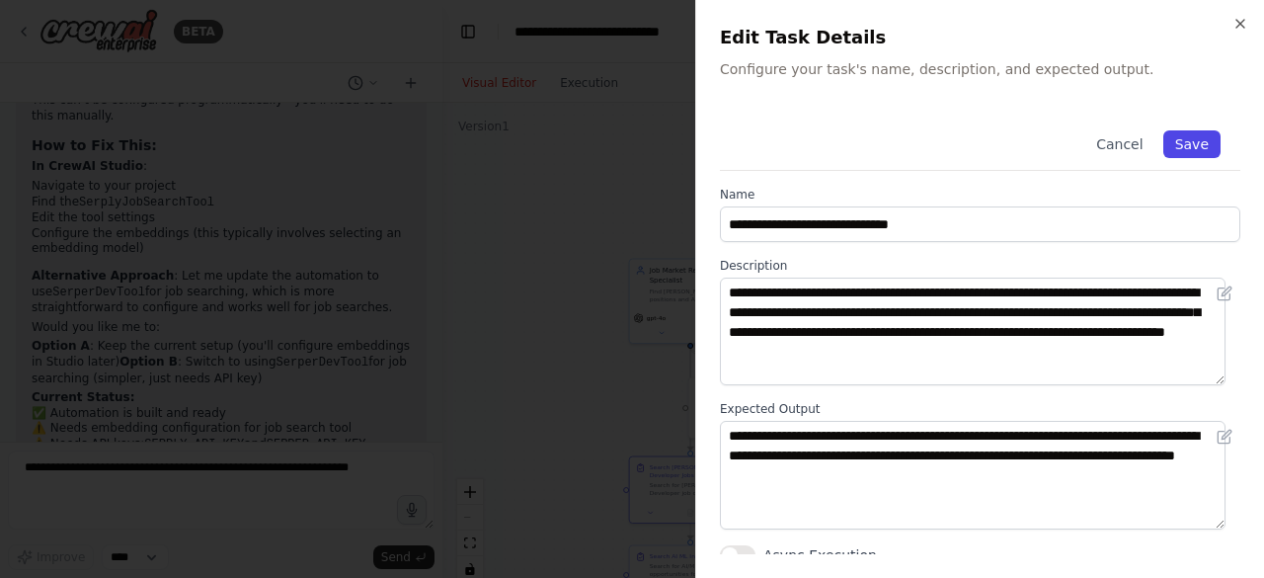
click at [1185, 142] on button "Save" at bounding box center [1192, 144] width 57 height 28
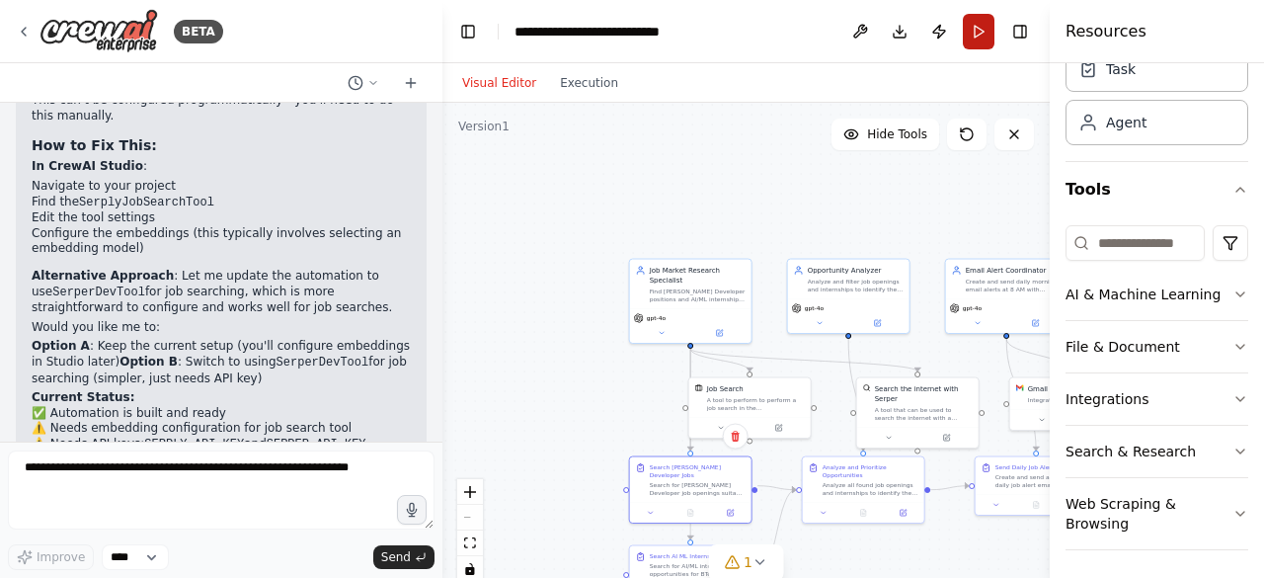
click at [979, 42] on button "Run" at bounding box center [979, 32] width 32 height 36
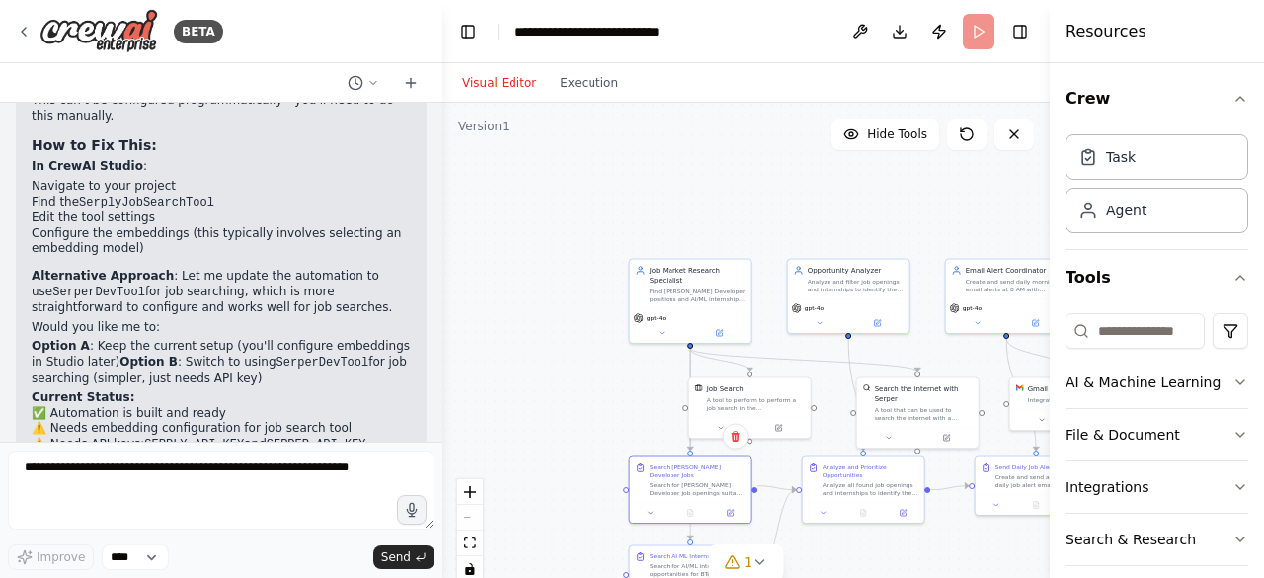
click at [923, 199] on div ".deletable-edge-delete-btn { width: 20px; height: 20px; border: 0px solid #ffff…" at bounding box center [747, 350] width 608 height 494
click at [1233, 104] on icon "button" at bounding box center [1241, 99] width 16 height 16
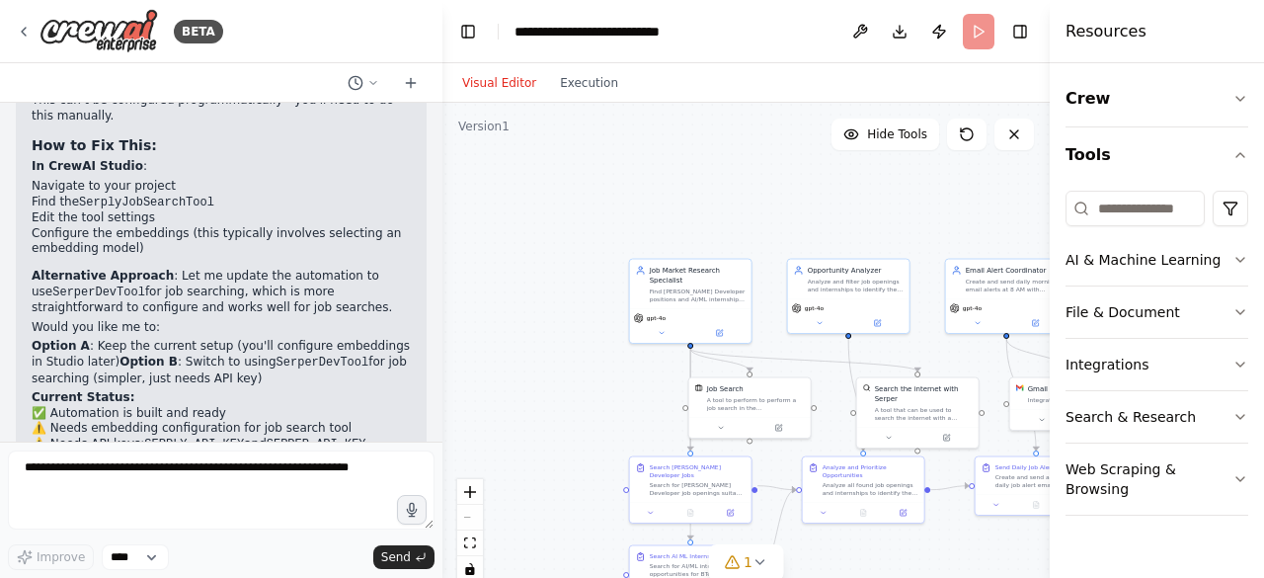
click at [793, 210] on div ".deletable-edge-delete-btn { width: 20px; height: 20px; border: 0px solid #ffff…" at bounding box center [747, 350] width 608 height 494
drag, startPoint x: 595, startPoint y: 100, endPoint x: 585, endPoint y: 86, distance: 17.0
click at [585, 86] on div "Visual Editor Execution" at bounding box center [540, 83] width 180 height 40
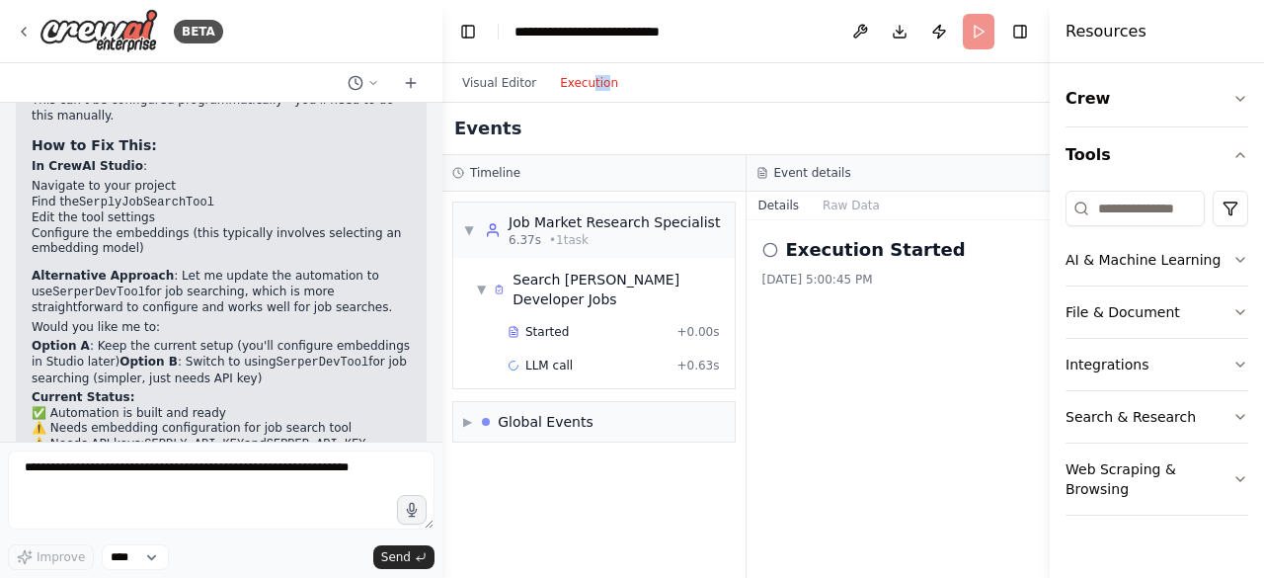
click at [585, 86] on button "Execution" at bounding box center [589, 83] width 82 height 24
click at [984, 27] on button "Run" at bounding box center [979, 32] width 32 height 36
click at [482, 287] on span "▼" at bounding box center [481, 290] width 9 height 16
click at [482, 287] on span "▶" at bounding box center [481, 290] width 9 height 16
click at [561, 81] on button "Execution" at bounding box center [589, 83] width 82 height 24
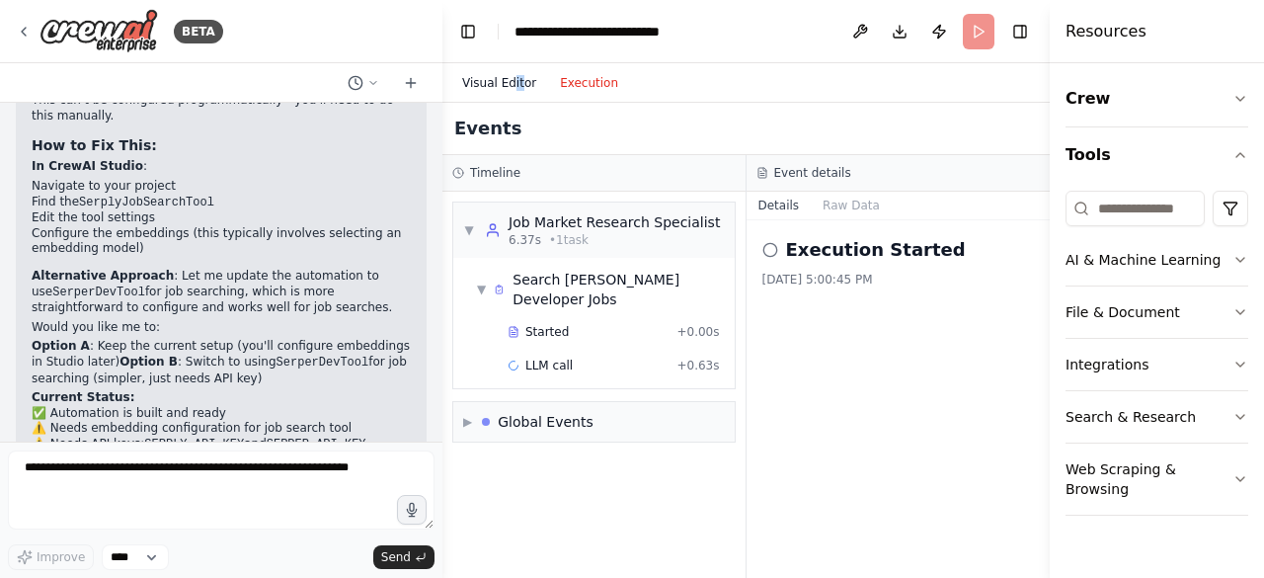
drag, startPoint x: 520, startPoint y: 95, endPoint x: 512, endPoint y: 86, distance: 11.9
click at [512, 86] on div "Visual Editor Execution" at bounding box center [540, 83] width 180 height 40
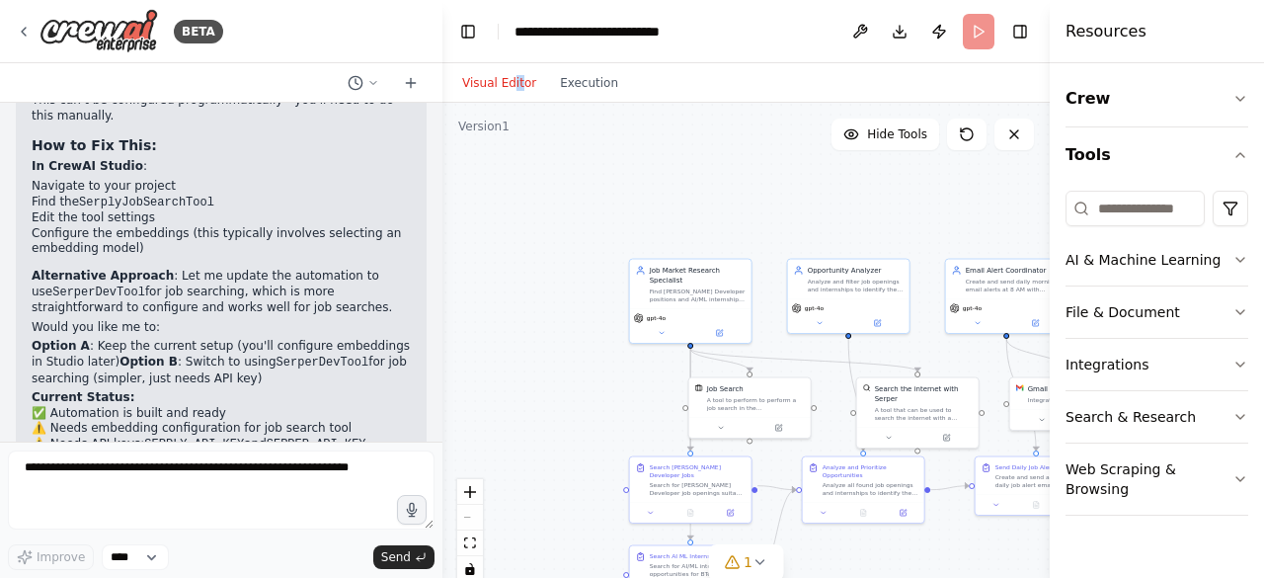
click at [512, 86] on button "Visual Editor" at bounding box center [499, 83] width 98 height 24
click at [762, 570] on icon at bounding box center [761, 562] width 16 height 16
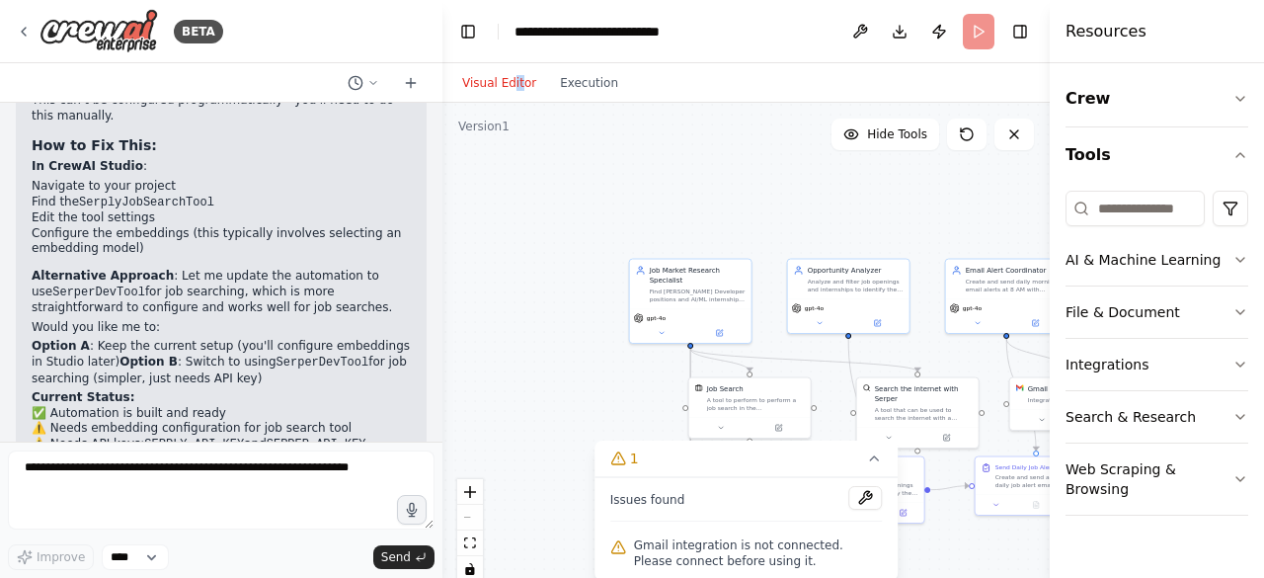
click at [590, 302] on div ".deletable-edge-delete-btn { width: 20px; height: 20px; border: 0px solid #ffff…" at bounding box center [747, 350] width 608 height 494
click at [961, 134] on icon at bounding box center [967, 134] width 12 height 12
click at [637, 185] on div ".deletable-edge-delete-btn { width: 20px; height: 20px; border: 0px solid #ffff…" at bounding box center [747, 350] width 608 height 494
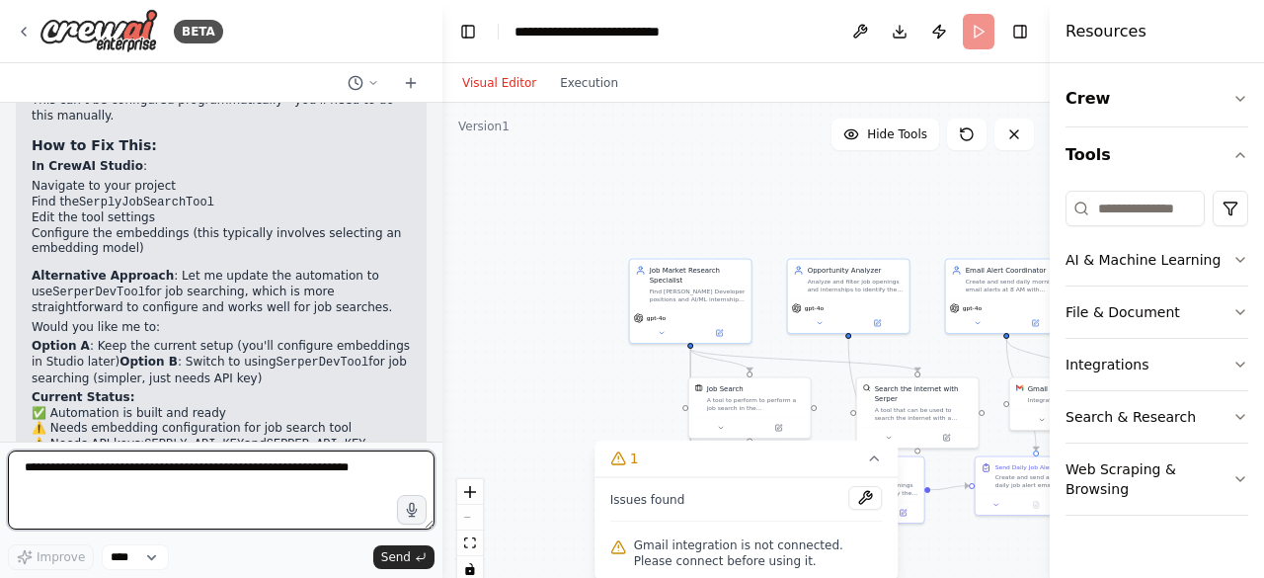
click at [238, 479] on textarea at bounding box center [221, 489] width 427 height 79
type textarea "**********"
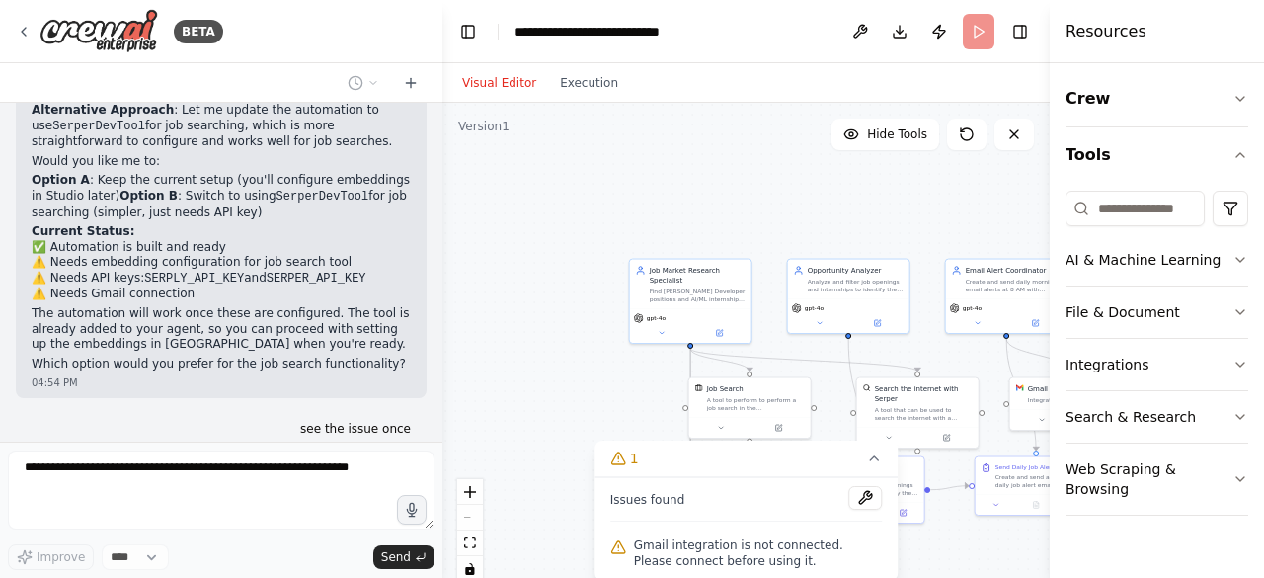
scroll to position [2748, 0]
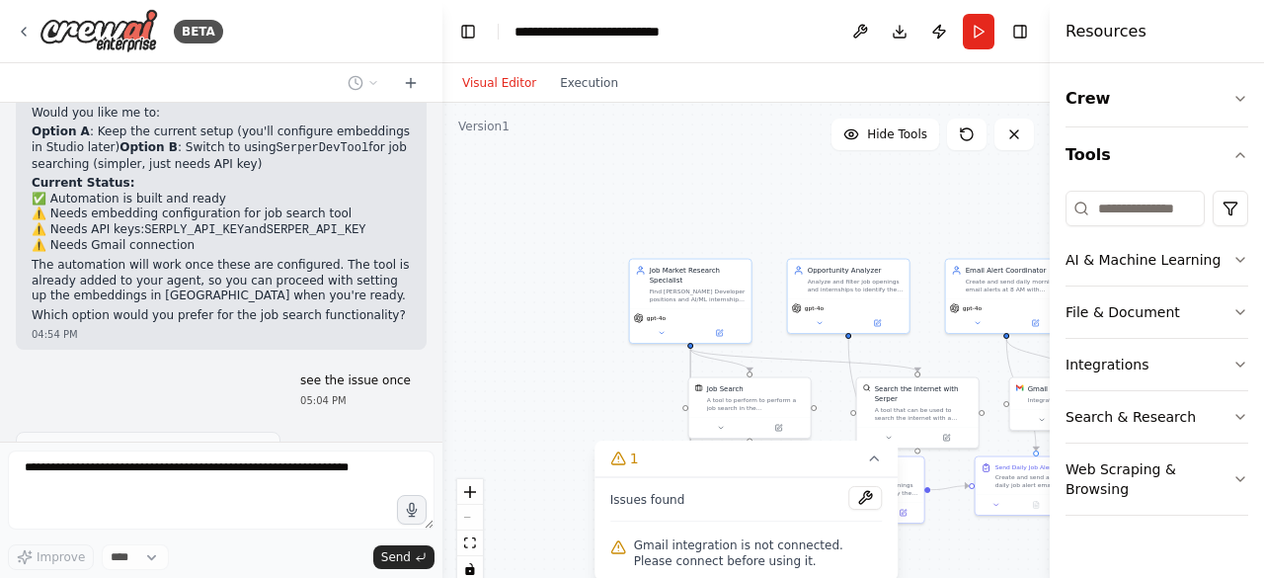
click at [707, 158] on div ".deletable-edge-delete-btn { width: 20px; height: 20px; border: 0px solid #ffff…" at bounding box center [747, 350] width 608 height 494
click at [1195, 463] on button "Web Scraping & Browsing" at bounding box center [1157, 479] width 183 height 71
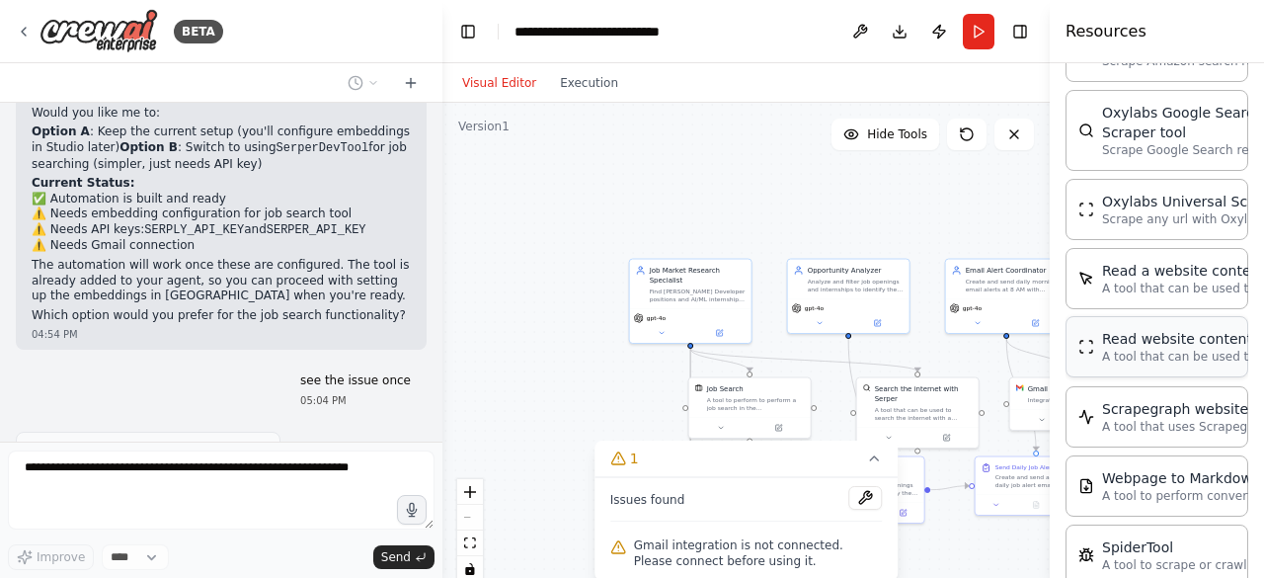
scroll to position [0, 0]
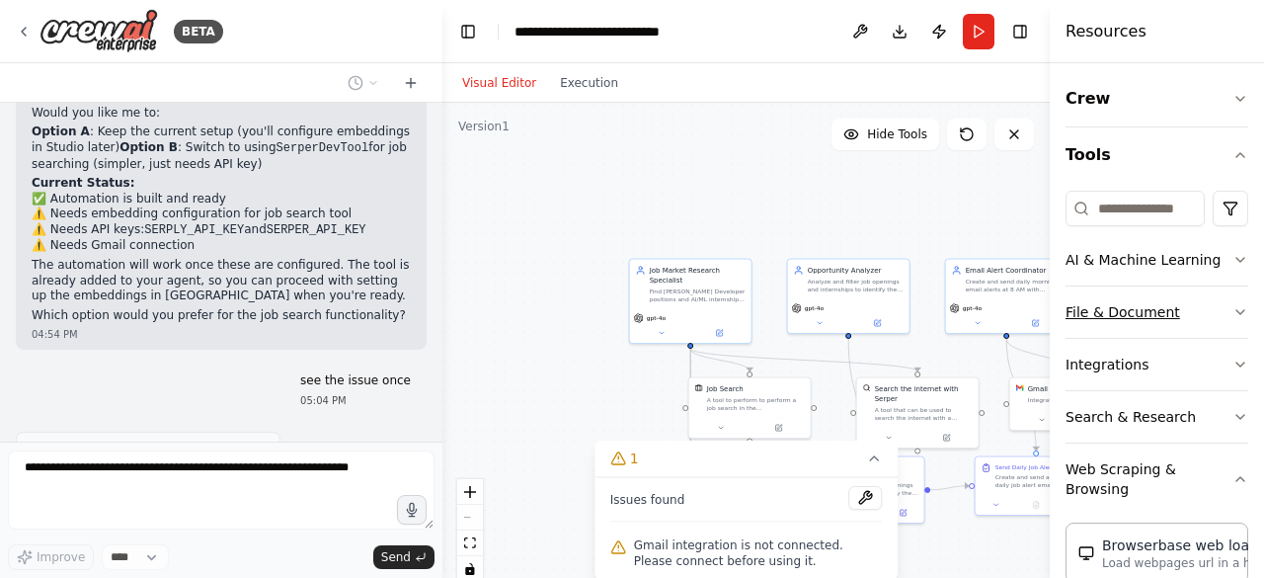
click at [1169, 322] on button "File & Document" at bounding box center [1157, 311] width 183 height 51
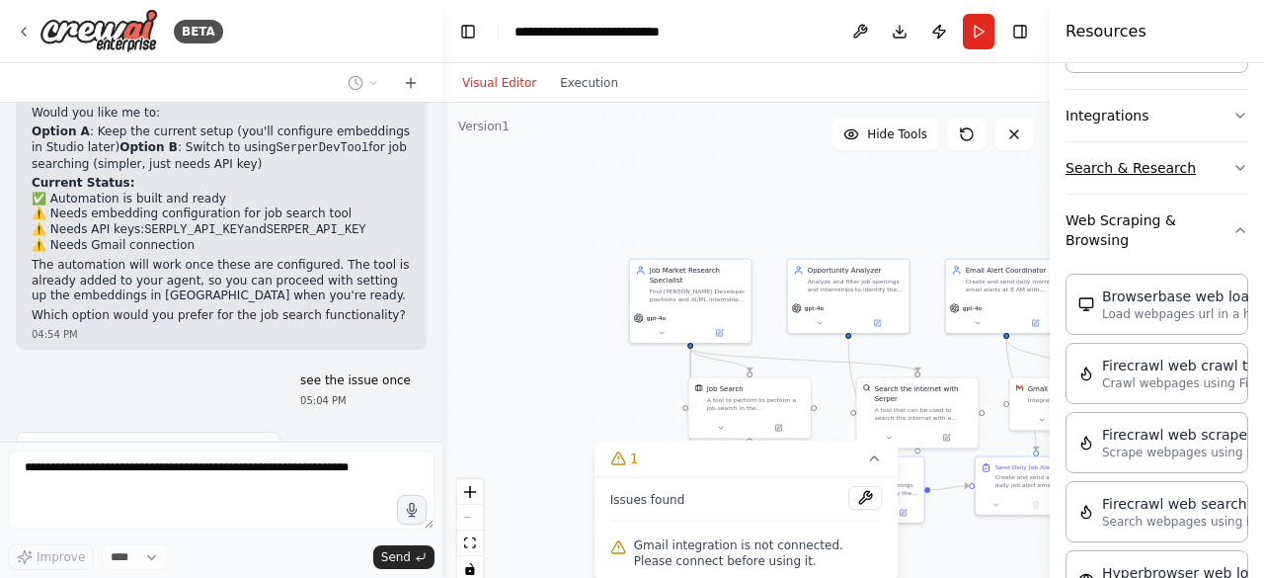
scroll to position [750, 0]
click at [1197, 114] on button "Integrations" at bounding box center [1157, 114] width 183 height 51
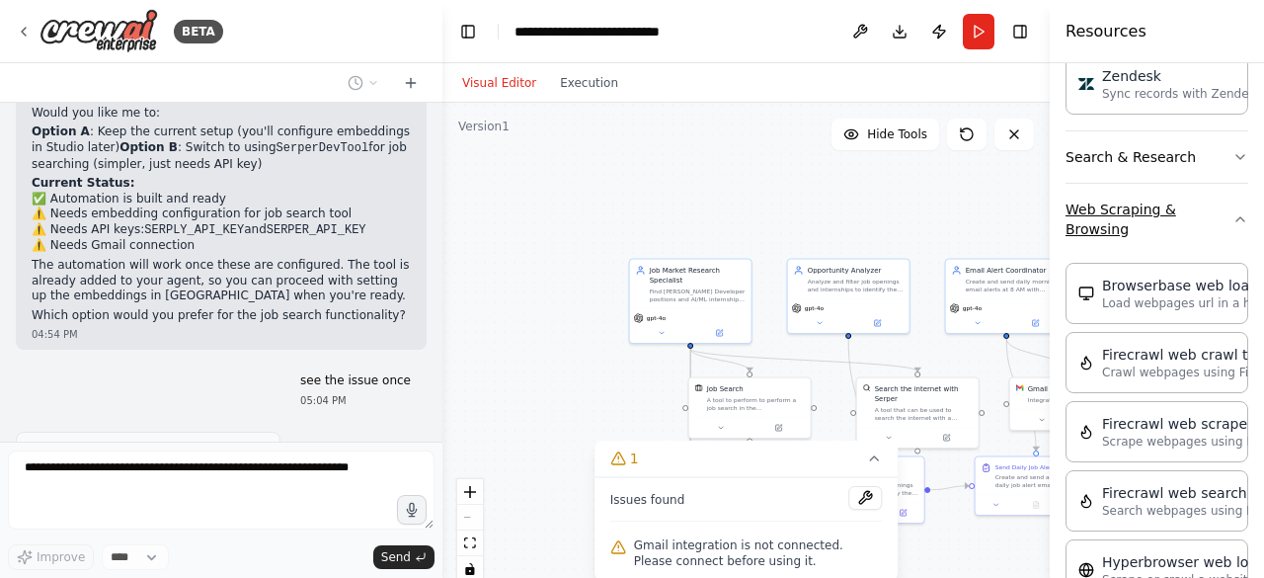
scroll to position [2088, 0]
click at [1211, 203] on button "Web Scraping & Browsing" at bounding box center [1157, 220] width 183 height 71
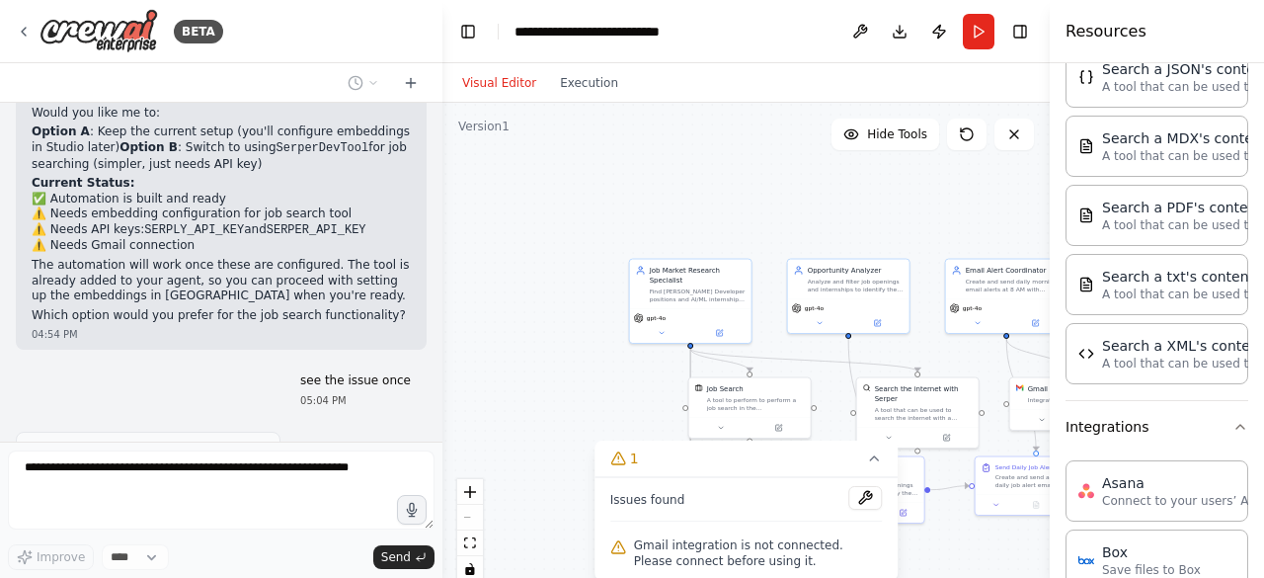
scroll to position [0, 0]
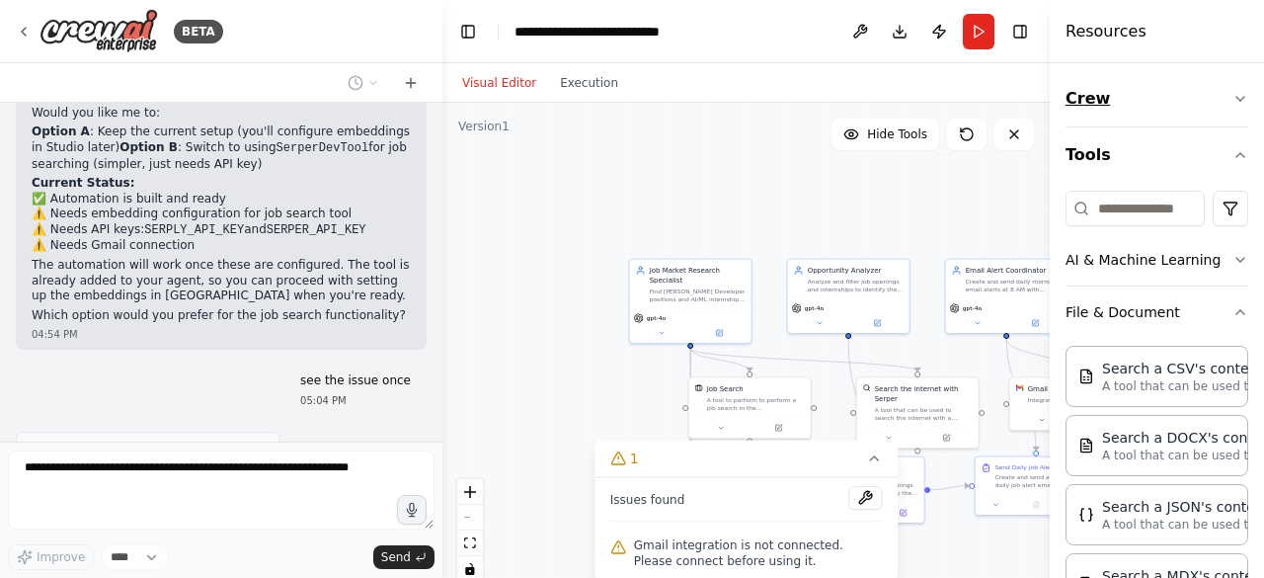
click at [1233, 100] on icon "button" at bounding box center [1241, 99] width 16 height 16
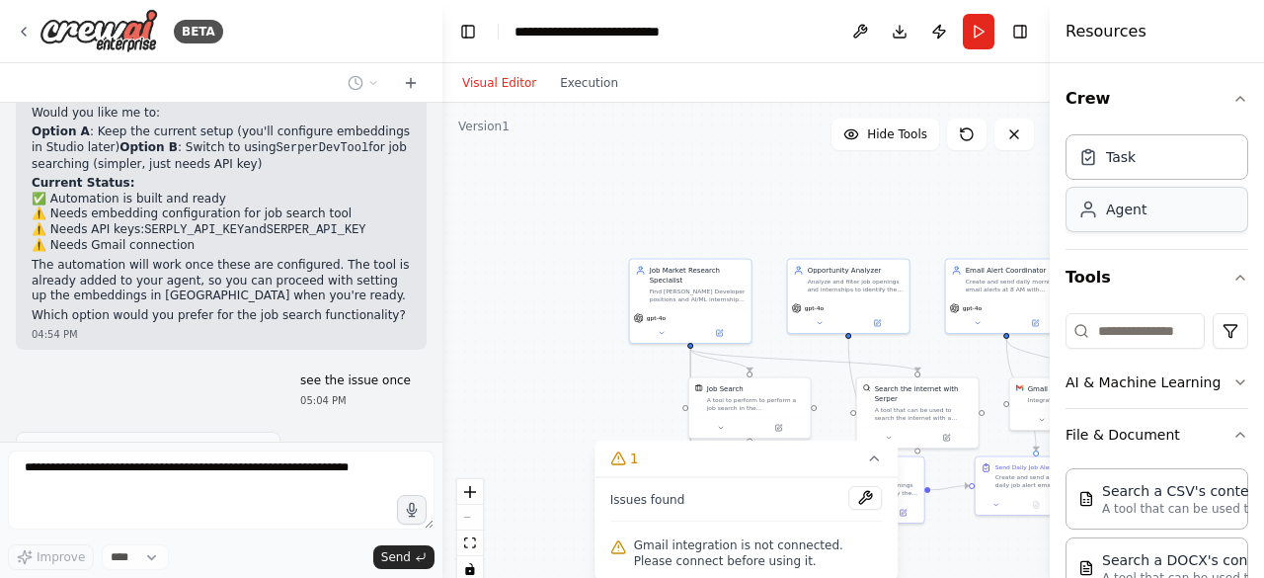
click at [1199, 212] on div "Agent" at bounding box center [1157, 209] width 183 height 45
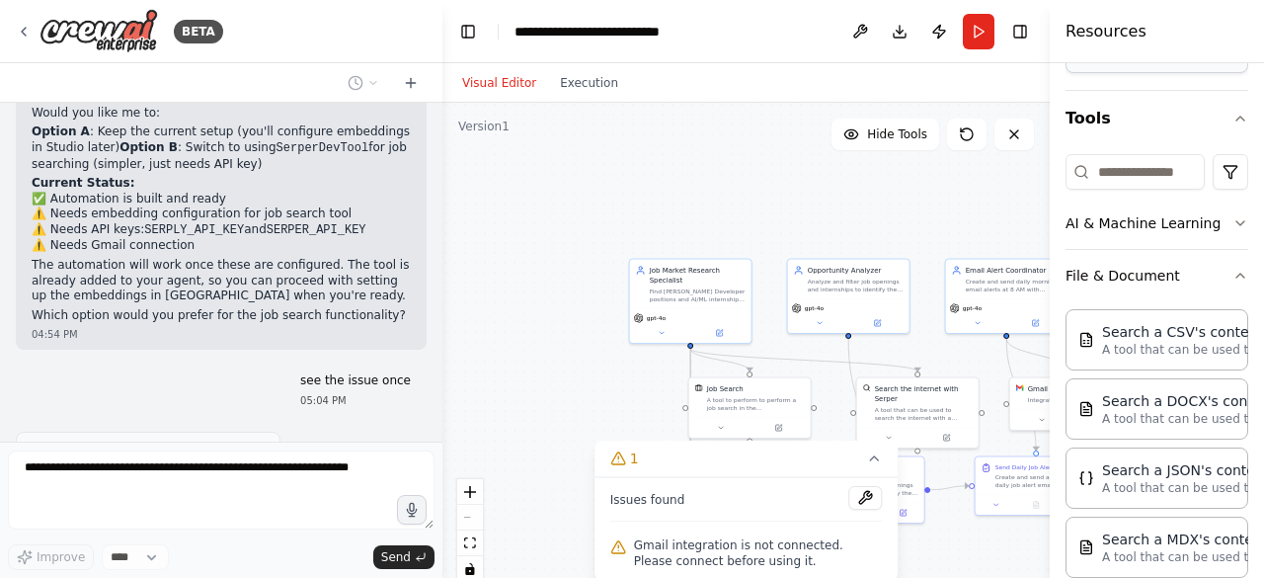
scroll to position [160, 0]
click at [1233, 225] on icon "button" at bounding box center [1241, 222] width 16 height 16
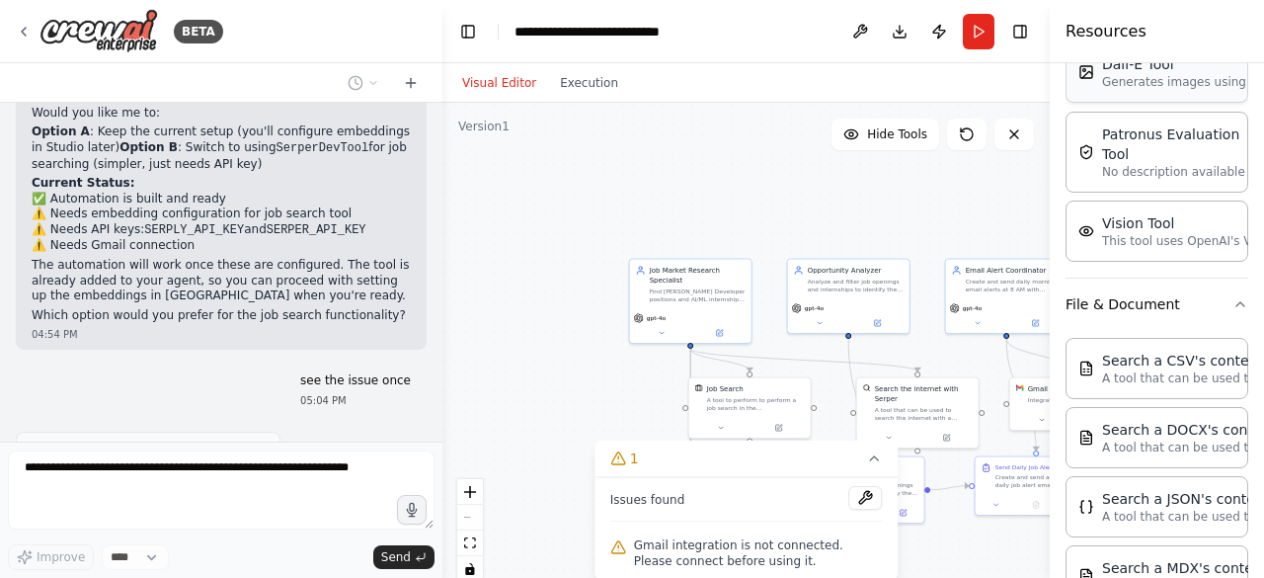
scroll to position [455, 0]
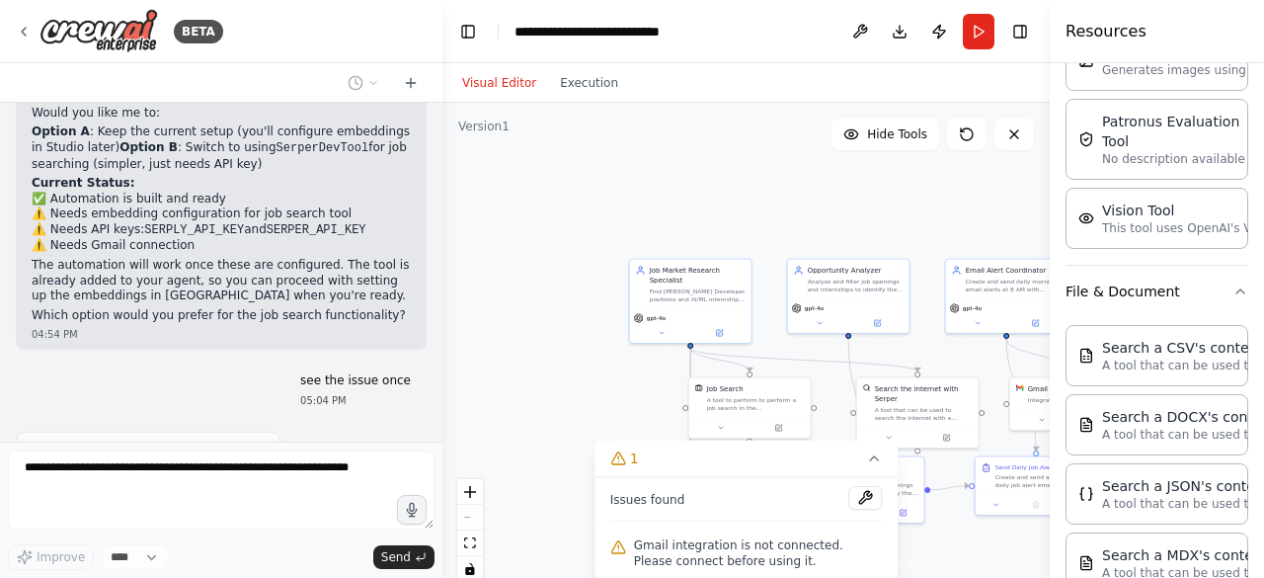
click at [887, 193] on div ".deletable-edge-delete-btn { width: 20px; height: 20px; border: 0px solid #ffff…" at bounding box center [747, 350] width 608 height 494
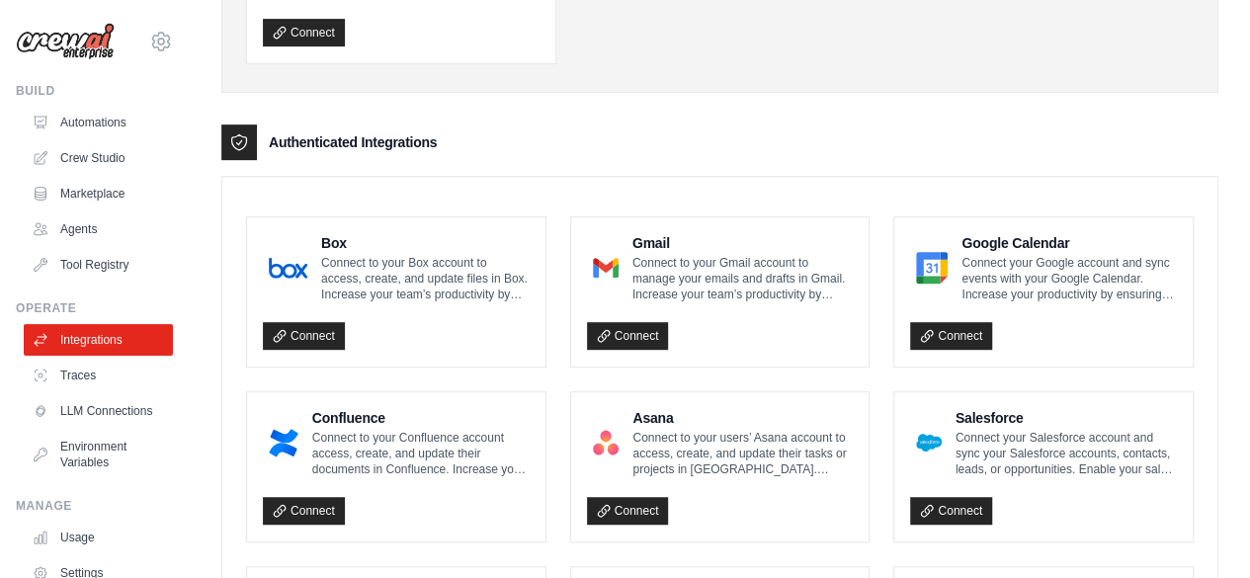
scroll to position [415, 0]
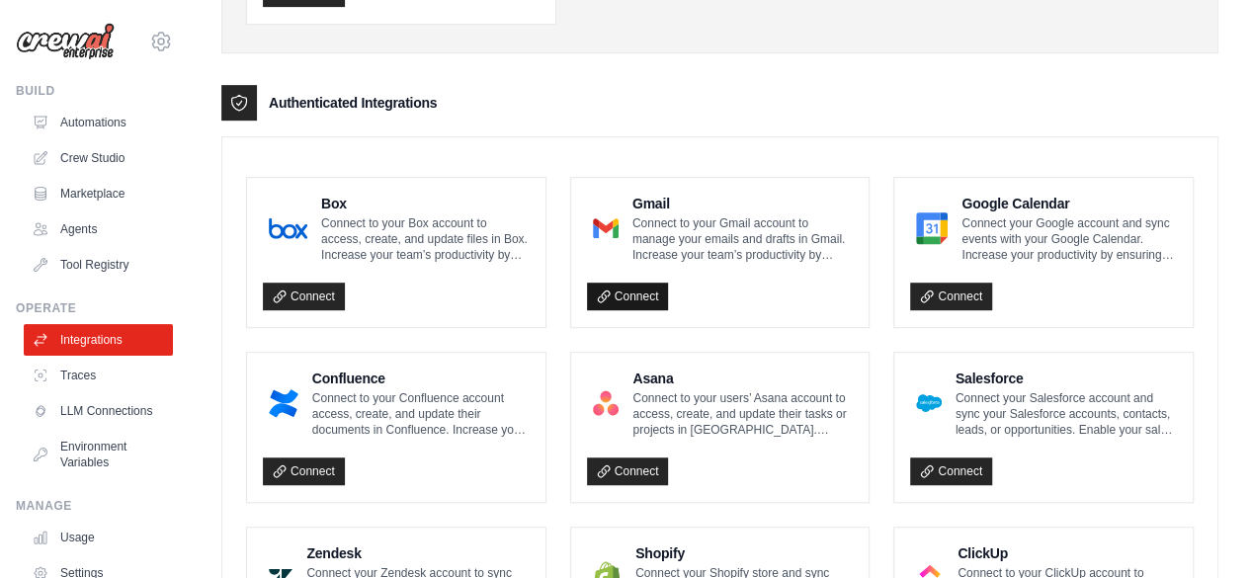
click at [630, 291] on link "Connect" at bounding box center [628, 297] width 82 height 28
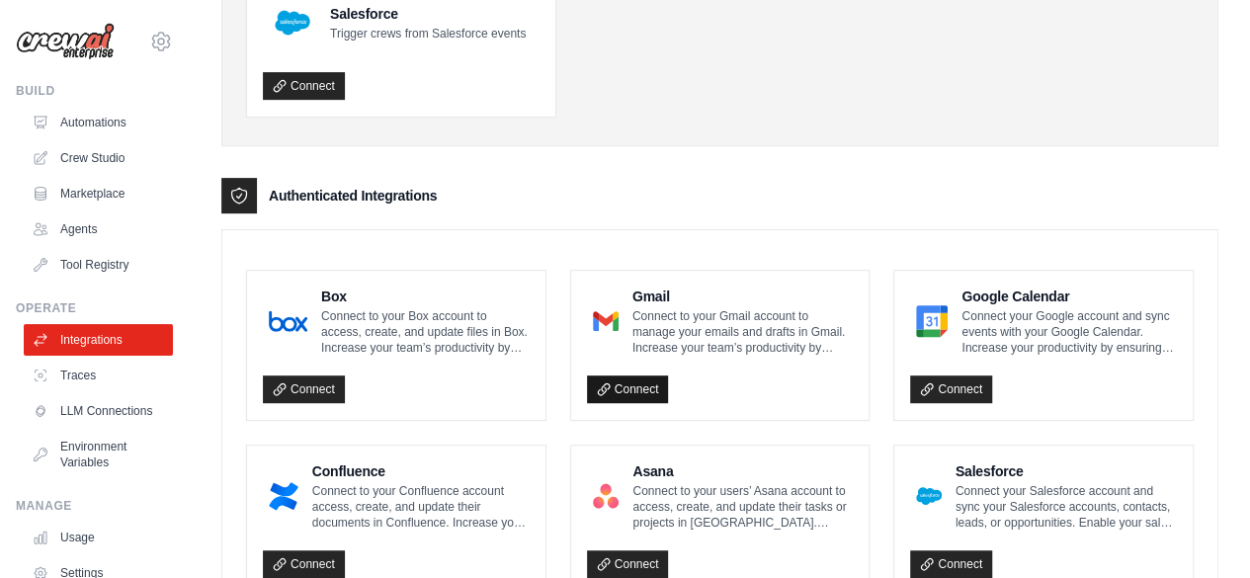
scroll to position [324, 0]
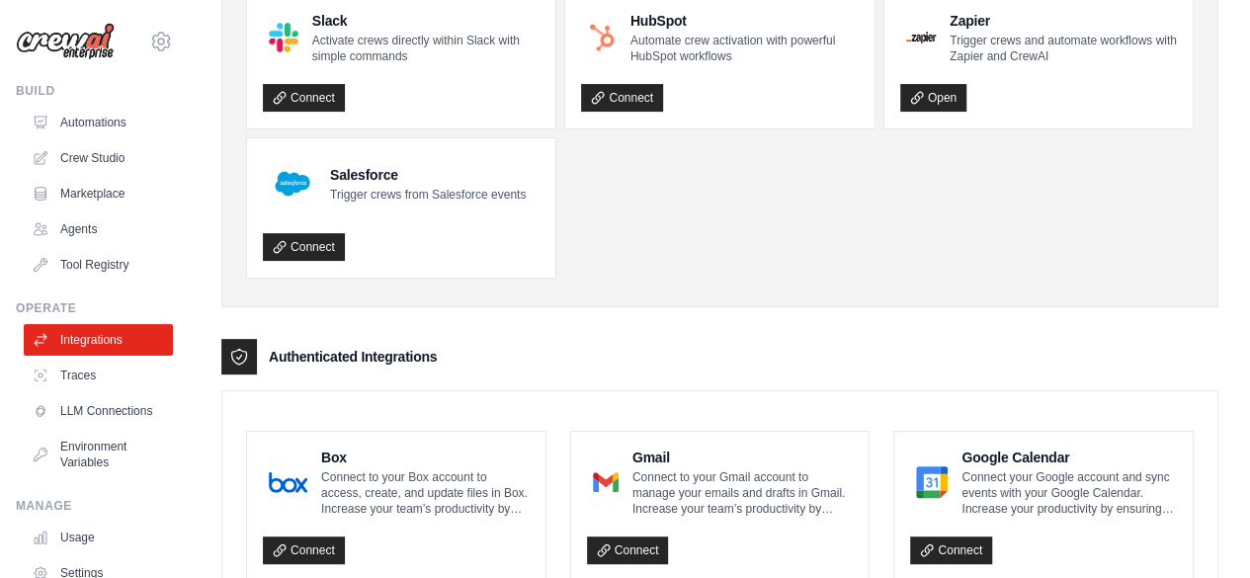
scroll to position [0, 0]
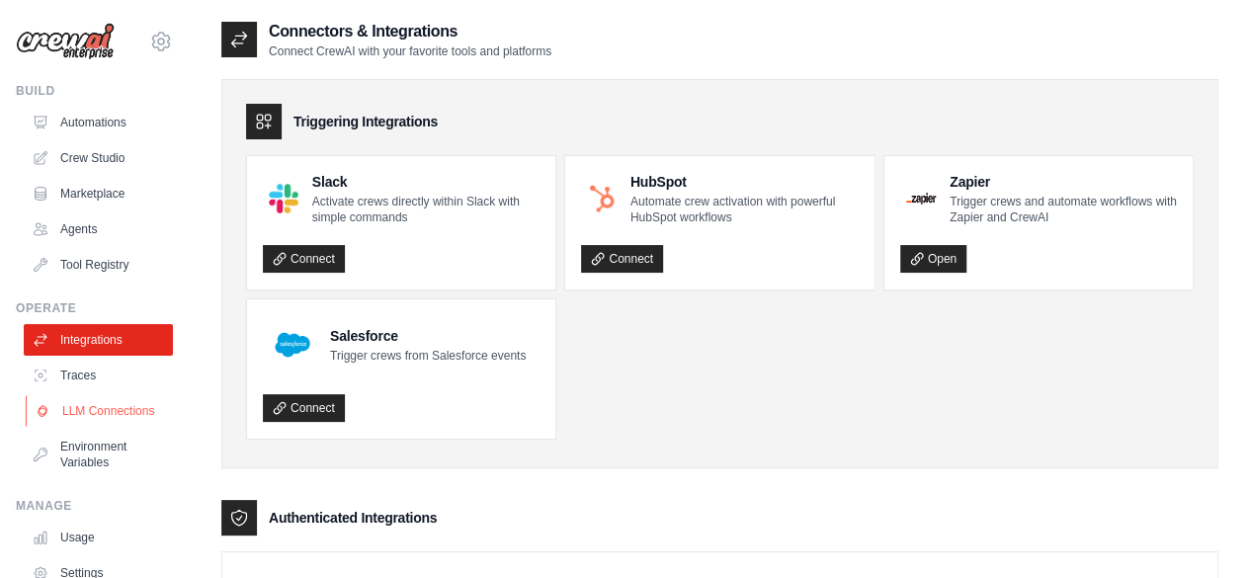
click at [97, 408] on link "LLM Connections" at bounding box center [100, 411] width 149 height 32
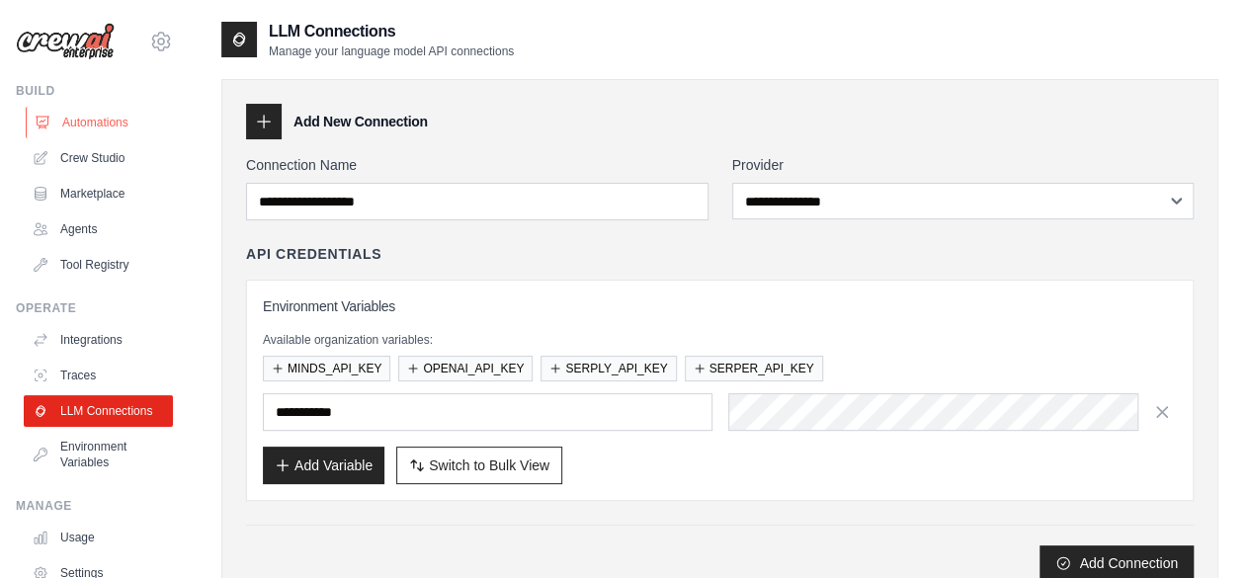
click at [79, 118] on link "Automations" at bounding box center [100, 123] width 149 height 32
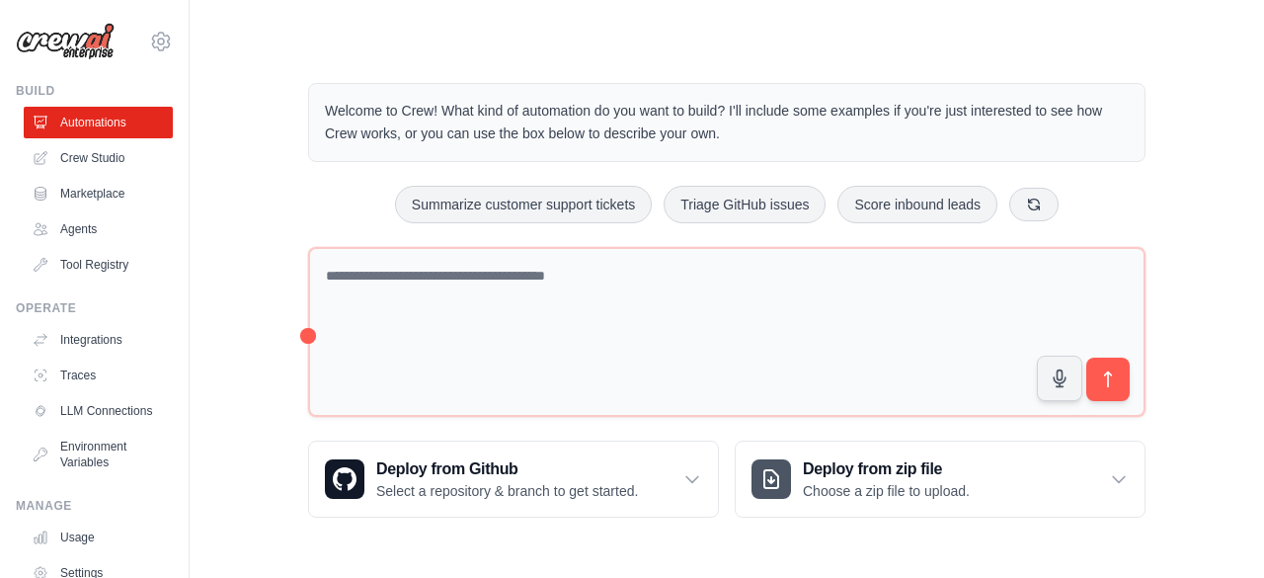
click at [998, 503] on p "Describe the automation you want to build, select an example option, or use the…" at bounding box center [1040, 489] width 306 height 64
click at [693, 483] on icon at bounding box center [693, 479] width 20 height 20
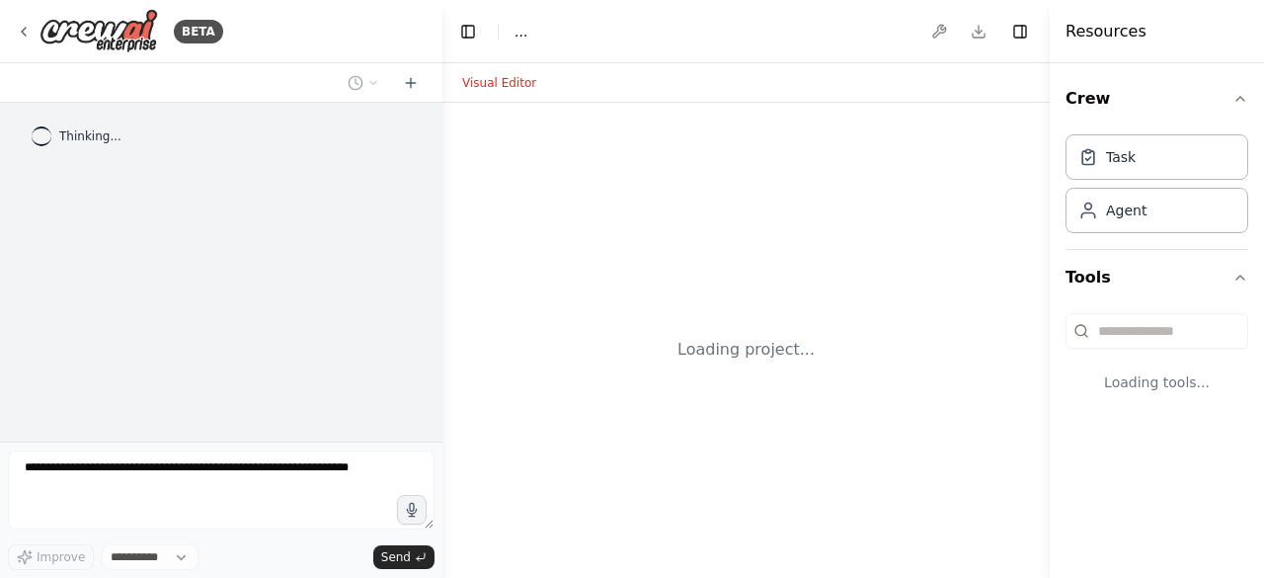
select select "****"
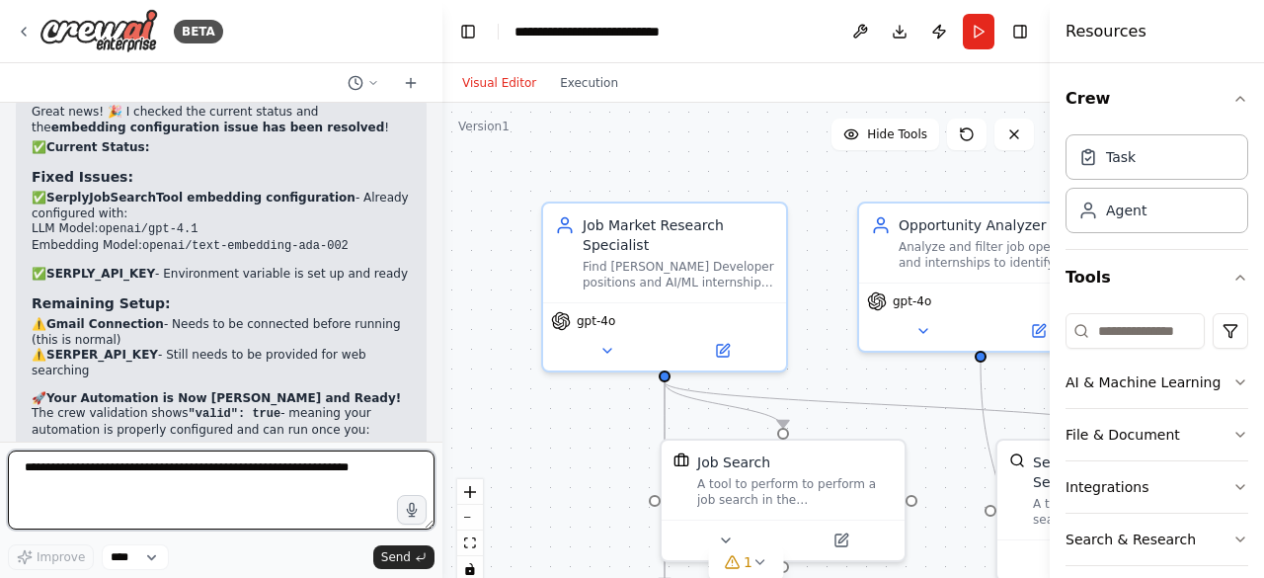
scroll to position [3860, 0]
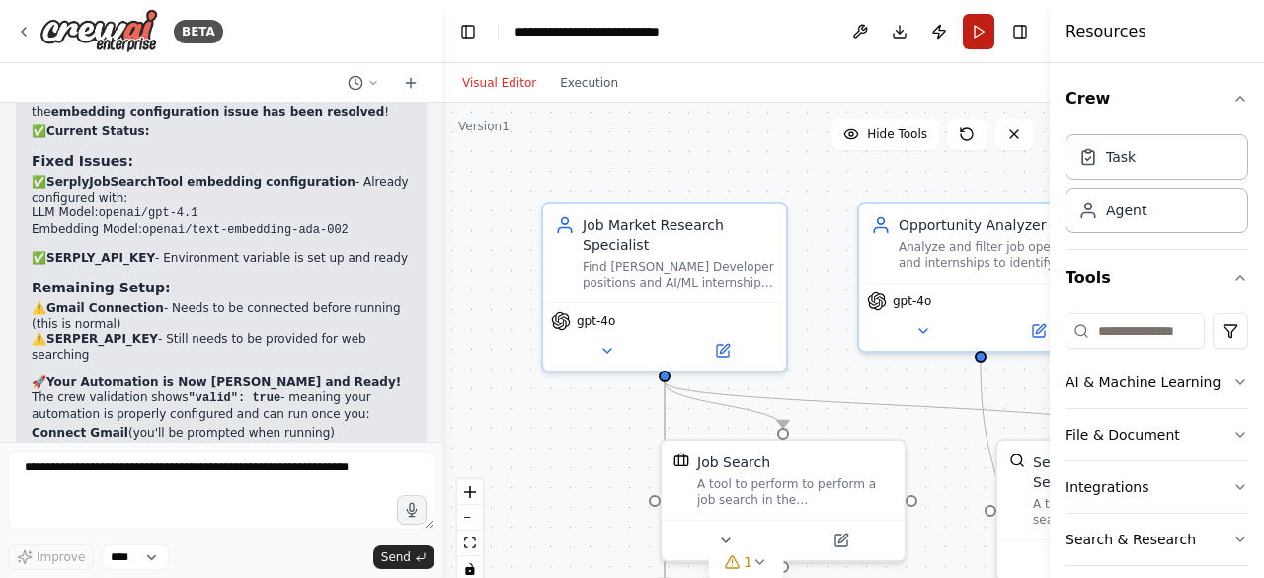
click at [968, 37] on button "Run" at bounding box center [979, 32] width 32 height 36
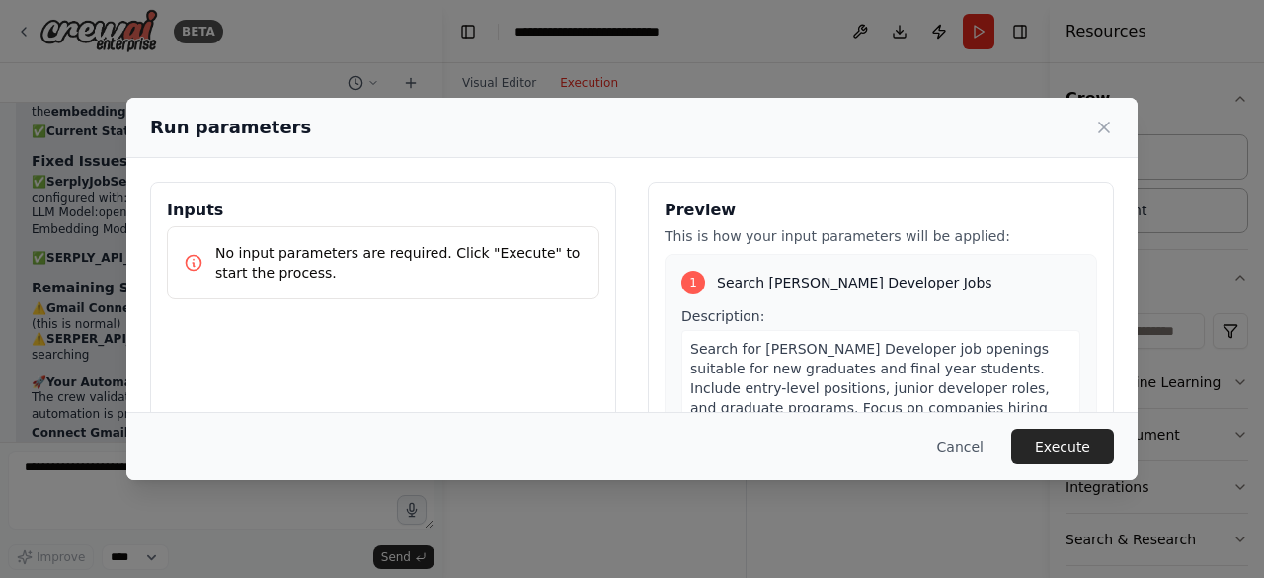
click at [580, 86] on body "BETA i want to job openings with my skills Mern Stack Developer AIml internship…" at bounding box center [632, 289] width 1264 height 578
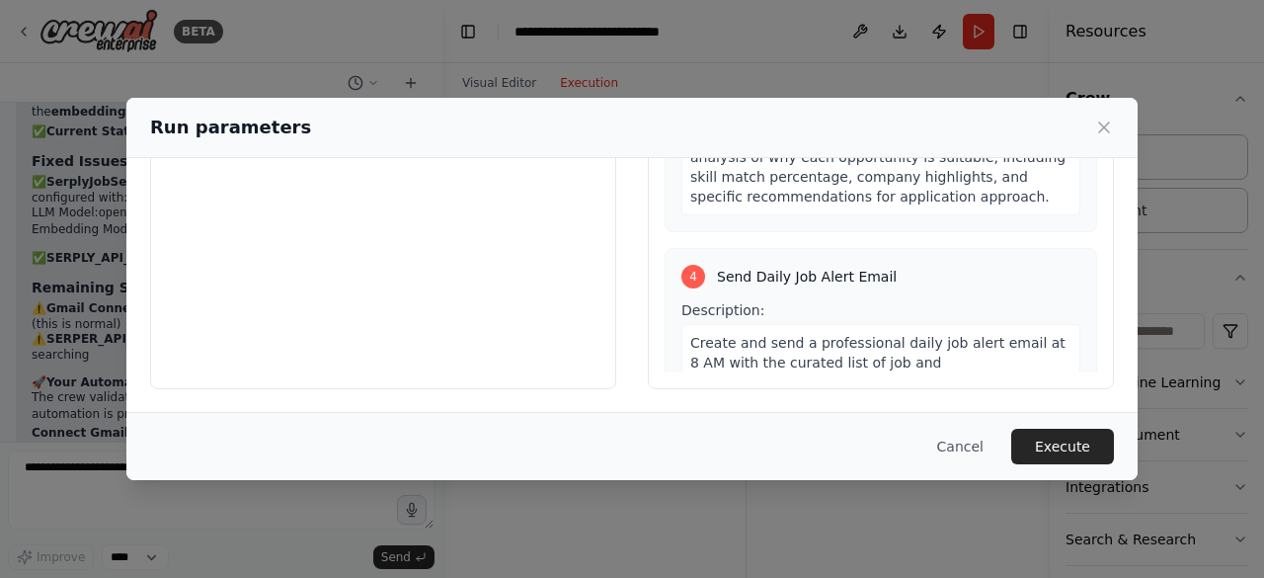
scroll to position [925, 0]
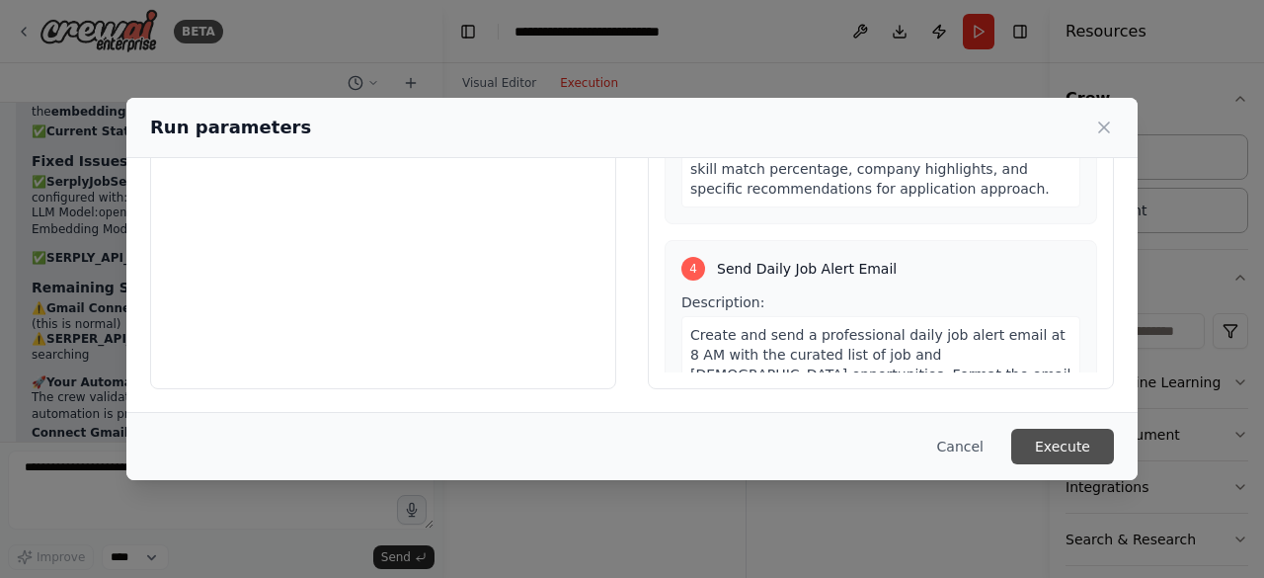
click at [1051, 447] on button "Execute" at bounding box center [1063, 447] width 103 height 36
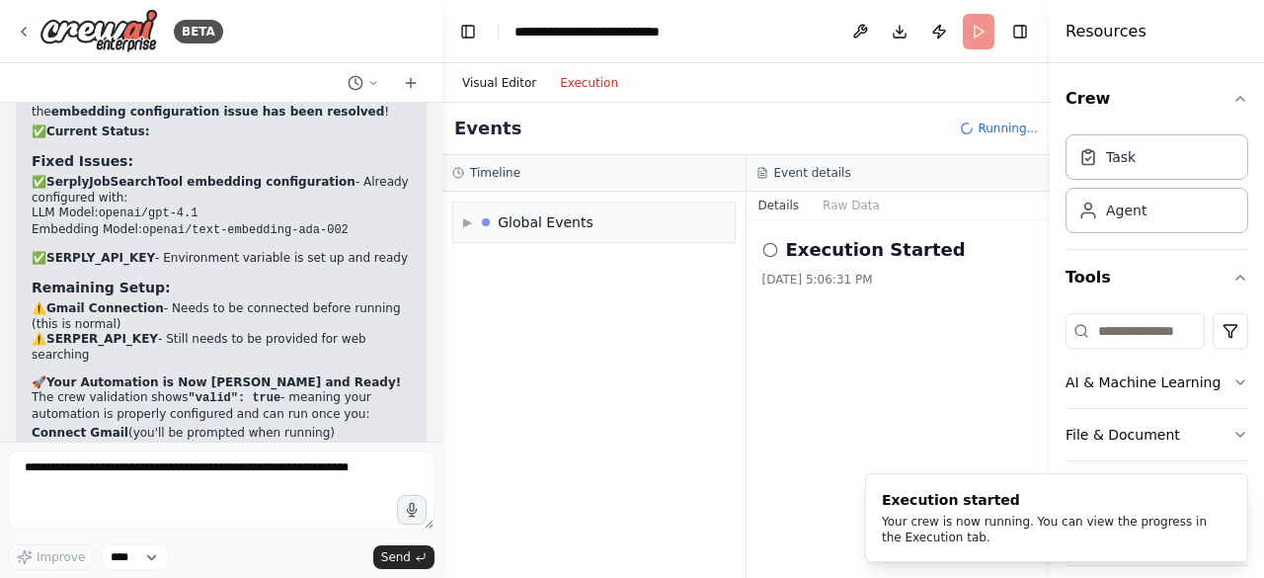
click at [510, 74] on button "Visual Editor" at bounding box center [499, 83] width 98 height 24
click at [578, 82] on button "Execution" at bounding box center [589, 83] width 82 height 24
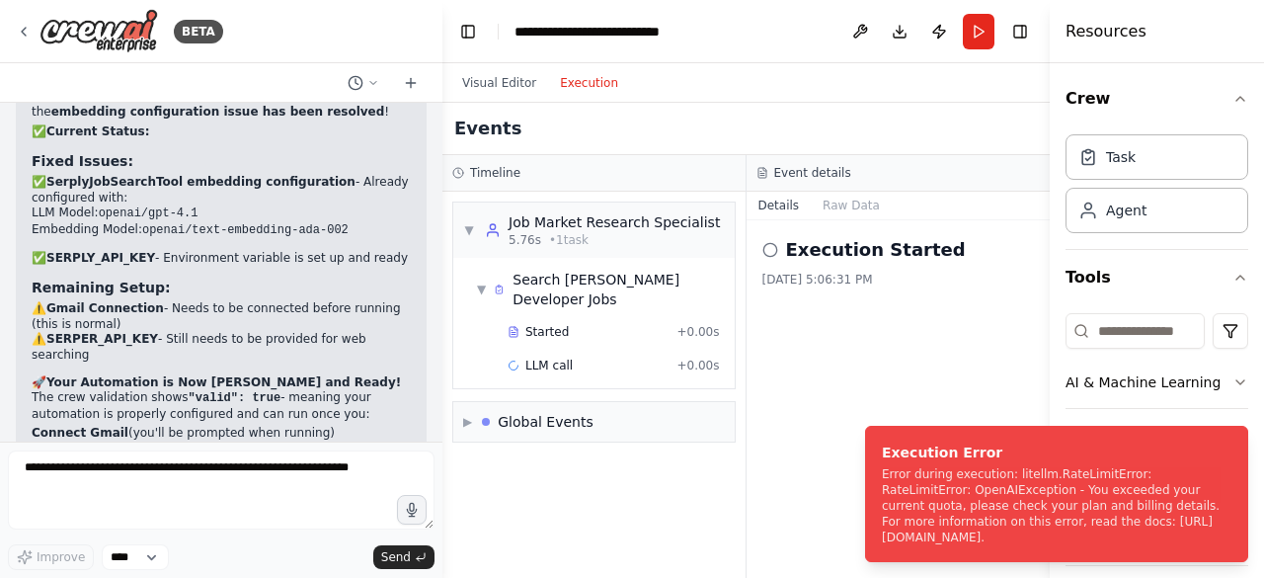
drag, startPoint x: 871, startPoint y: 451, endPoint x: 772, endPoint y: 468, distance: 100.2
click at [882, 462] on div "Execution Error" at bounding box center [1053, 453] width 342 height 20
drag, startPoint x: 885, startPoint y: 448, endPoint x: 869, endPoint y: 471, distance: 27.7
click at [882, 462] on div "Execution Error" at bounding box center [1053, 453] width 342 height 20
drag, startPoint x: 1208, startPoint y: 538, endPoint x: 942, endPoint y: 454, distance: 278.7
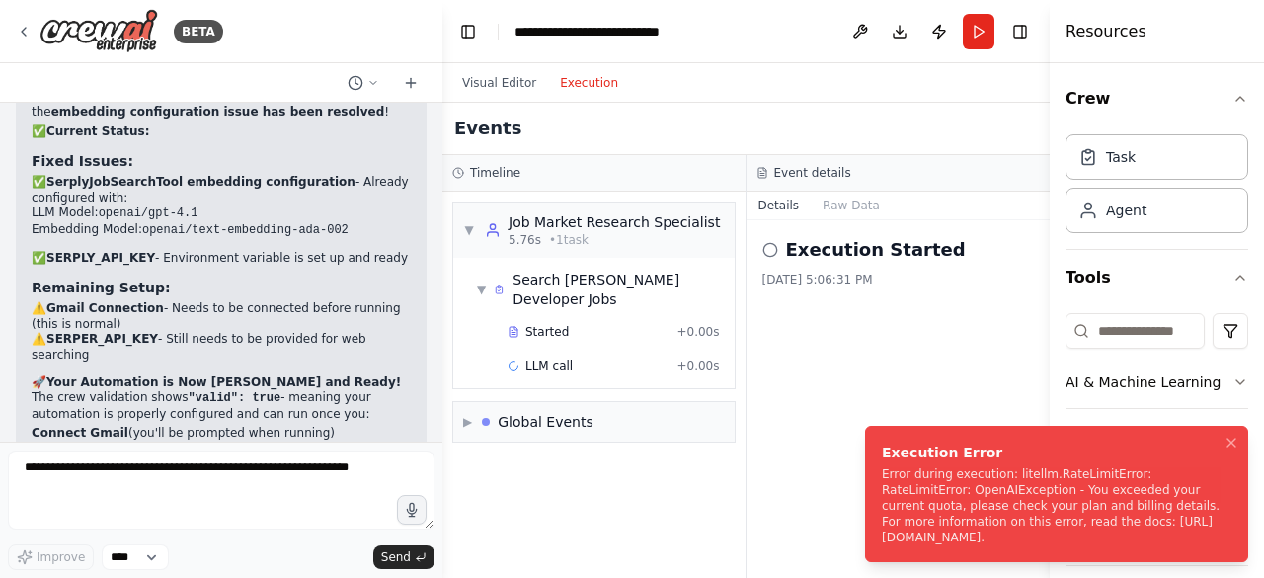
click at [942, 454] on div "Execution Error Error during execution: litellm.RateLimitError: RateLimitError:…" at bounding box center [1053, 494] width 342 height 103
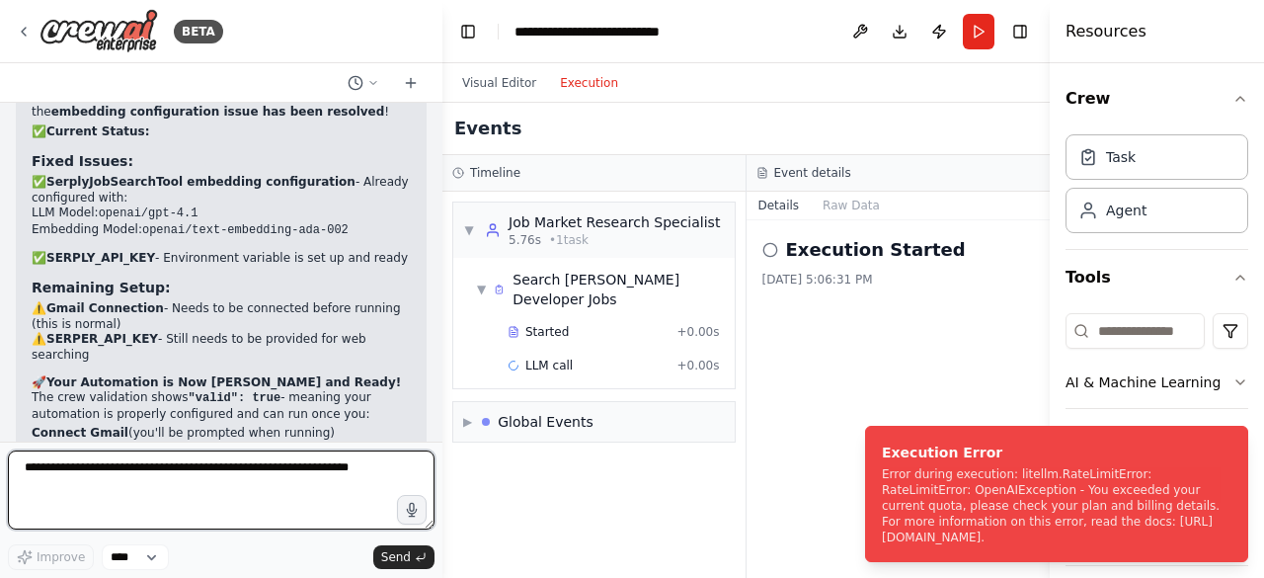
click at [297, 484] on textarea at bounding box center [221, 489] width 427 height 79
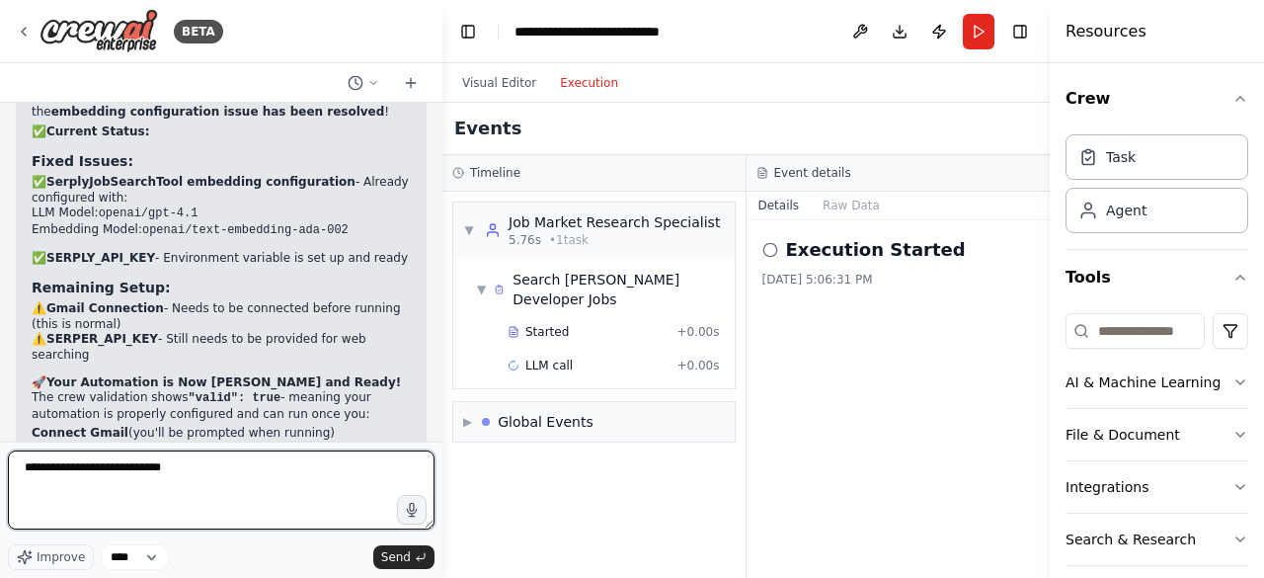
type textarea "**********"
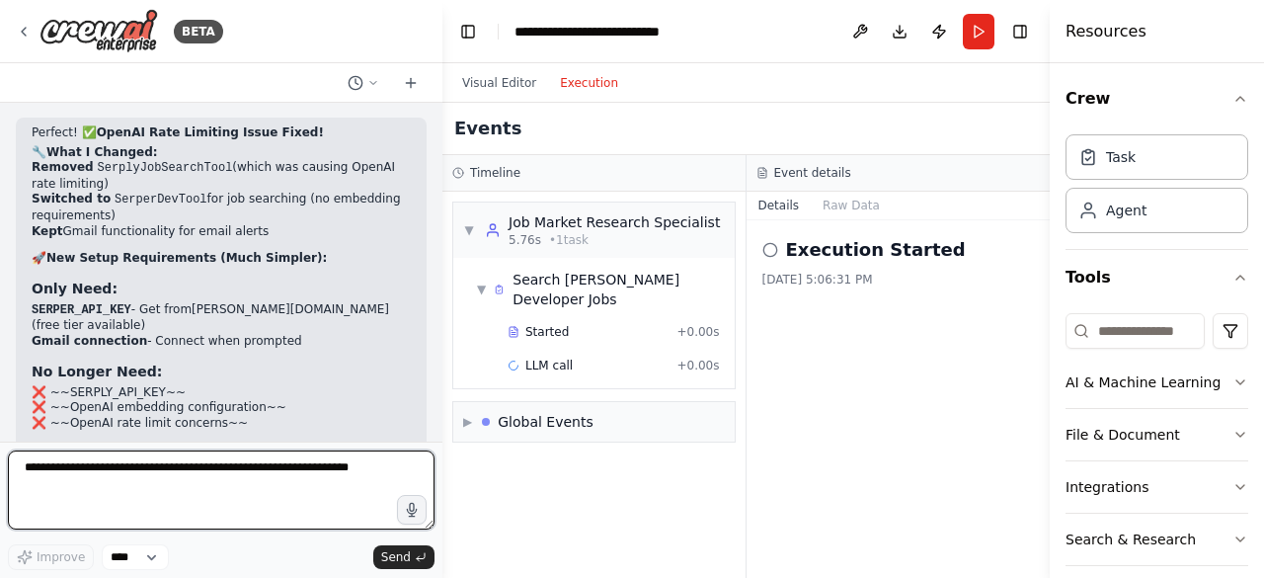
scroll to position [4753, 0]
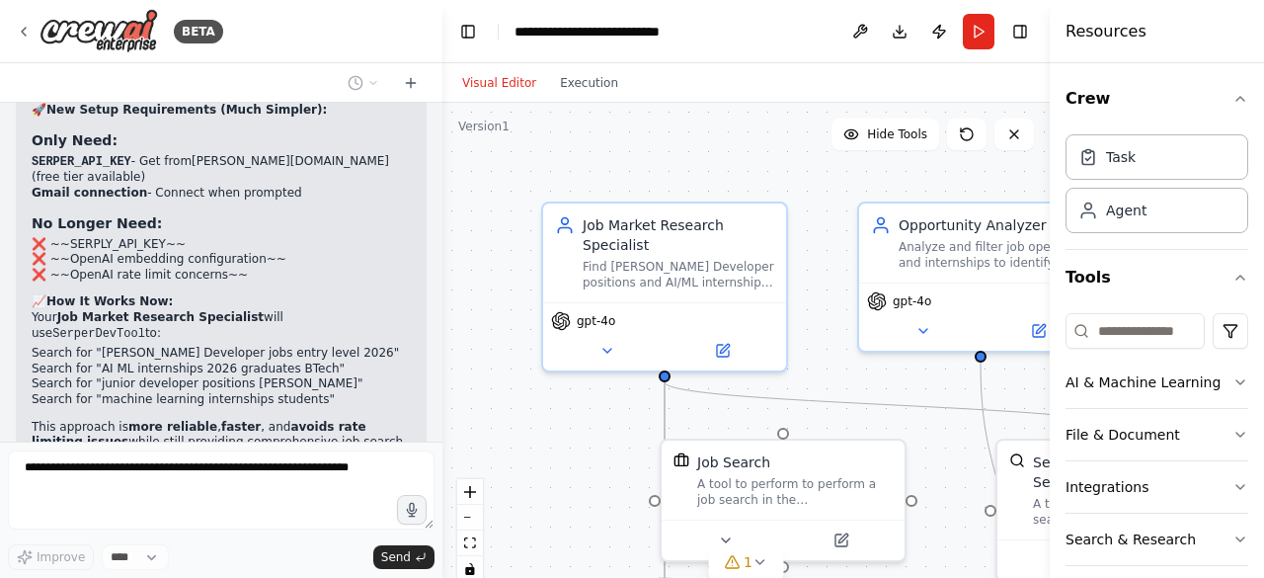
scroll to position [4223, 0]
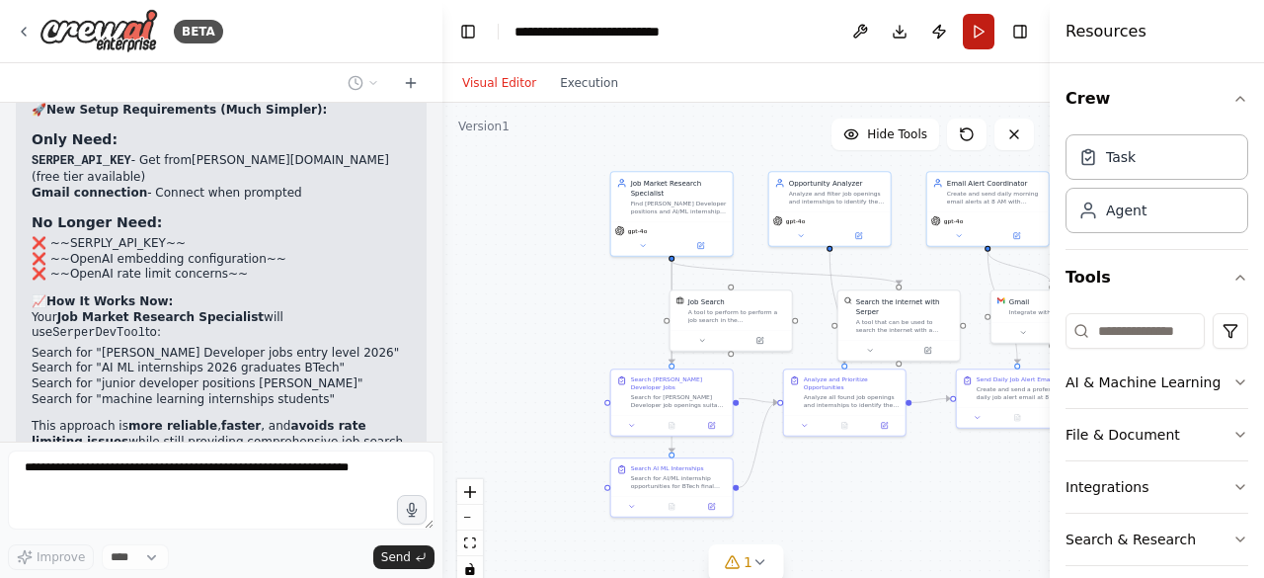
click at [970, 25] on button "Run" at bounding box center [979, 32] width 32 height 36
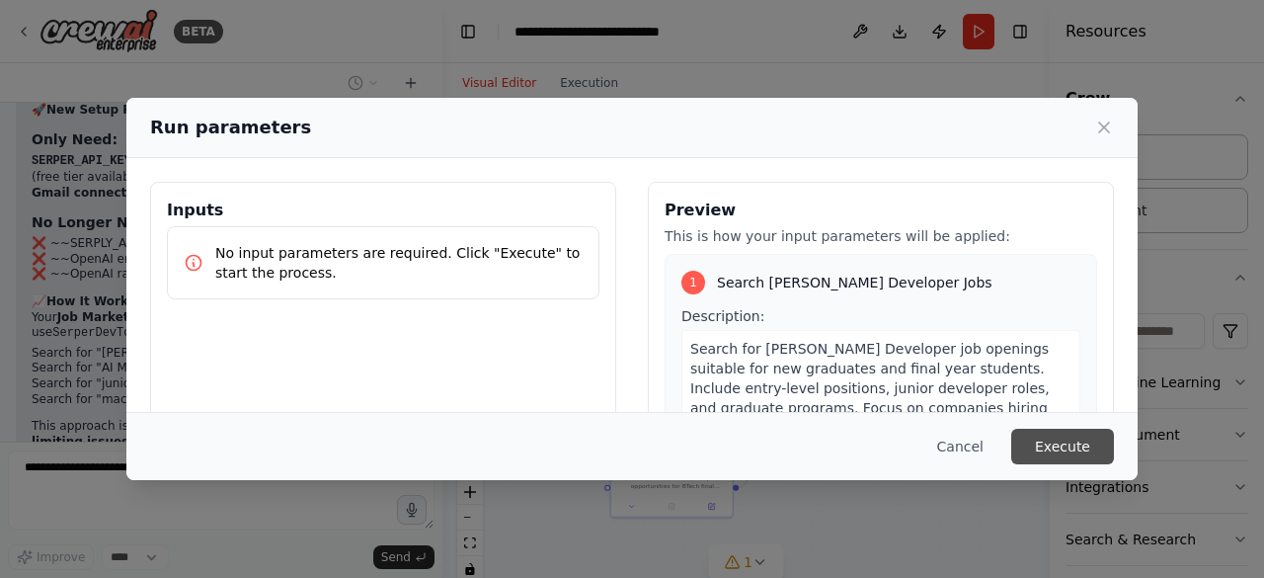
click at [1063, 460] on button "Execute" at bounding box center [1063, 447] width 103 height 36
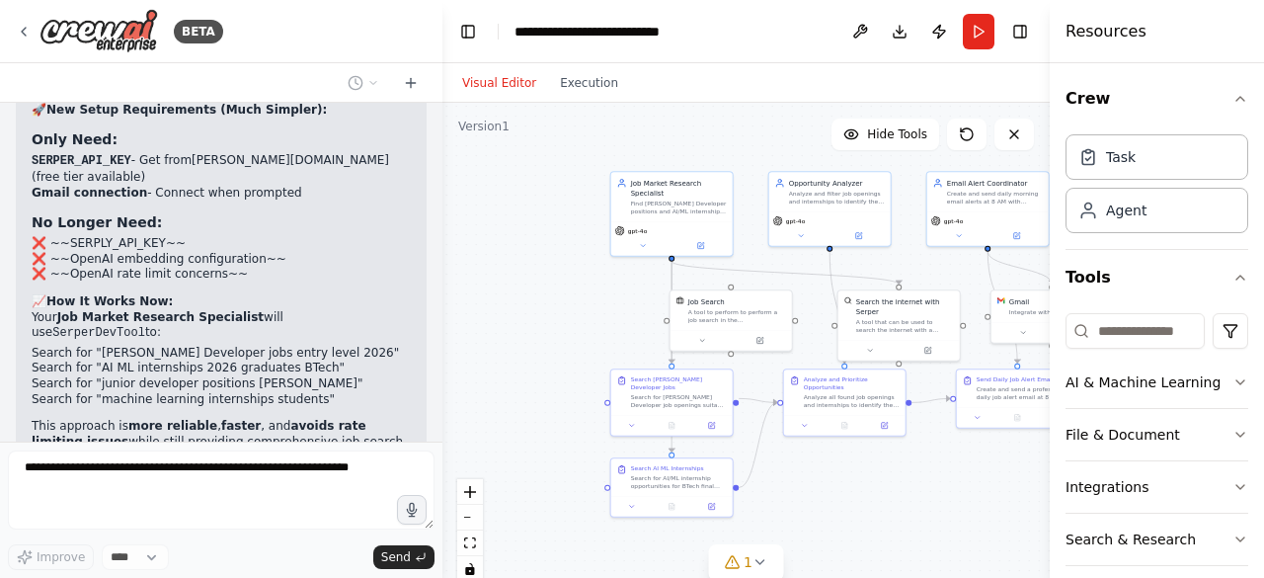
click at [630, 426] on div "Search [PERSON_NAME] Developer Jobs Search for [PERSON_NAME] Developer job open…" at bounding box center [671, 402] width 123 height 68
click at [631, 421] on button at bounding box center [632, 424] width 34 height 12
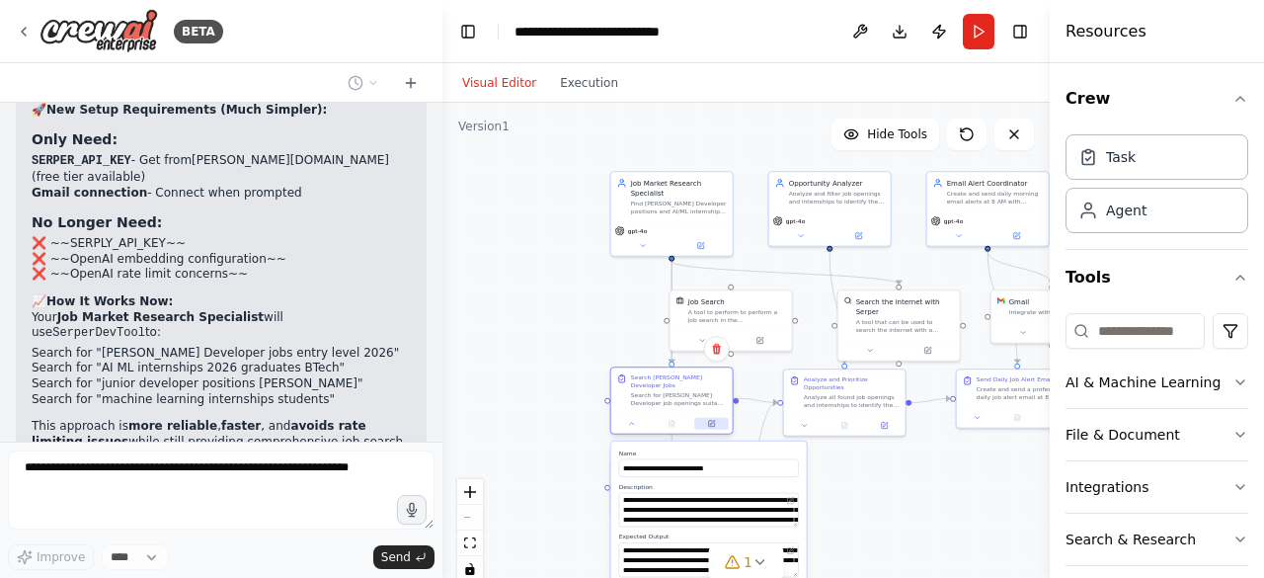
click at [709, 420] on button at bounding box center [711, 424] width 34 height 12
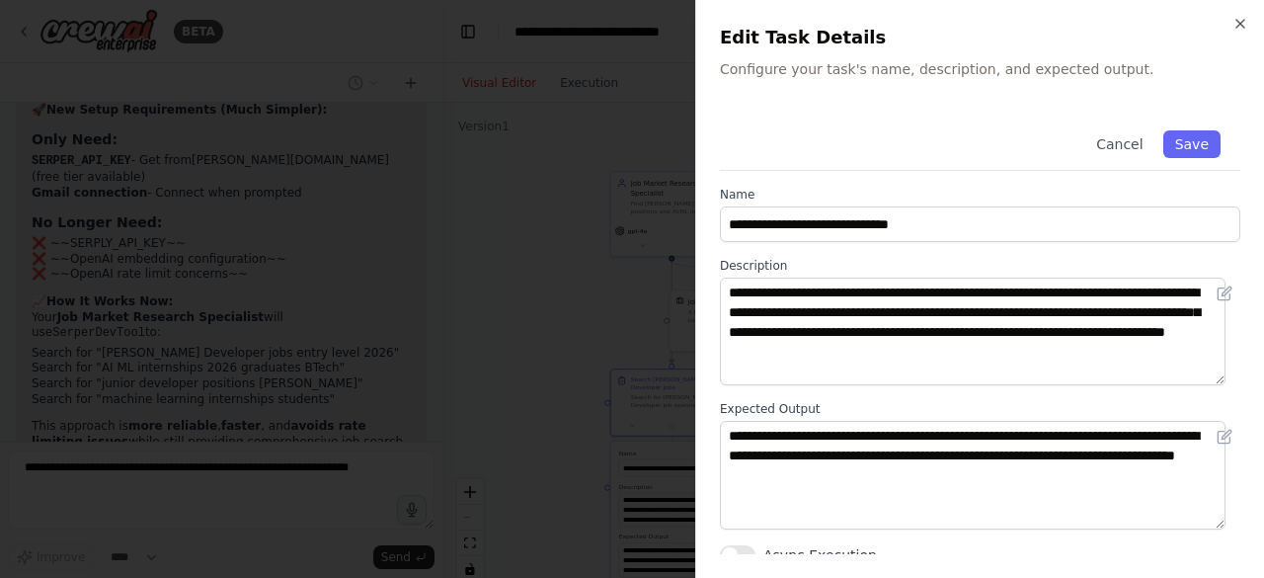
scroll to position [10, 0]
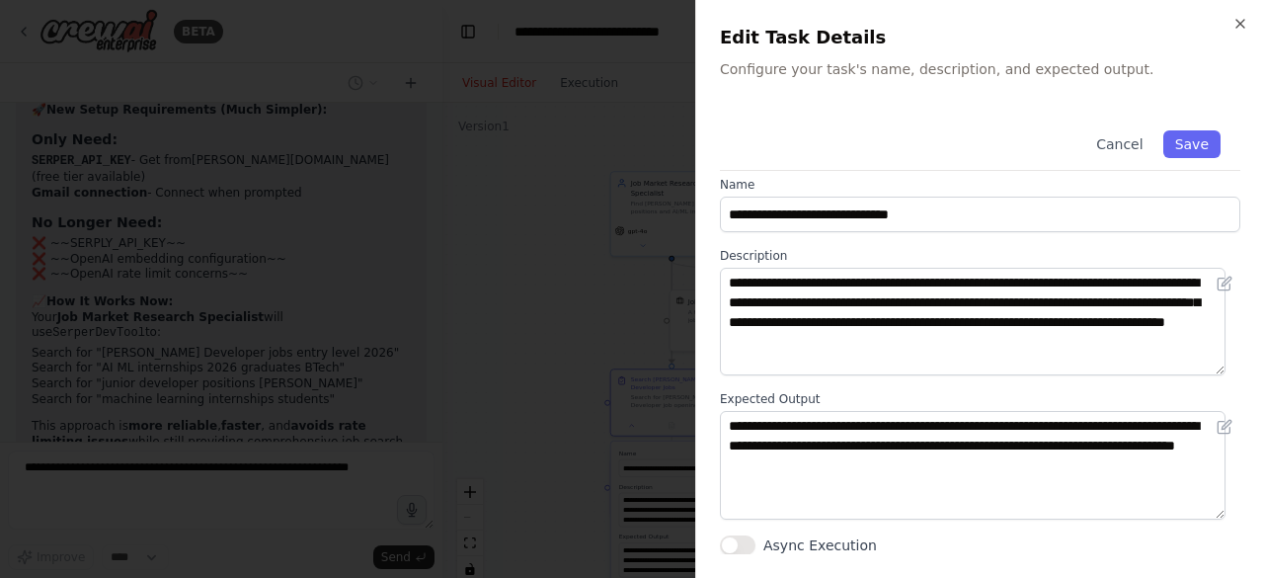
click at [738, 551] on button "Async Execution" at bounding box center [738, 545] width 36 height 20
click at [1173, 155] on button "Save" at bounding box center [1192, 144] width 57 height 28
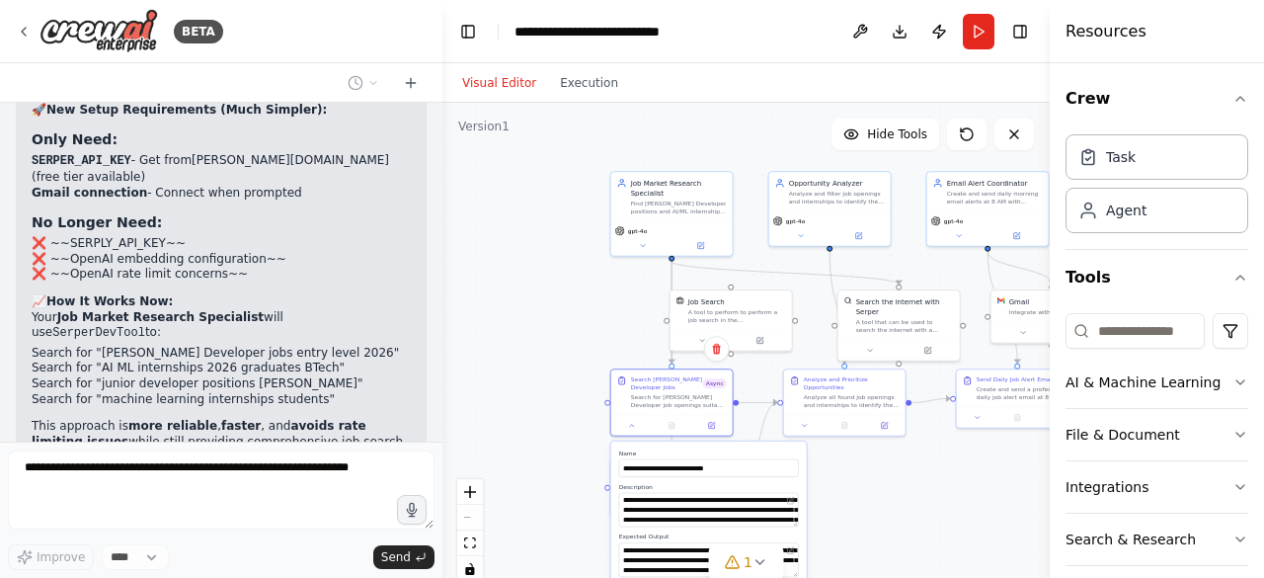
click at [545, 481] on div ".deletable-edge-delete-btn { width: 20px; height: 20px; border: 0px solid #ffff…" at bounding box center [747, 350] width 608 height 494
click at [534, 467] on div ".deletable-edge-delete-btn { width: 20px; height: 20px; border: 0px solid #ffff…" at bounding box center [747, 350] width 608 height 494
click at [629, 515] on div "Search AI ML Internships Search for AI/ML internship opportunities for BTech fi…" at bounding box center [671, 487] width 123 height 60
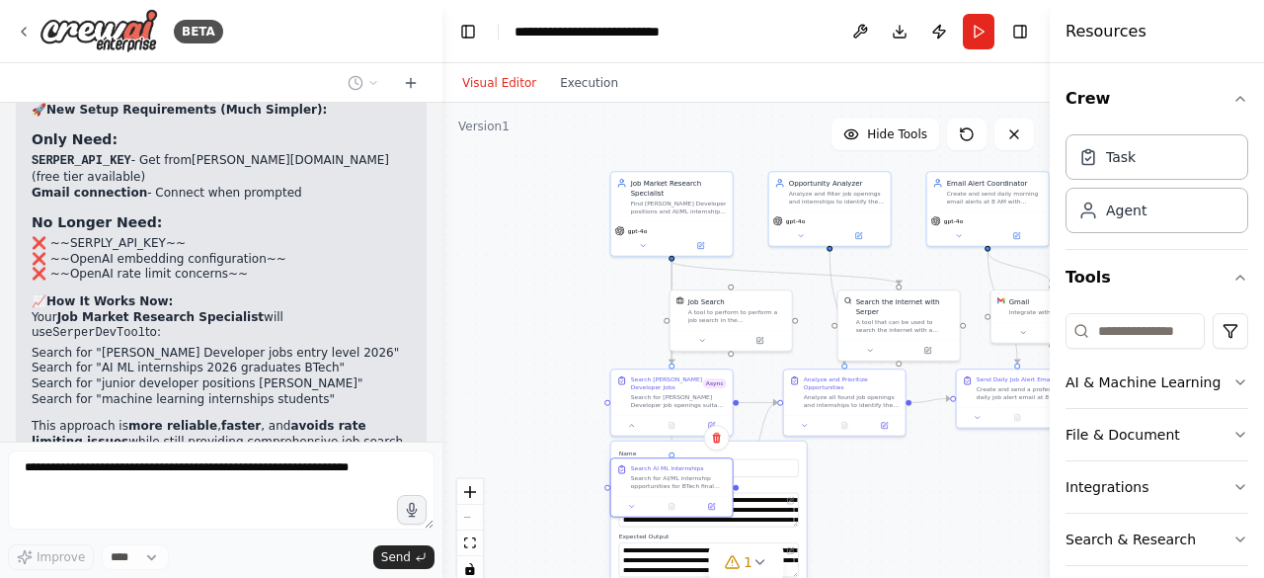
click at [921, 515] on div ".deletable-edge-delete-btn { width: 20px; height: 20px; border: 0px solid #ffff…" at bounding box center [747, 350] width 608 height 494
click at [977, 23] on button "Run" at bounding box center [979, 32] width 32 height 36
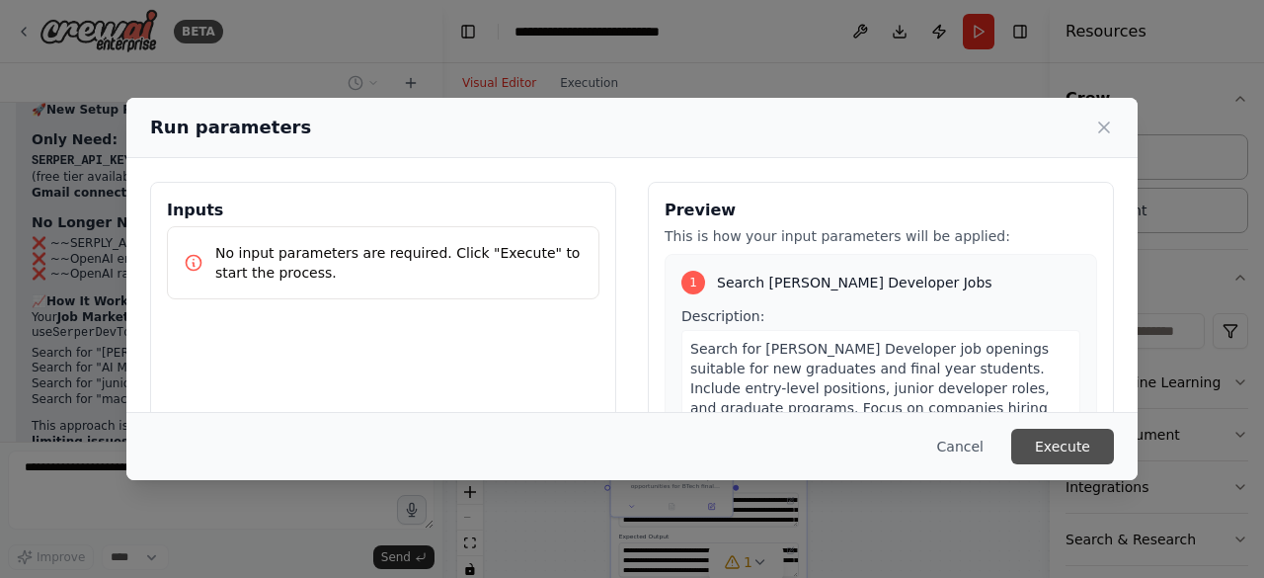
click at [1035, 440] on button "Execute" at bounding box center [1063, 447] width 103 height 36
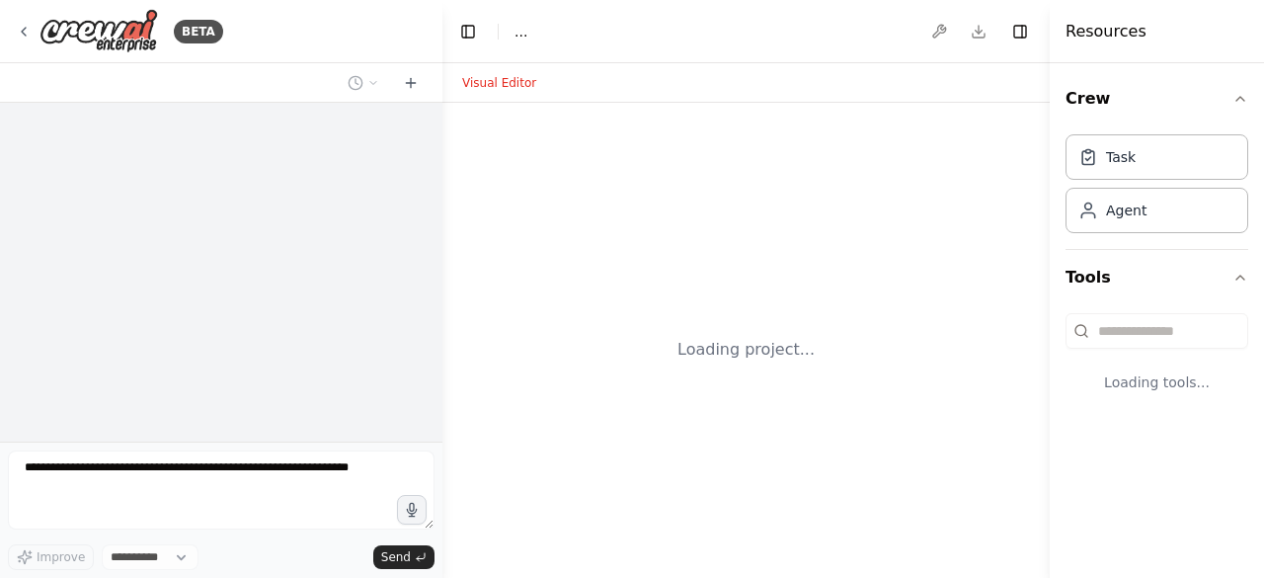
select select "****"
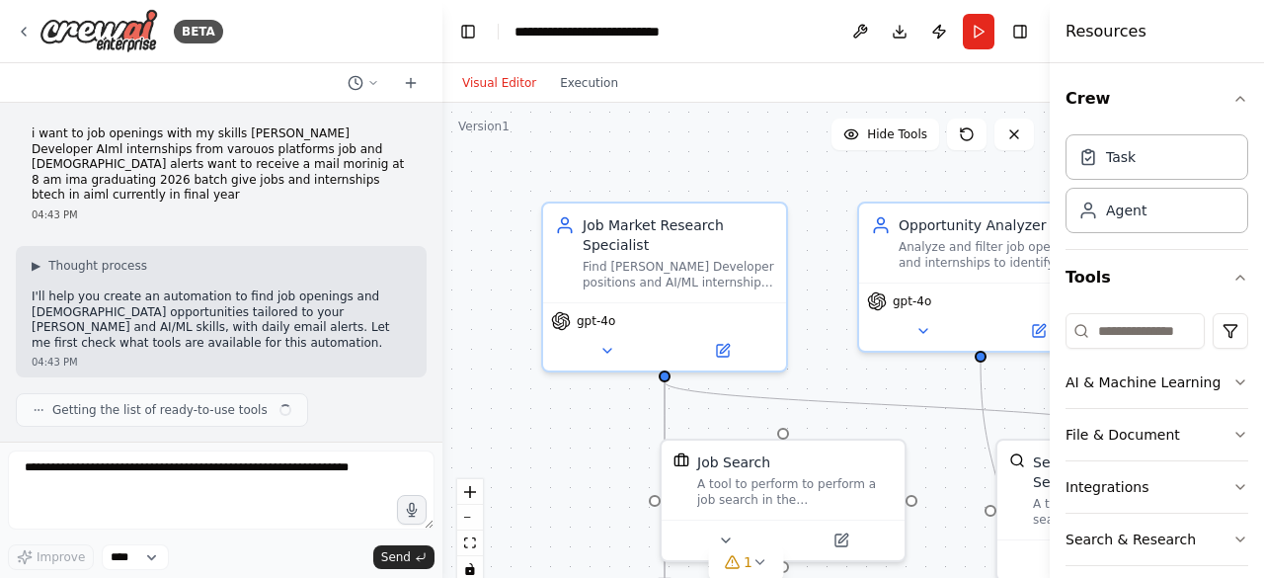
scroll to position [4123, 0]
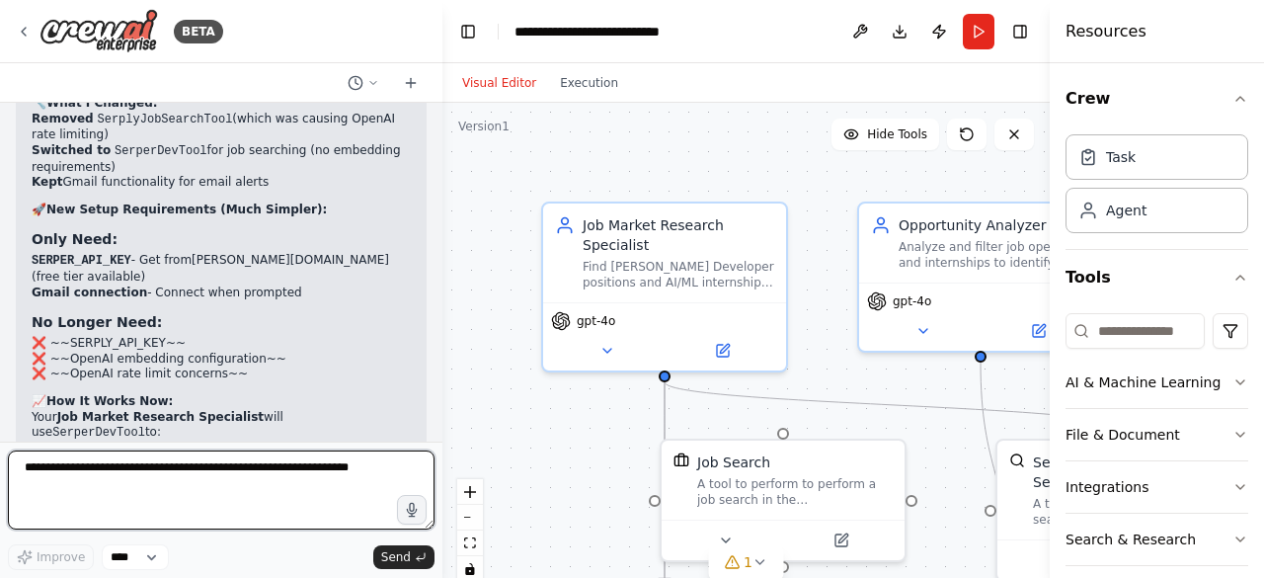
click at [227, 469] on textarea at bounding box center [221, 489] width 427 height 79
type textarea "*"
type textarea "**********"
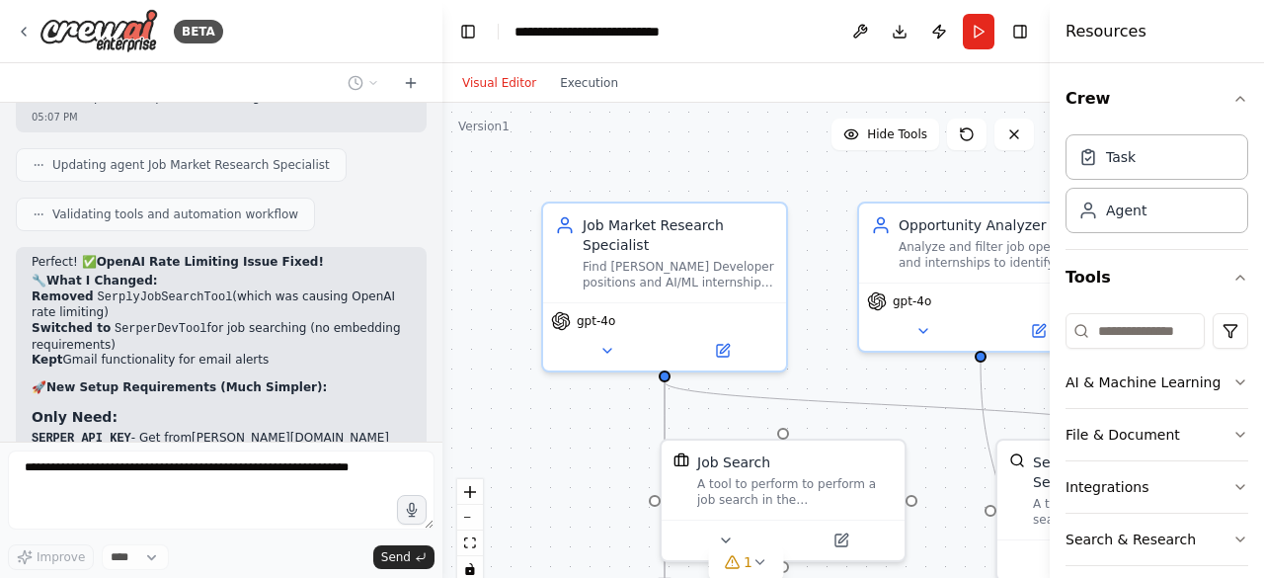
scroll to position [4256, 0]
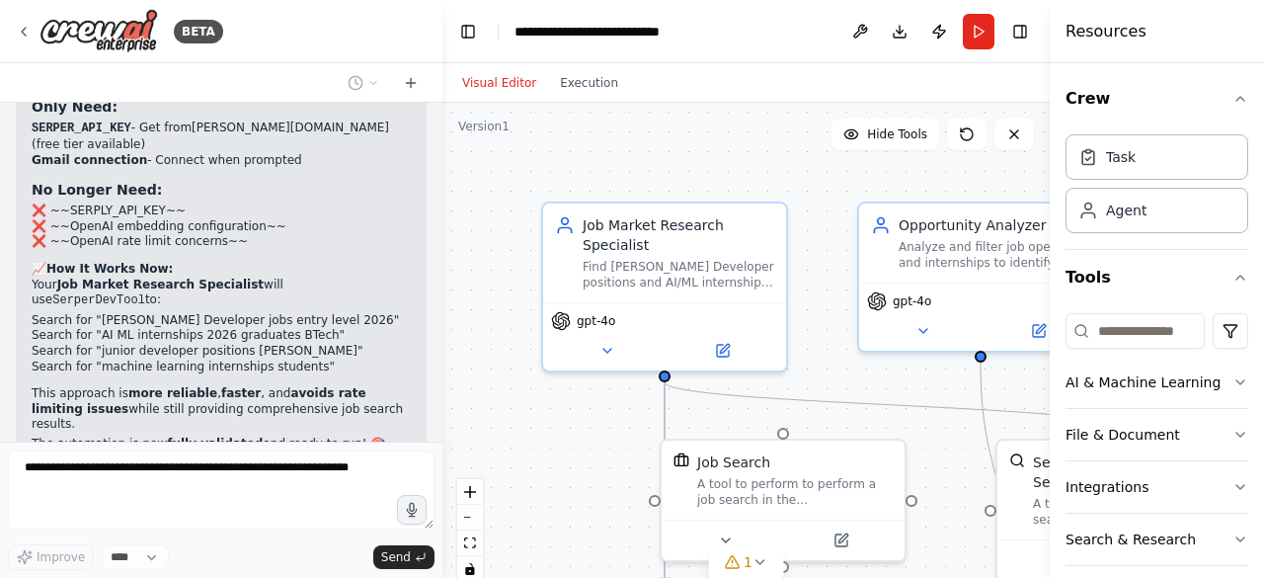
click at [861, 34] on button at bounding box center [861, 32] width 32 height 36
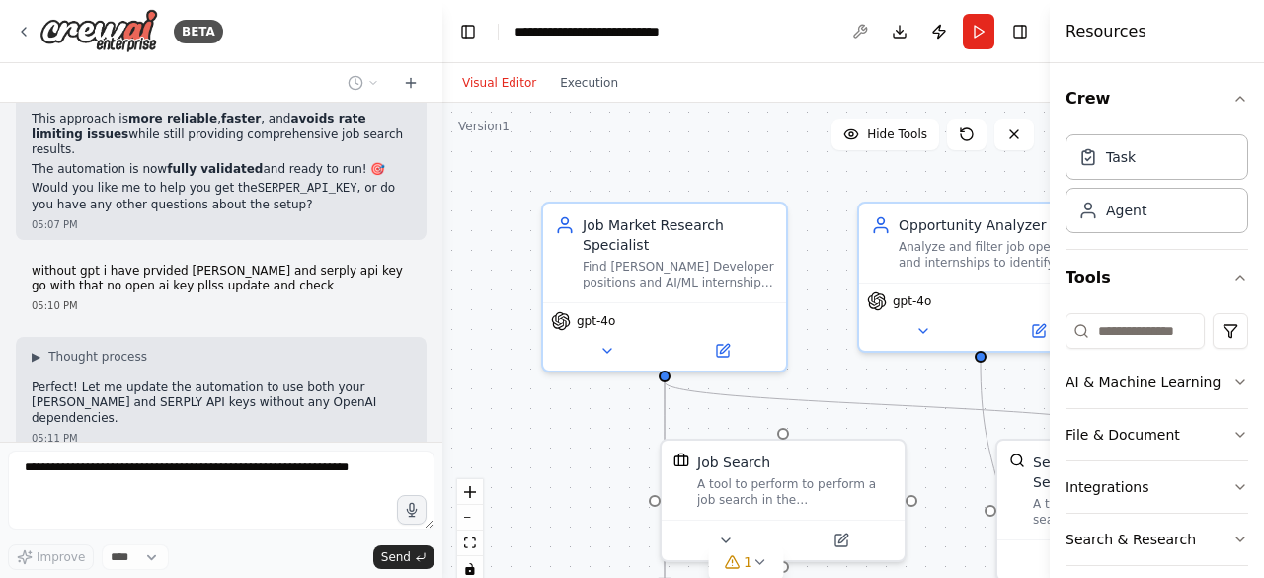
scroll to position [4728, 0]
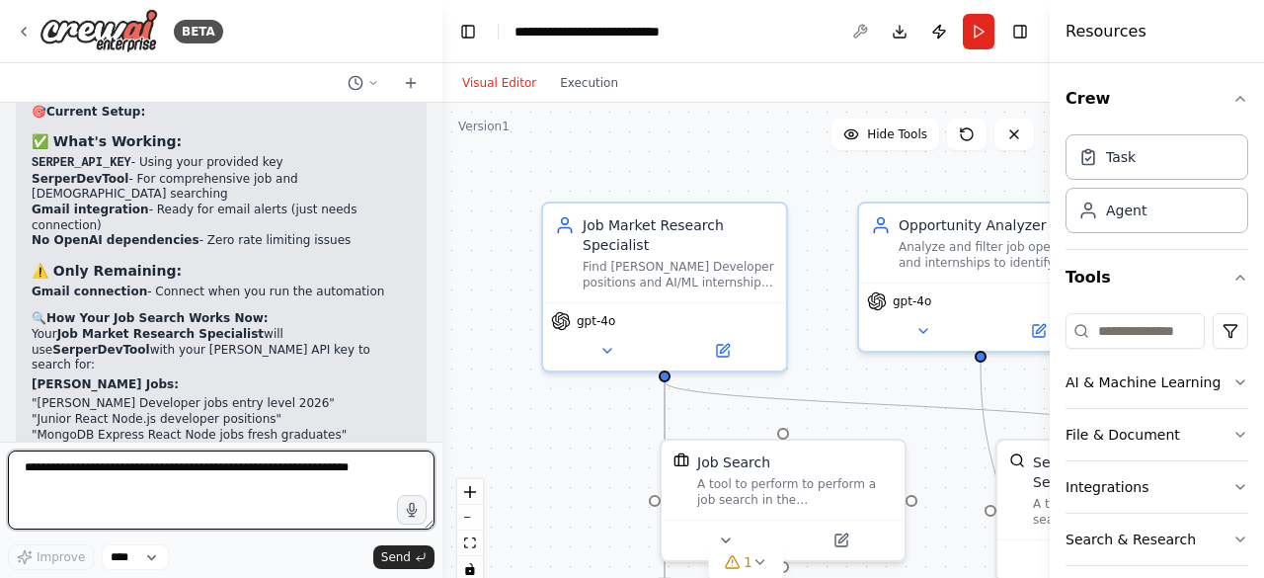
scroll to position [5301, 0]
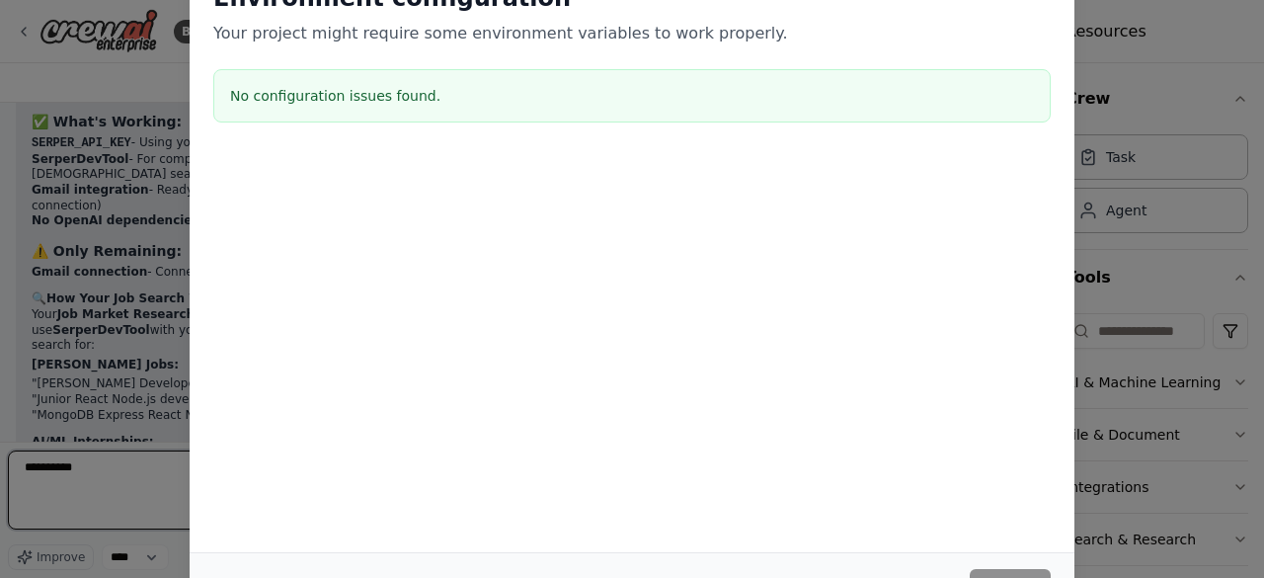
type textarea "**********"
click at [1158, 160] on div "Environment configuration Your project might require some environment variables…" at bounding box center [632, 289] width 1264 height 578
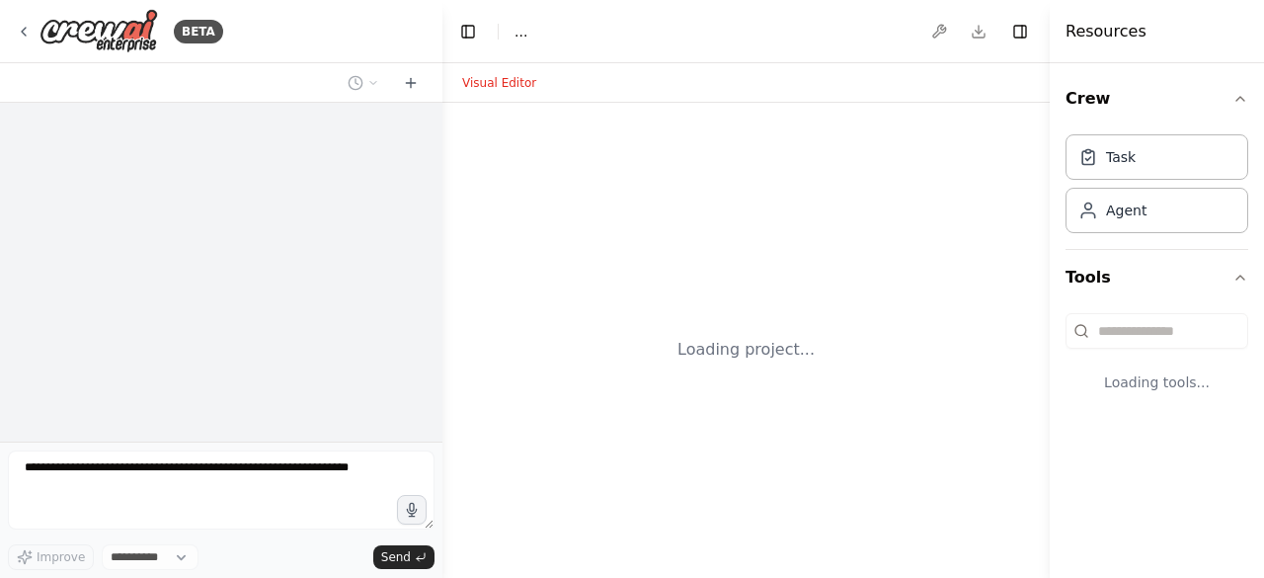
select select "****"
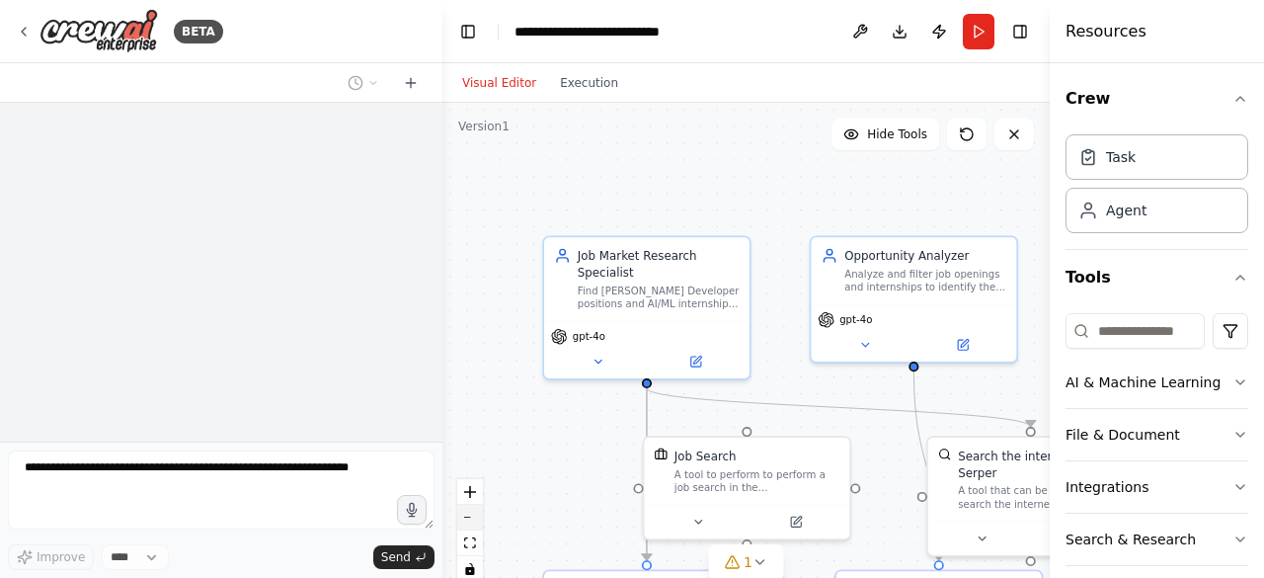
click at [480, 519] on button "zoom out" at bounding box center [470, 518] width 26 height 26
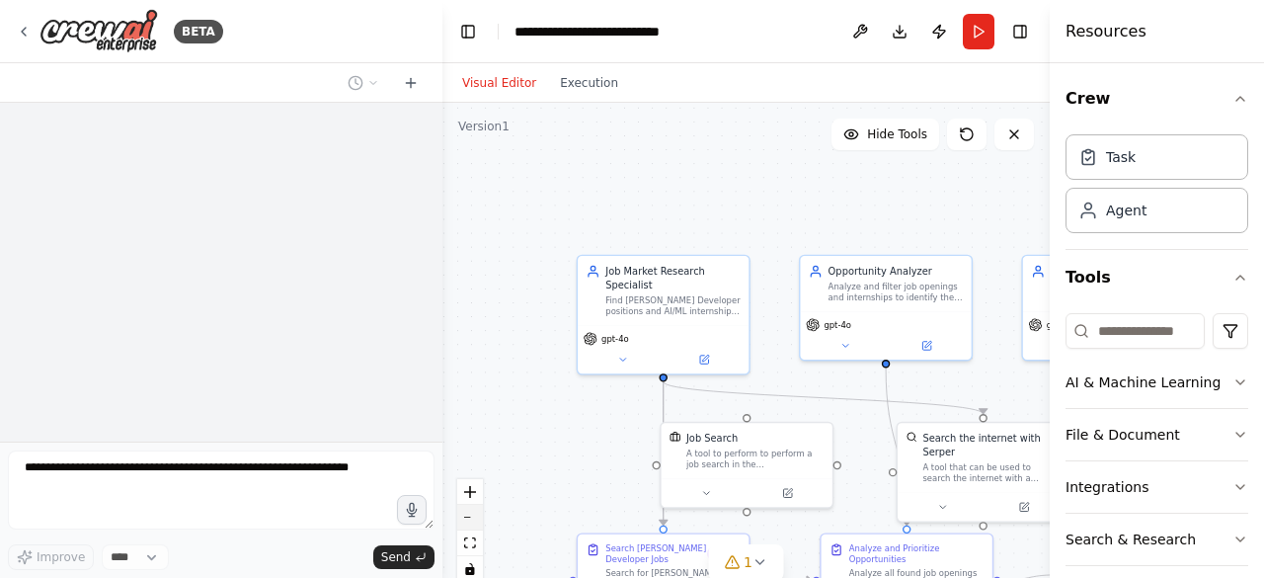
click at [480, 519] on button "zoom out" at bounding box center [470, 518] width 26 height 26
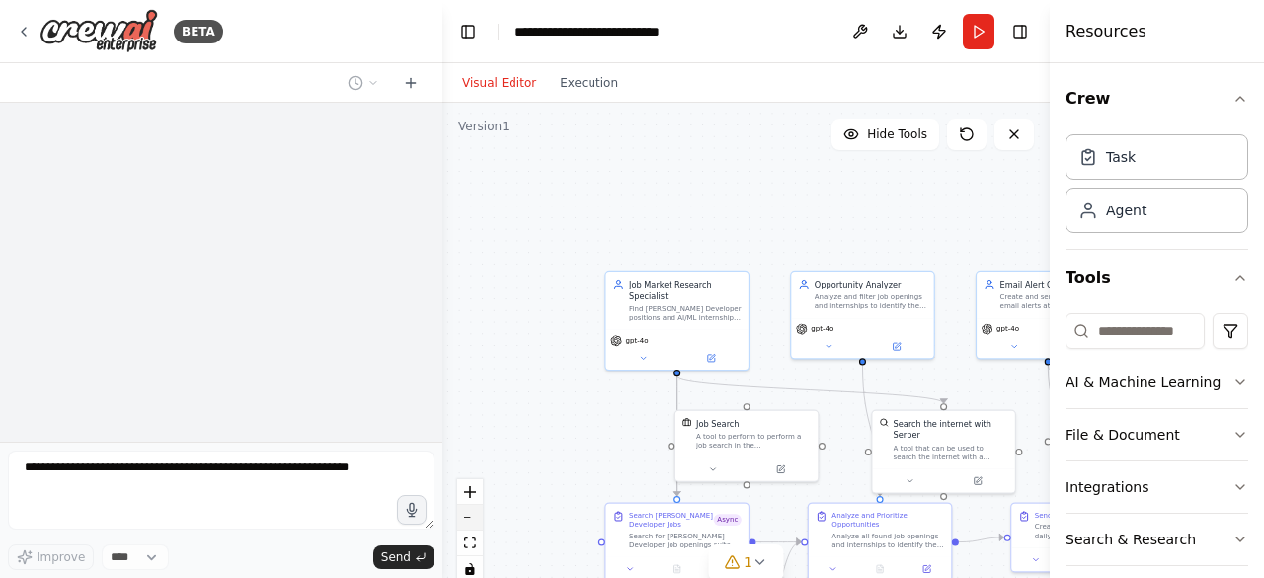
click at [480, 519] on button "zoom out" at bounding box center [470, 518] width 26 height 26
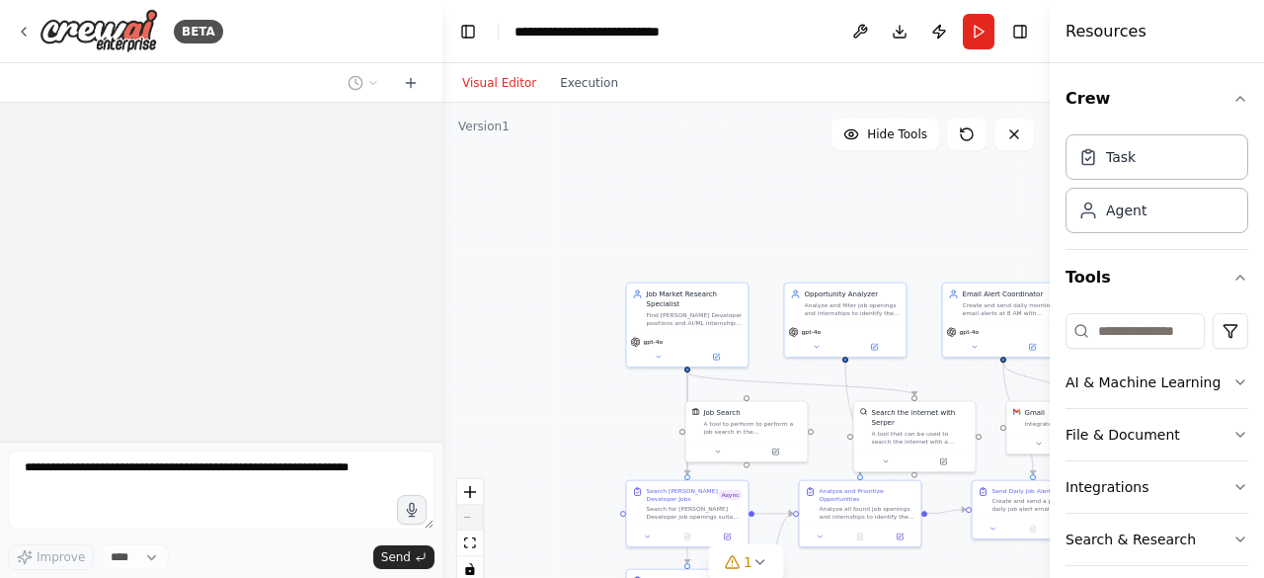
click at [480, 519] on div "React Flow controls" at bounding box center [470, 530] width 26 height 103
drag, startPoint x: 465, startPoint y: 516, endPoint x: 535, endPoint y: 428, distance: 112.5
click at [535, 428] on div ".deletable-edge-delete-btn { width: 20px; height: 20px; border: 0px solid #ffff…" at bounding box center [747, 350] width 608 height 494
click at [977, 31] on button "Run" at bounding box center [979, 32] width 32 height 36
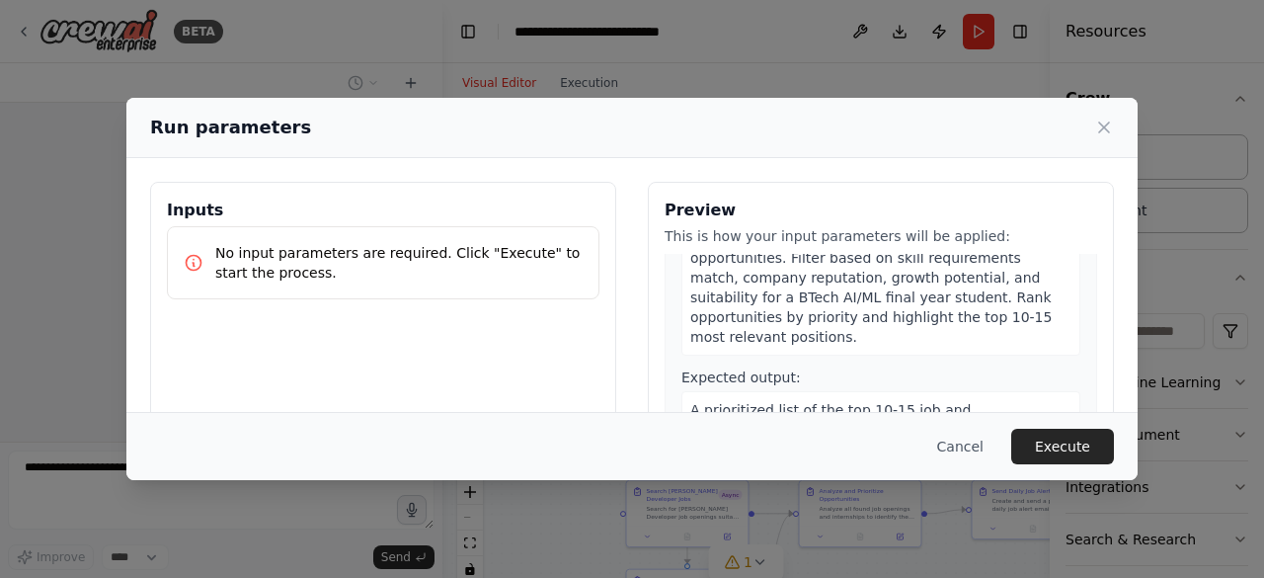
scroll to position [1001, 0]
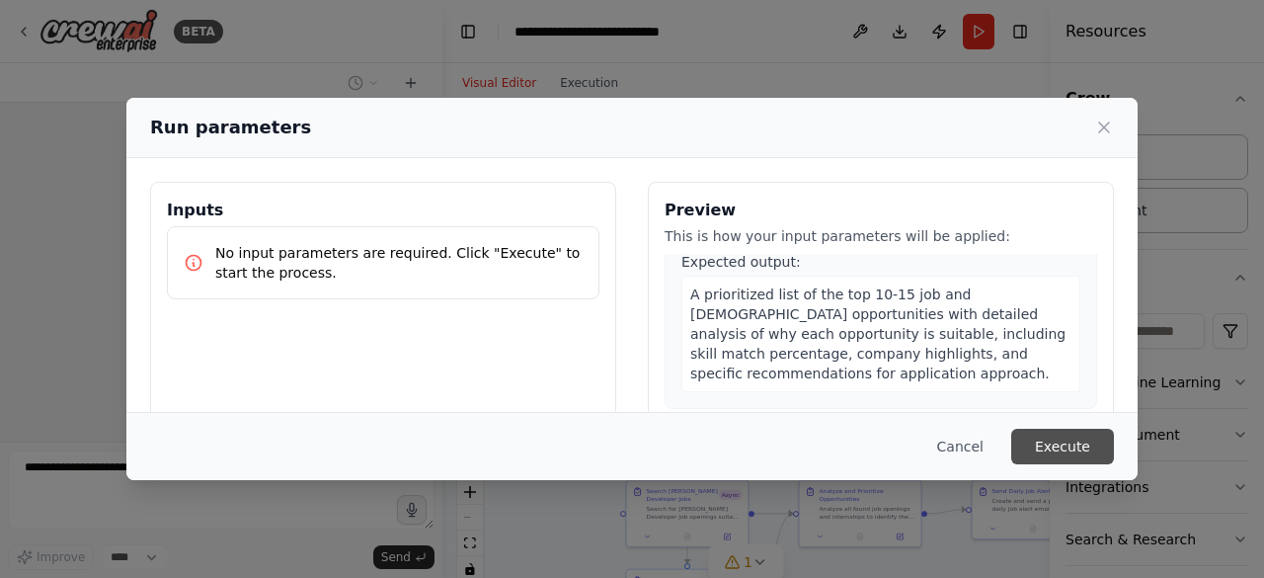
click at [1098, 446] on button "Execute" at bounding box center [1063, 447] width 103 height 36
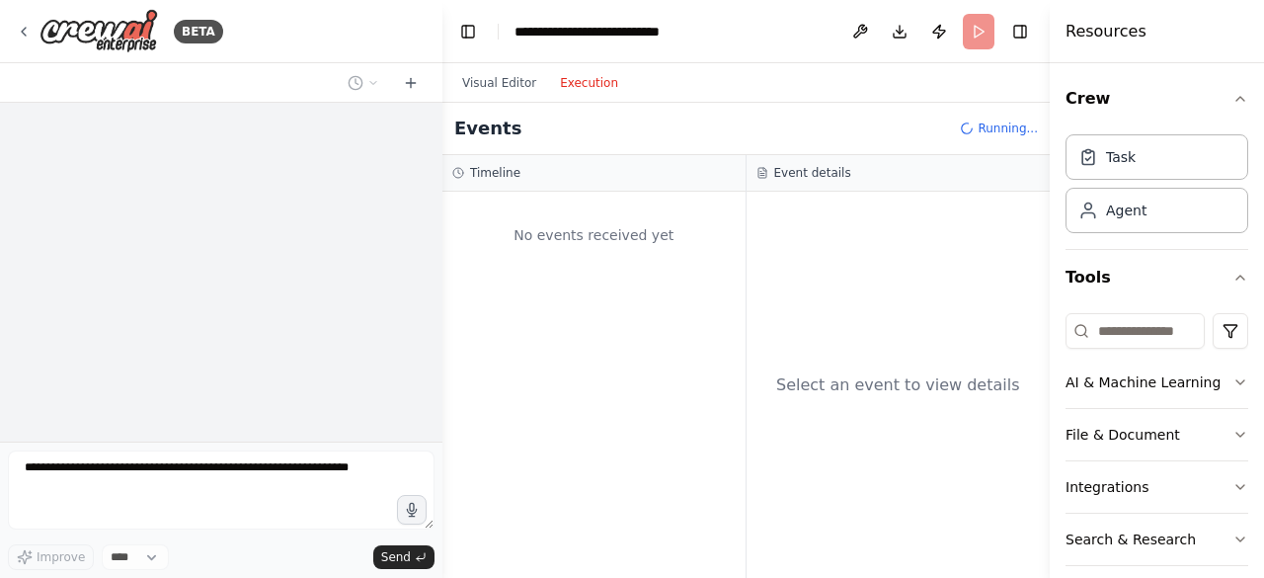
click at [595, 90] on button "Execution" at bounding box center [589, 83] width 82 height 24
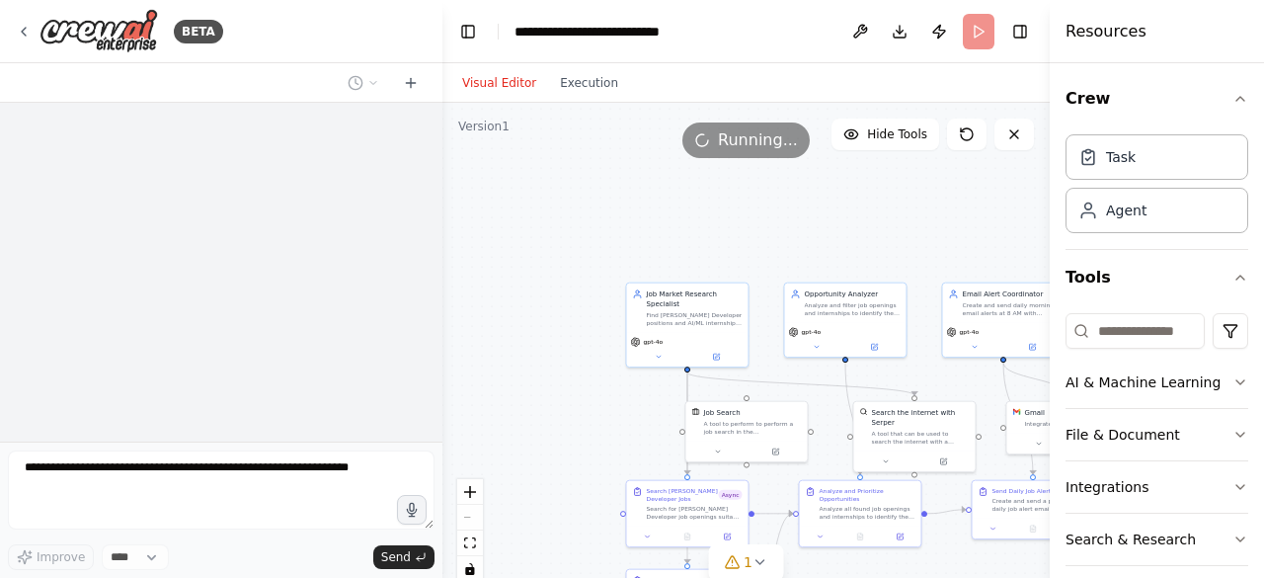
click at [480, 77] on button "Visual Editor" at bounding box center [499, 83] width 98 height 24
click at [761, 554] on icon at bounding box center [761, 562] width 16 height 16
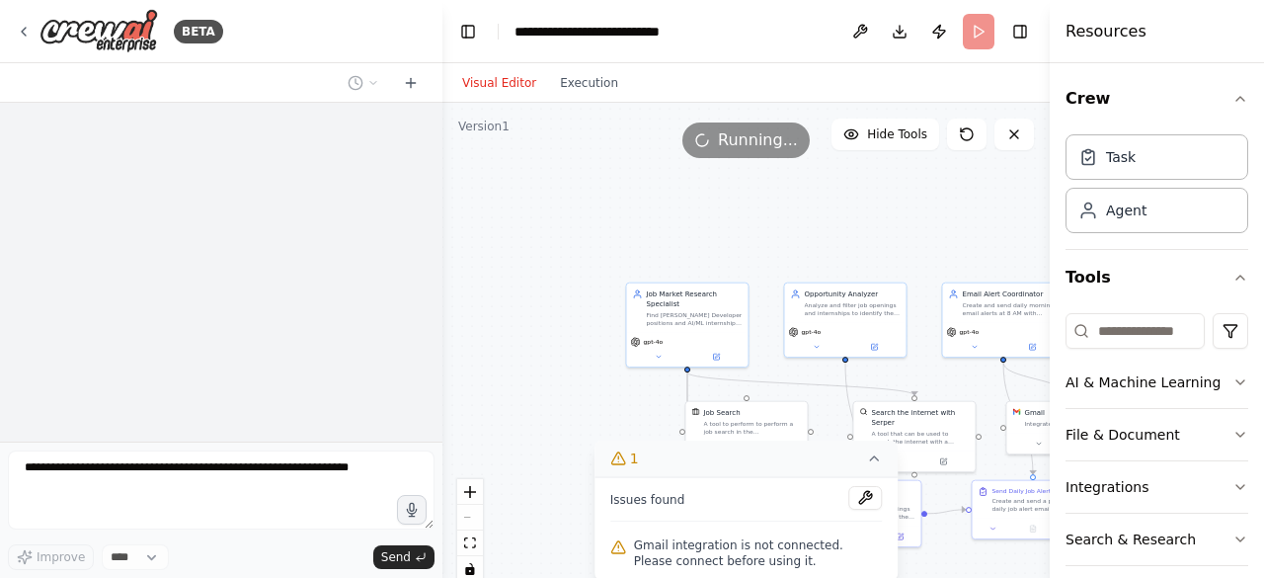
click at [556, 210] on div ".deletable-edge-delete-btn { width: 20px; height: 20px; border: 0px solid #ffff…" at bounding box center [747, 350] width 608 height 494
click at [964, 136] on icon at bounding box center [967, 134] width 16 height 16
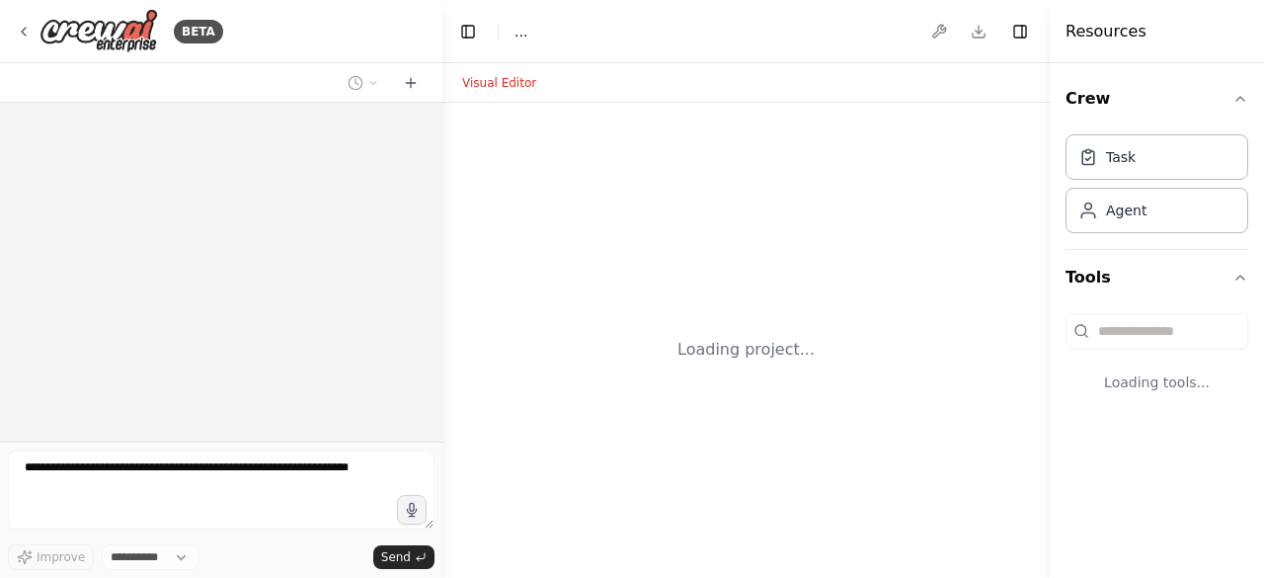
select select "****"
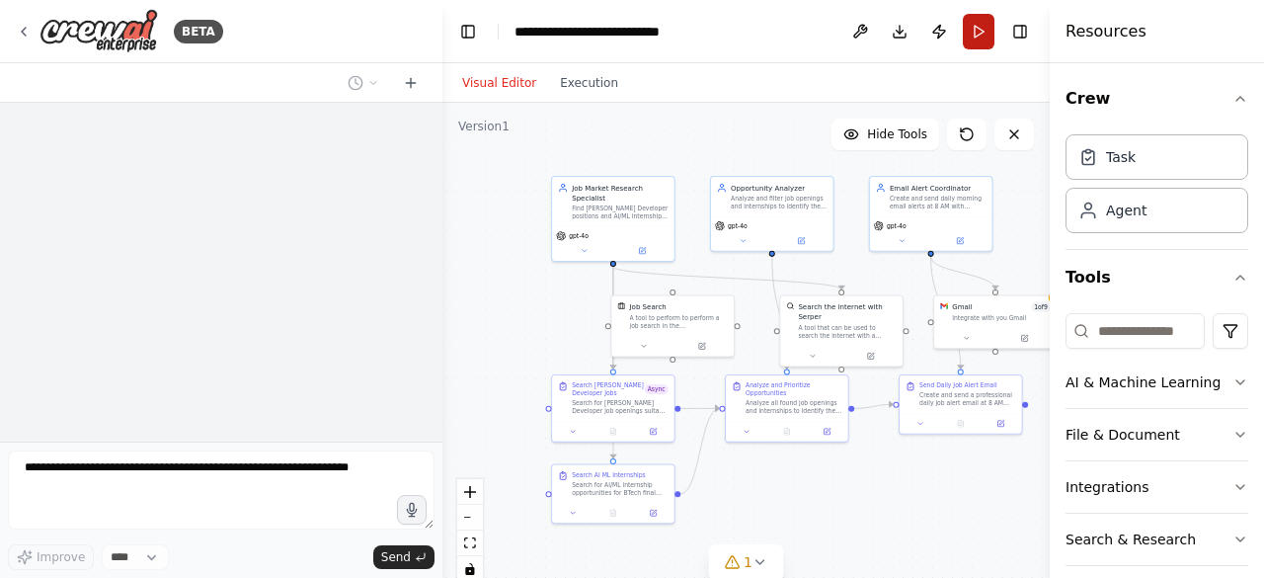
click at [979, 35] on button "Run" at bounding box center [979, 32] width 32 height 36
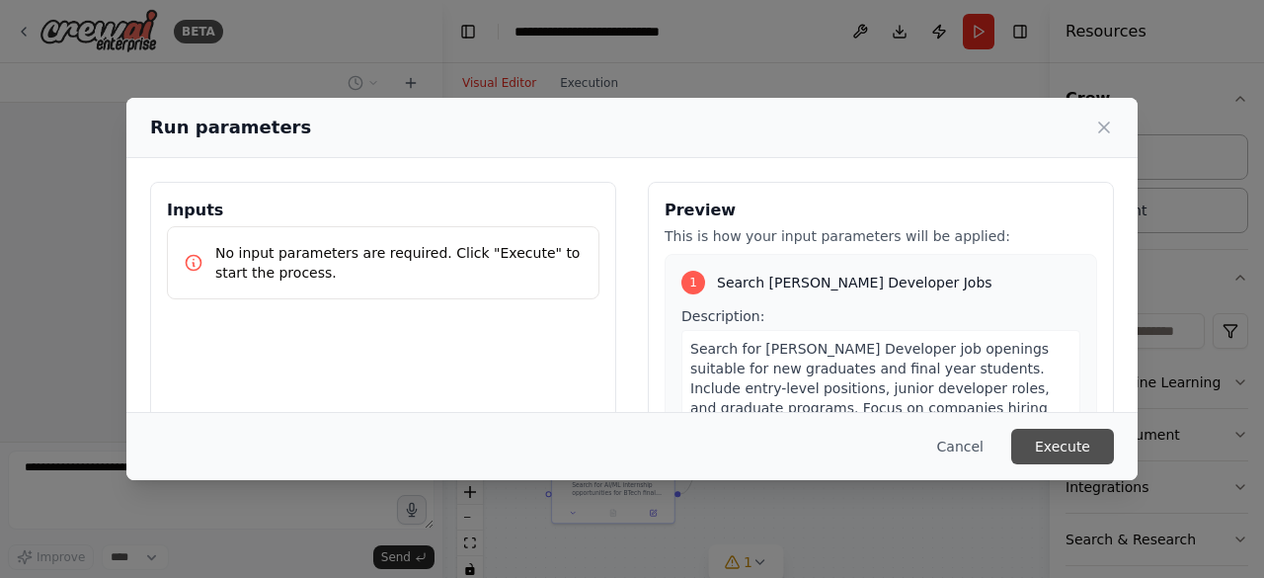
click at [1081, 459] on button "Execute" at bounding box center [1063, 447] width 103 height 36
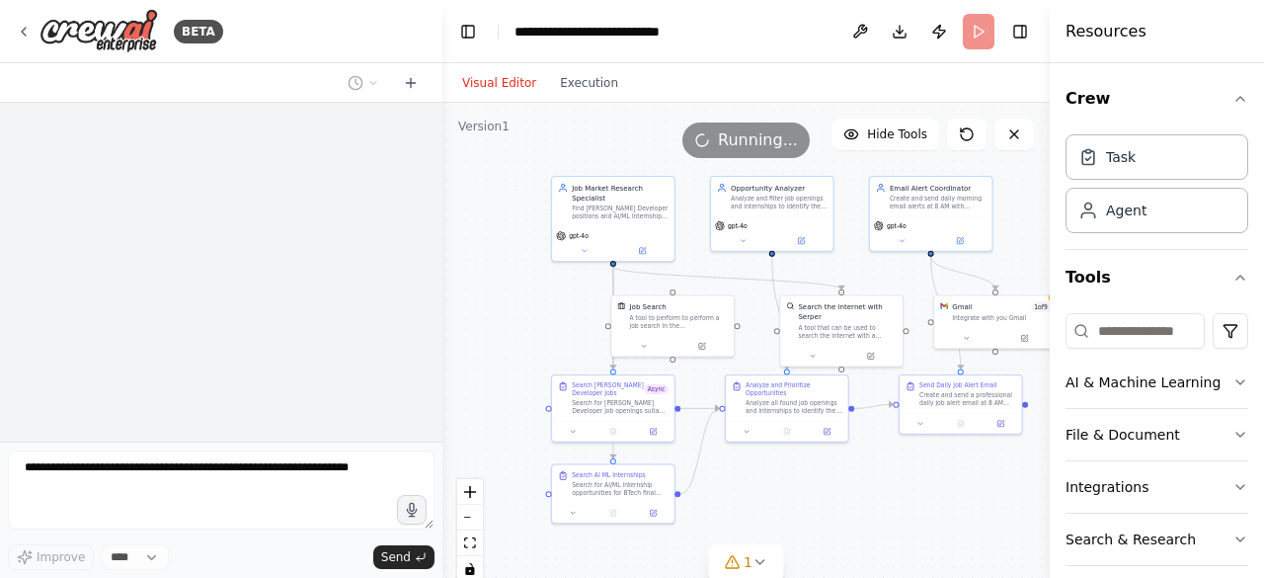
click at [588, 99] on div "Visual Editor Execution" at bounding box center [540, 83] width 180 height 40
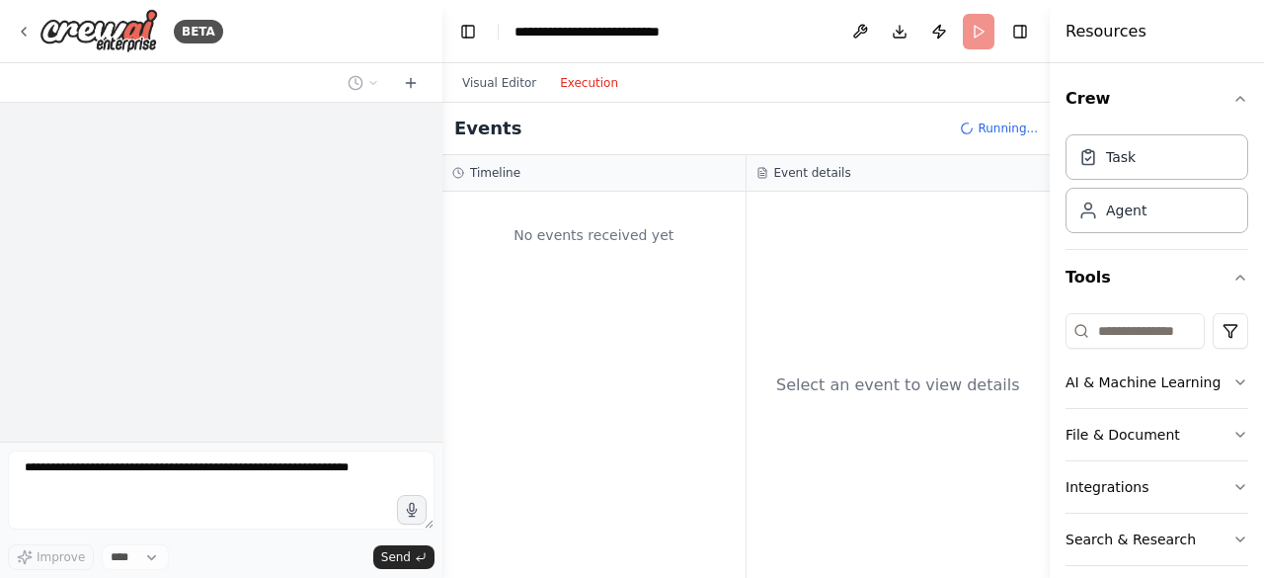
click at [587, 91] on button "Execution" at bounding box center [589, 83] width 82 height 24
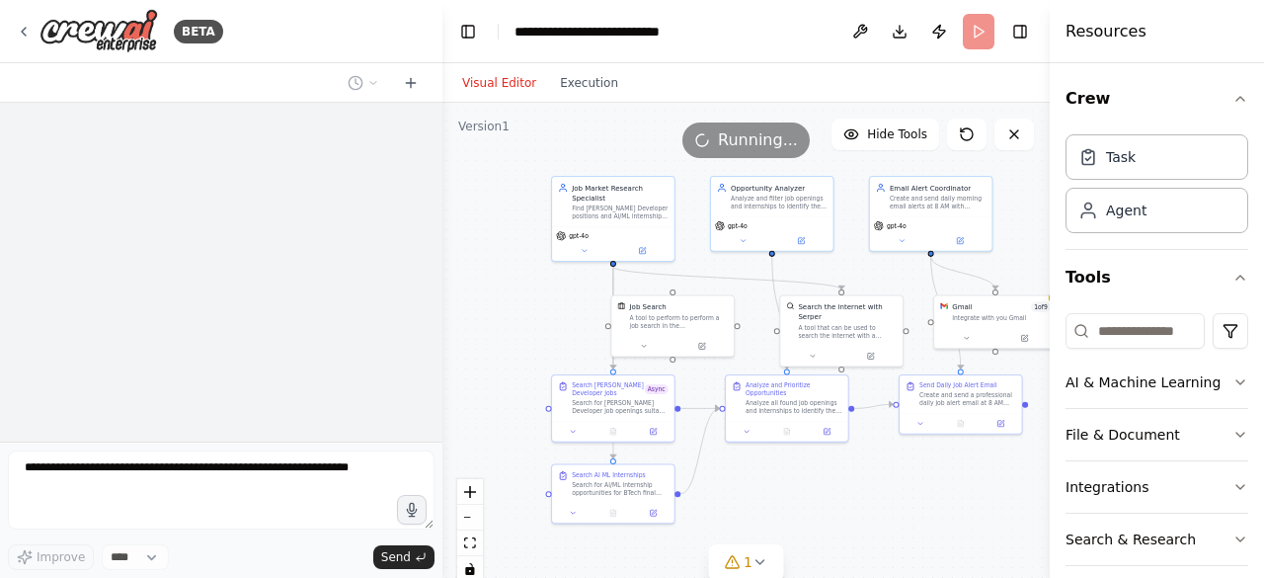
click at [490, 80] on button "Visual Editor" at bounding box center [499, 83] width 98 height 24
click at [658, 393] on div "Search [PERSON_NAME] Developer Jobs Async" at bounding box center [620, 387] width 97 height 16
click at [652, 439] on div at bounding box center [613, 429] width 122 height 21
click at [657, 434] on button at bounding box center [653, 430] width 35 height 12
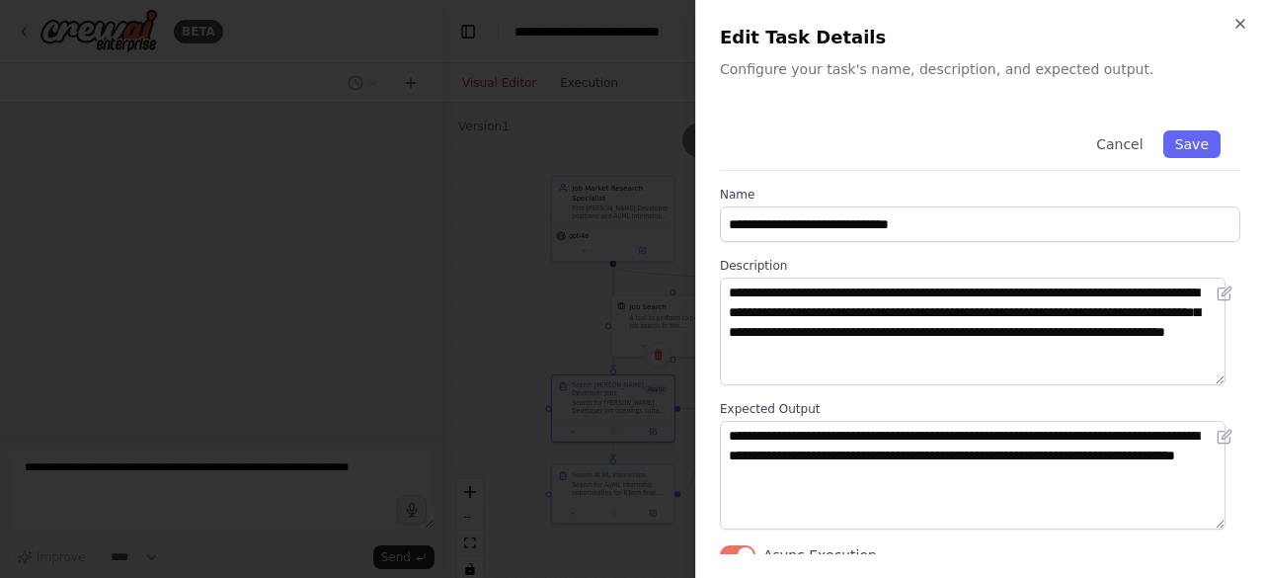
scroll to position [10, 0]
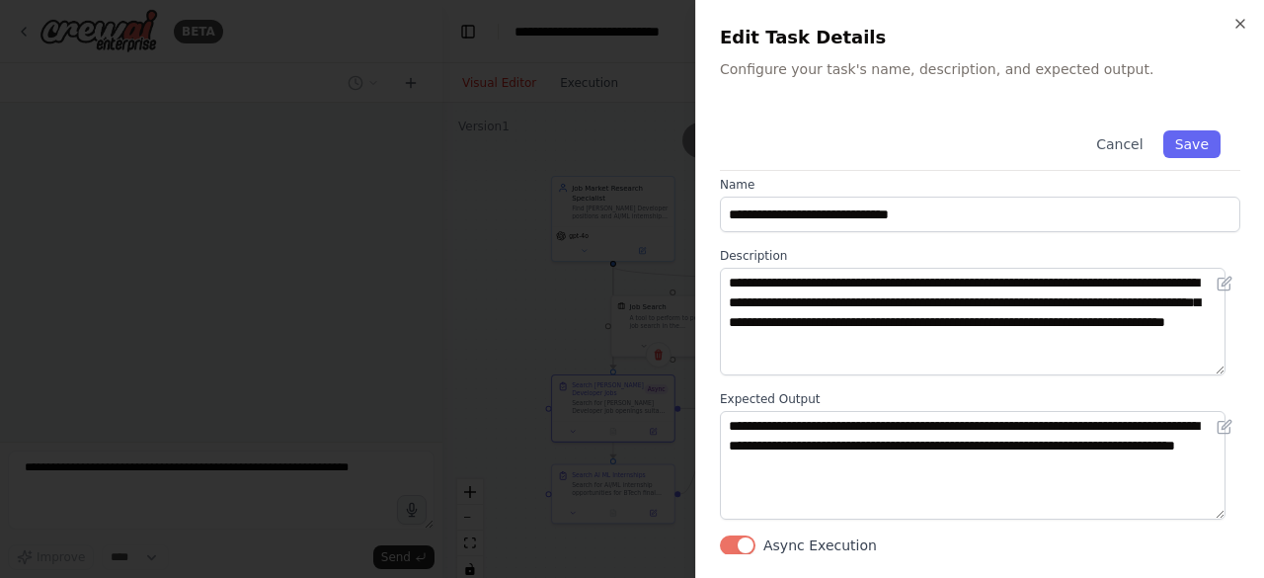
click at [744, 545] on button "Async Execution" at bounding box center [738, 545] width 36 height 20
click at [500, 227] on div at bounding box center [632, 289] width 1264 height 578
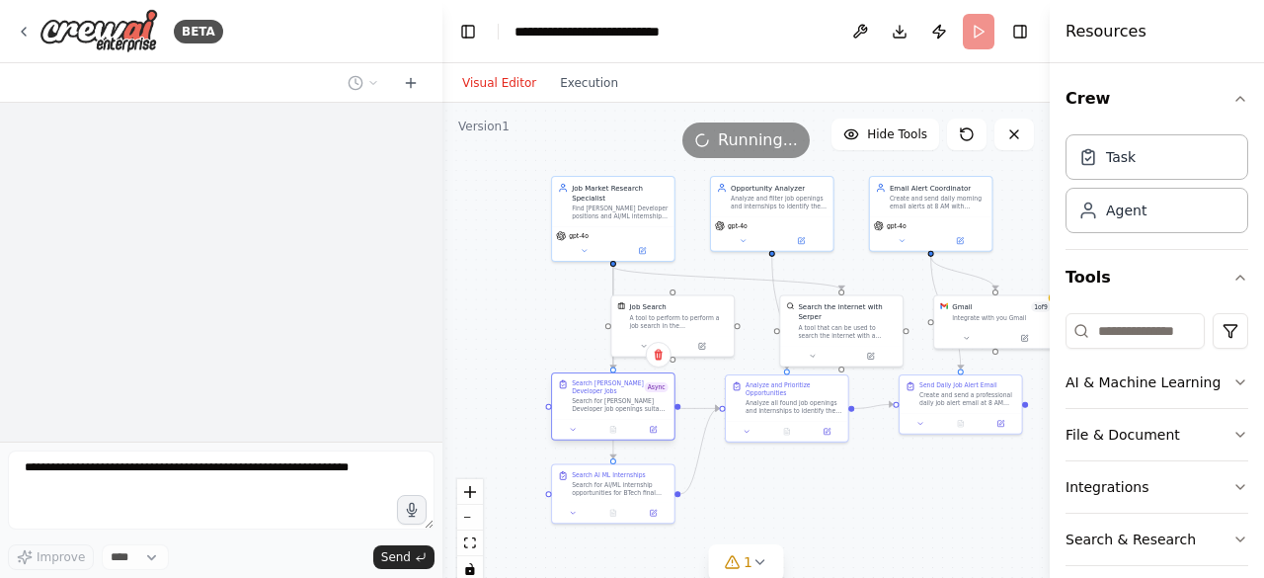
click at [654, 436] on div at bounding box center [613, 429] width 122 height 21
click at [658, 432] on button at bounding box center [653, 430] width 35 height 12
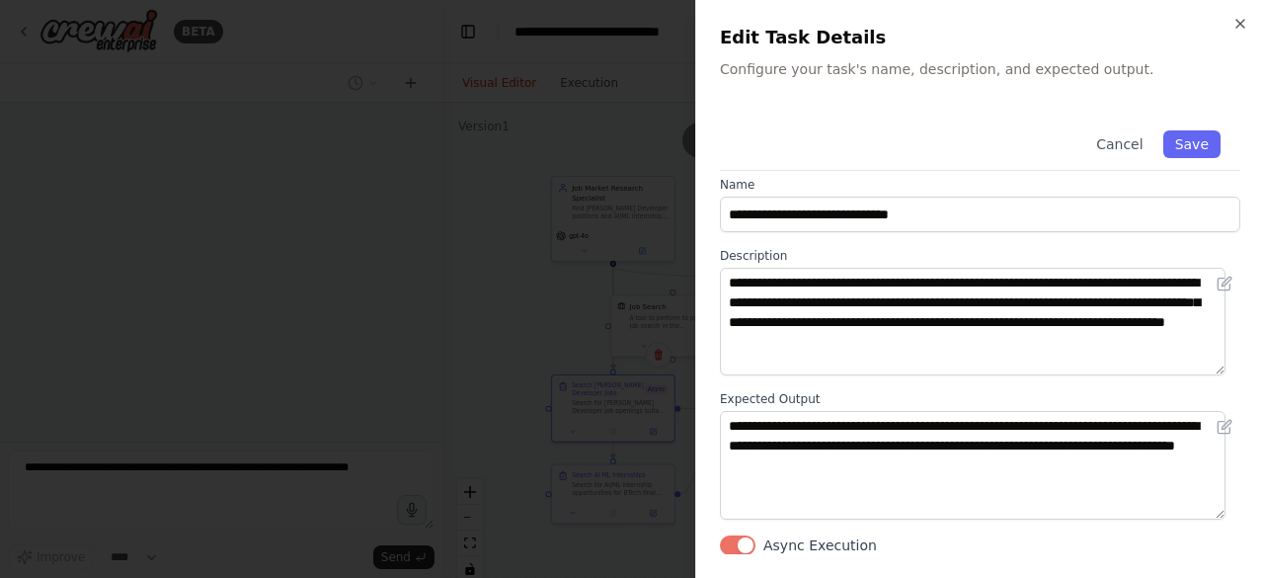
click at [747, 542] on button "Async Execution" at bounding box center [738, 545] width 36 height 20
click at [1172, 148] on button "Save" at bounding box center [1192, 144] width 57 height 28
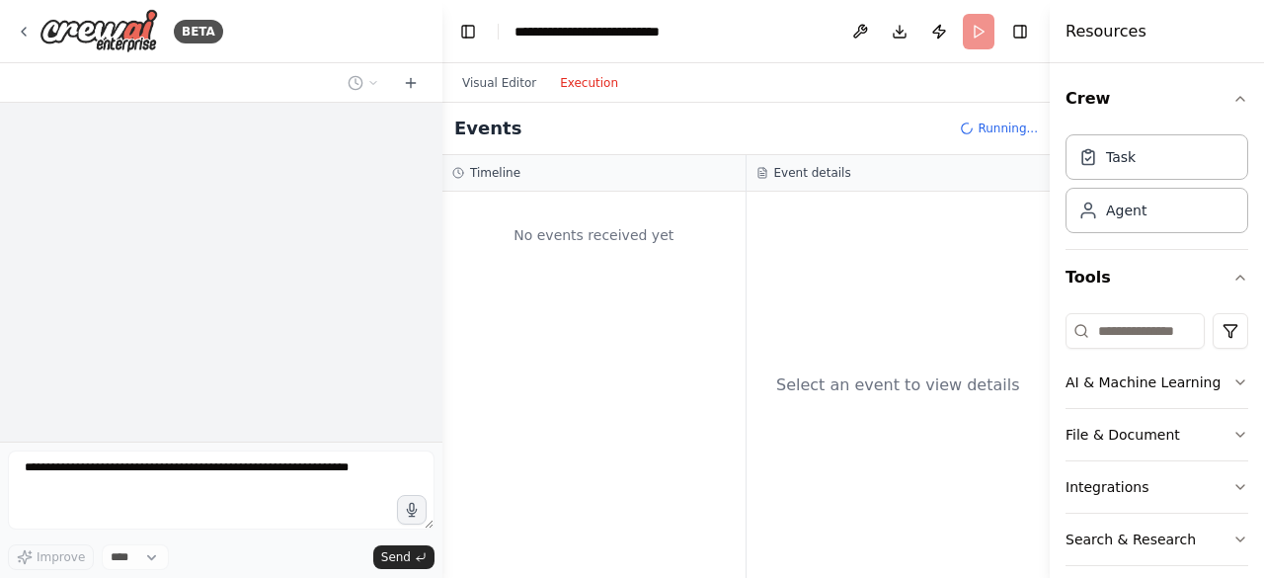
click at [577, 81] on button "Execution" at bounding box center [589, 83] width 82 height 24
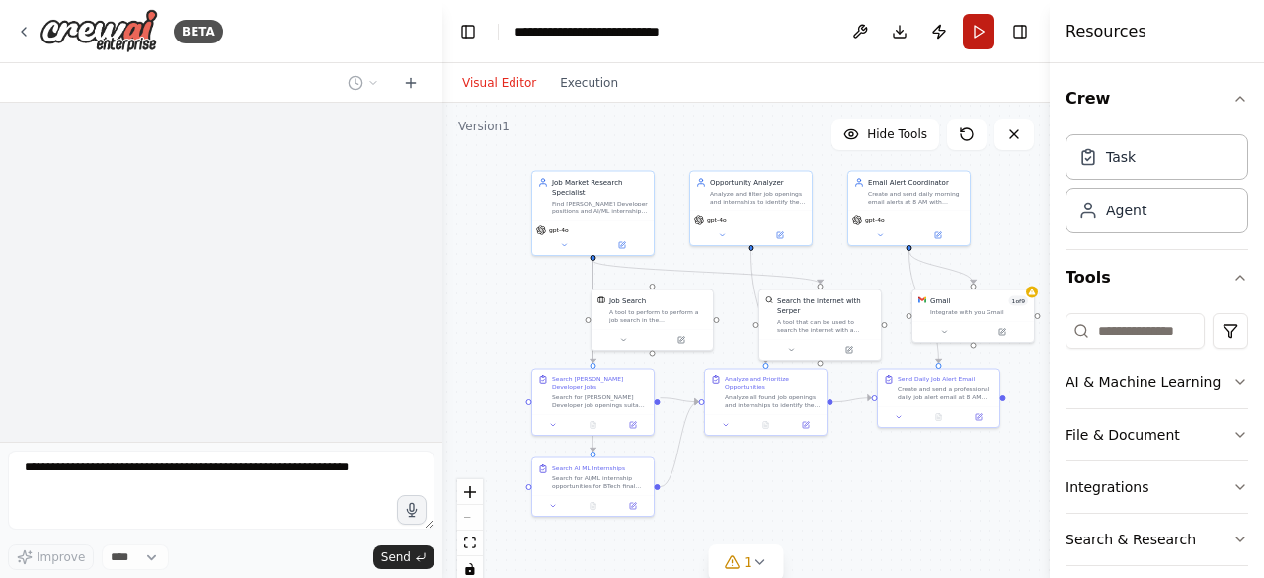
click at [987, 30] on button "Run" at bounding box center [979, 32] width 32 height 36
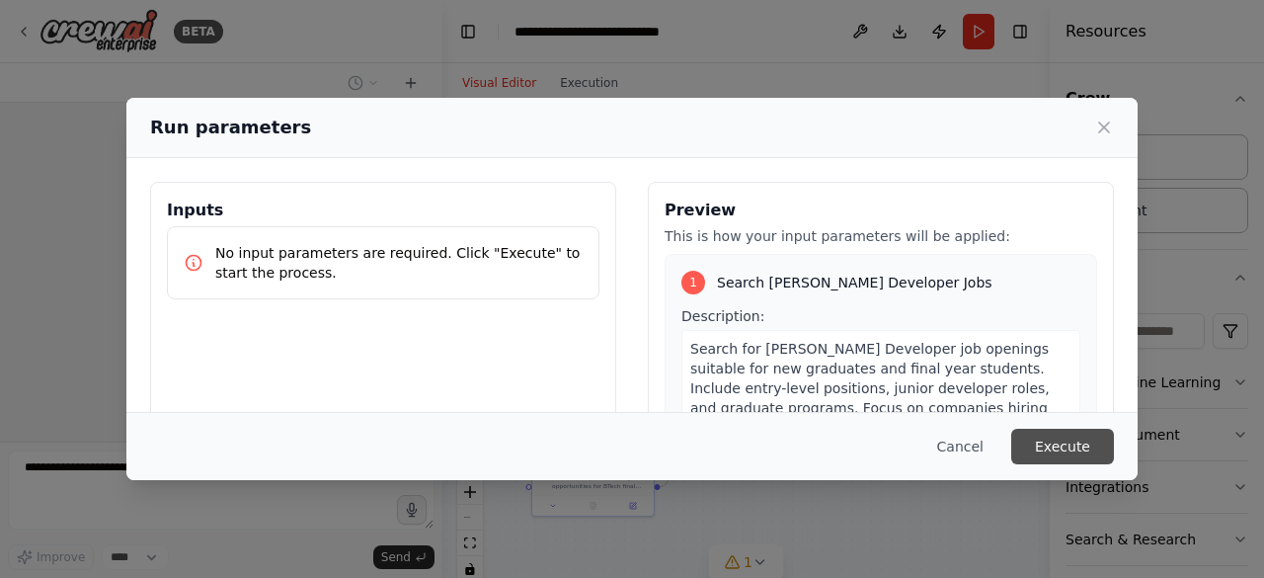
click at [1067, 445] on button "Execute" at bounding box center [1063, 447] width 103 height 36
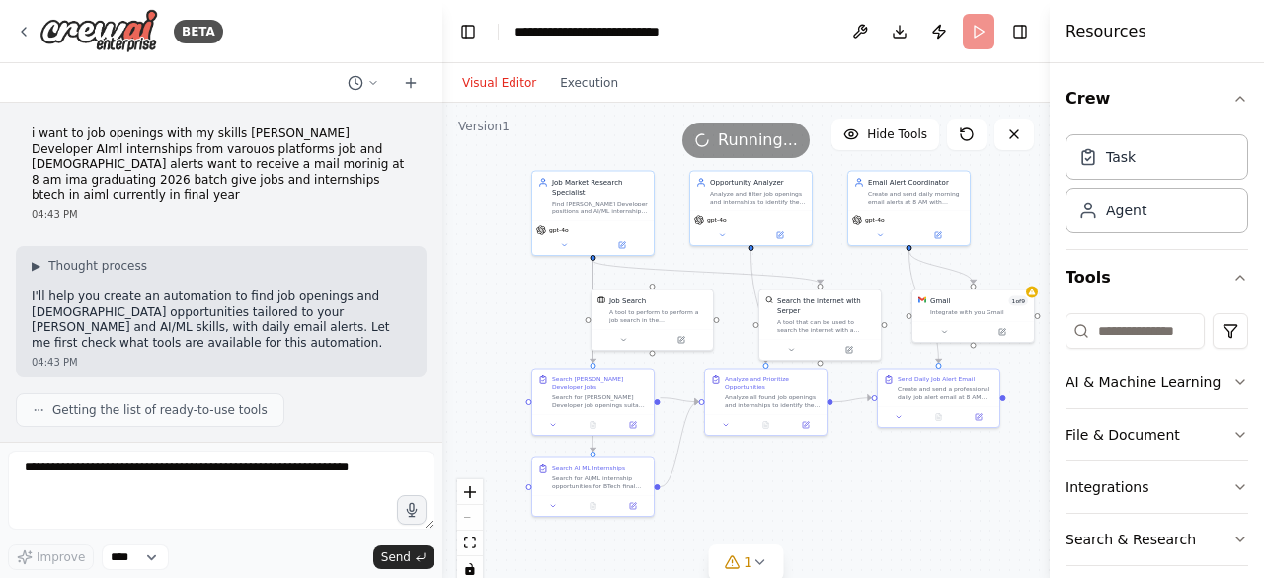
scroll to position [5301, 0]
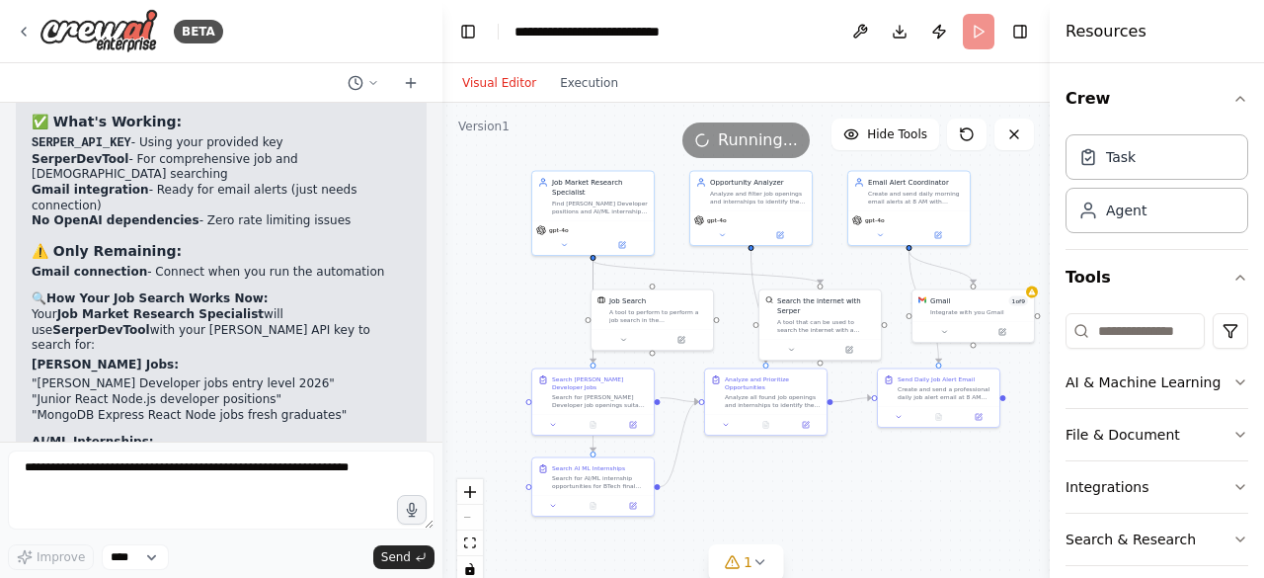
click at [595, 100] on div "Visual Editor Execution" at bounding box center [540, 83] width 180 height 40
click at [587, 94] on button "Execution" at bounding box center [589, 83] width 82 height 24
